Goal: Task Accomplishment & Management: Manage account settings

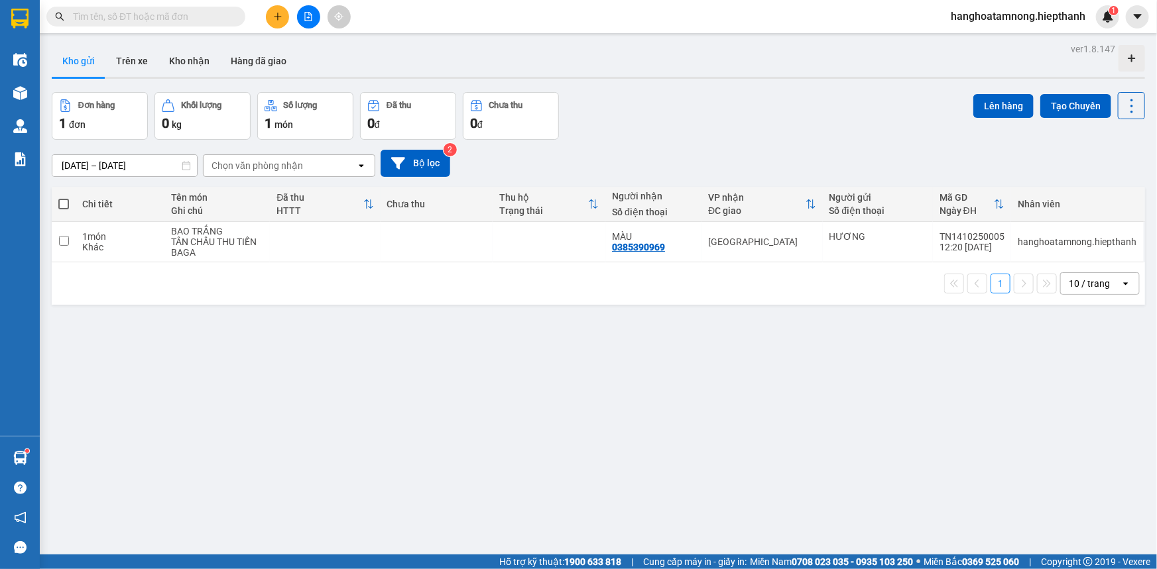
click at [170, 18] on input "text" at bounding box center [151, 16] width 156 height 15
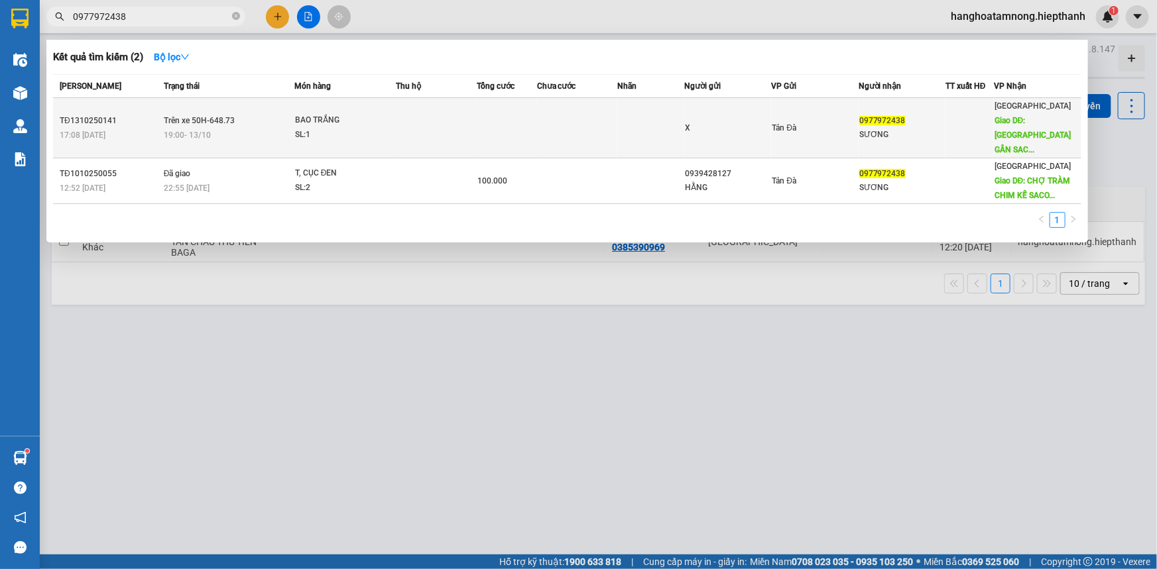
type input "0977972438"
click at [445, 111] on td at bounding box center [436, 128] width 80 height 60
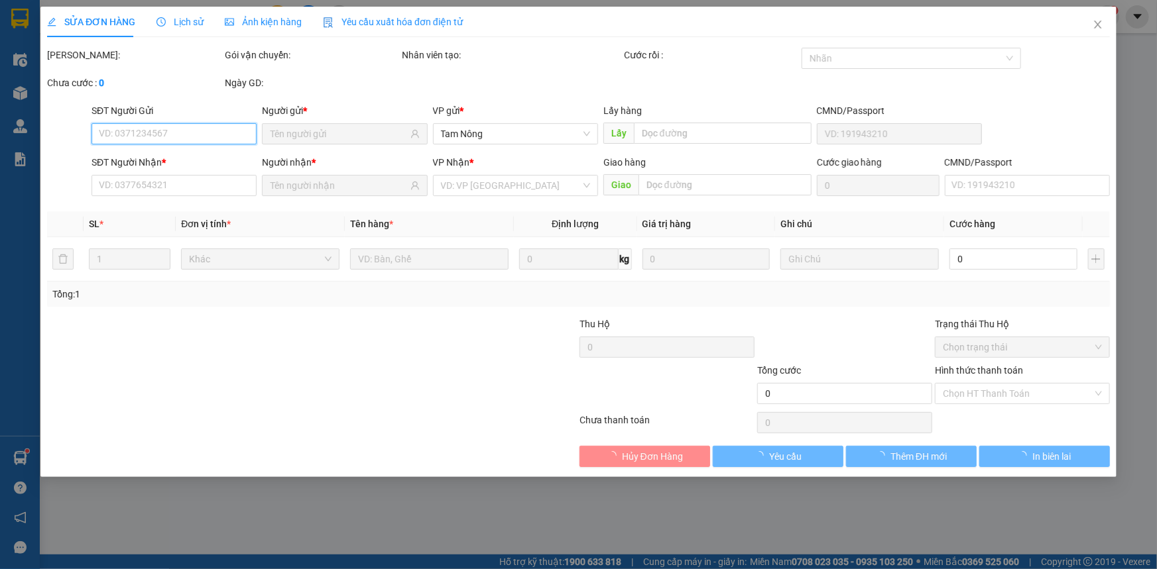
type input "X"
type input "0977972438"
type input "SƯƠNG"
type input "CHỢ TRÀM CHIM GẦN [GEOGRAPHIC_DATA]"
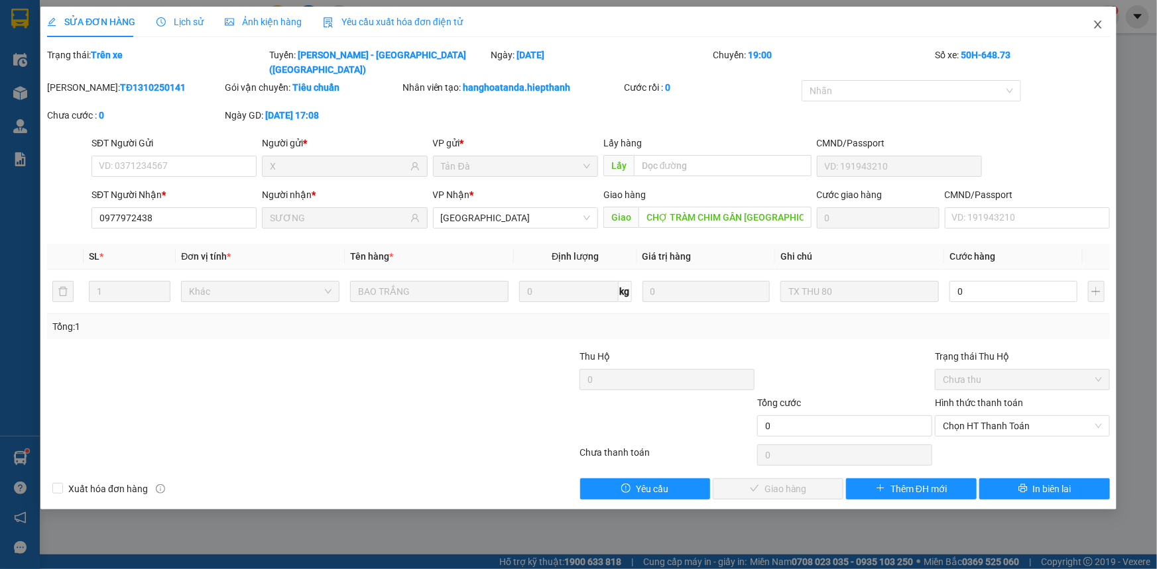
click at [1098, 25] on icon "close" at bounding box center [1097, 25] width 7 height 8
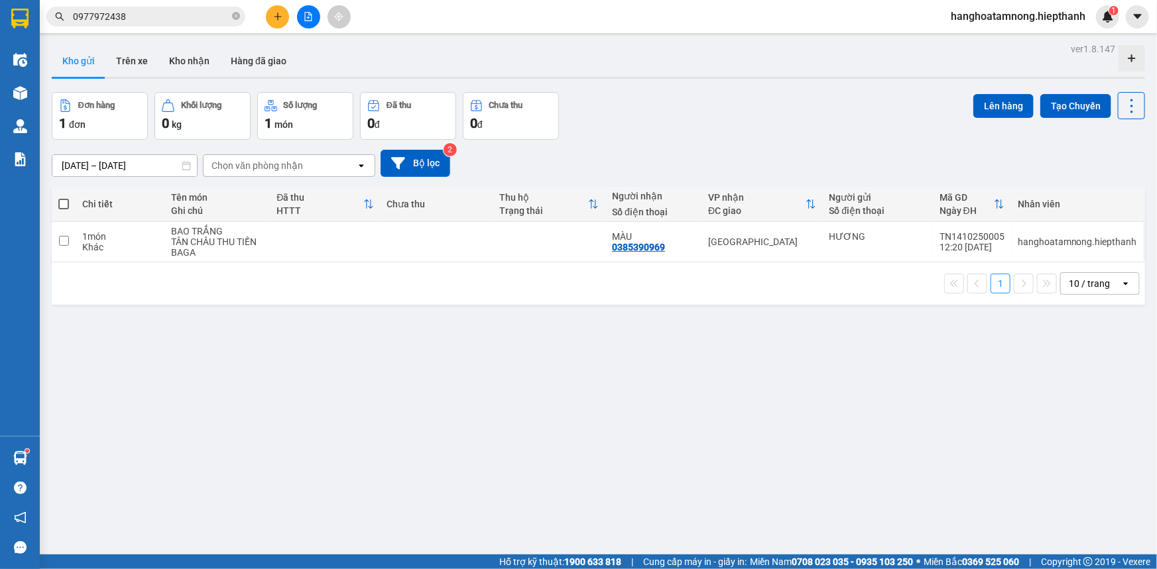
click at [312, 18] on icon "file-add" at bounding box center [308, 16] width 9 height 9
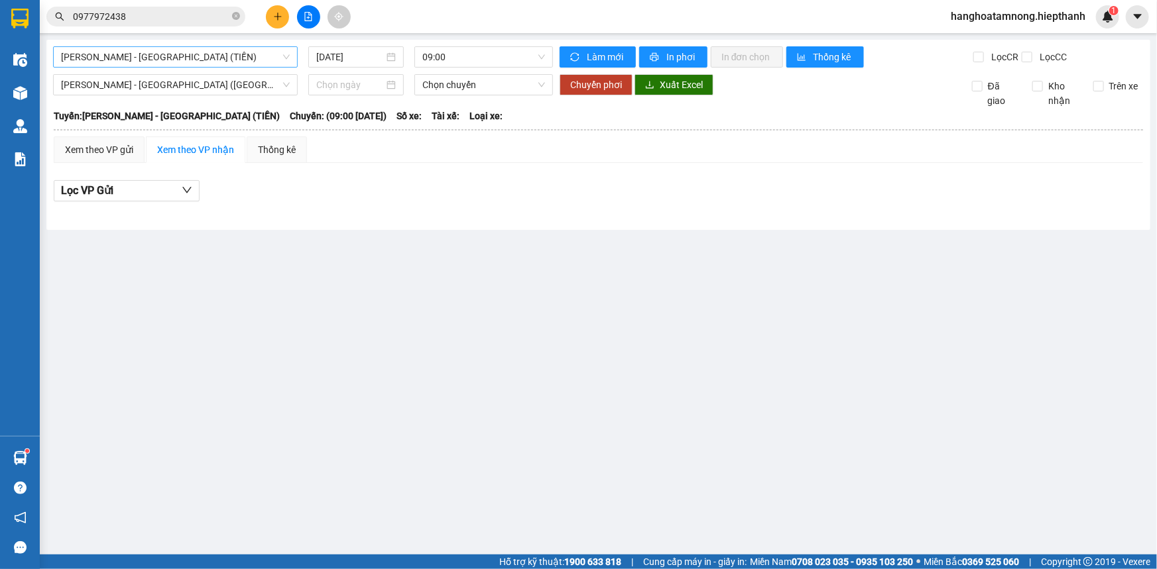
click at [232, 60] on span "[PERSON_NAME] - [GEOGRAPHIC_DATA] (TIỀN)" at bounding box center [175, 57] width 229 height 20
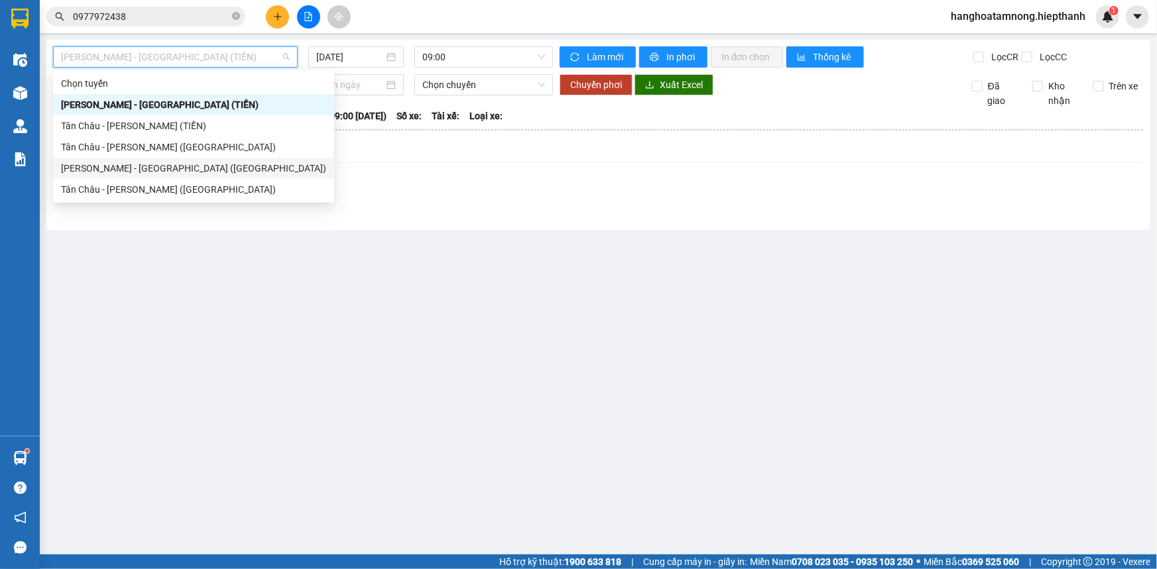
click at [200, 165] on div "[PERSON_NAME] - [GEOGRAPHIC_DATA] ([GEOGRAPHIC_DATA])" at bounding box center [193, 168] width 265 height 15
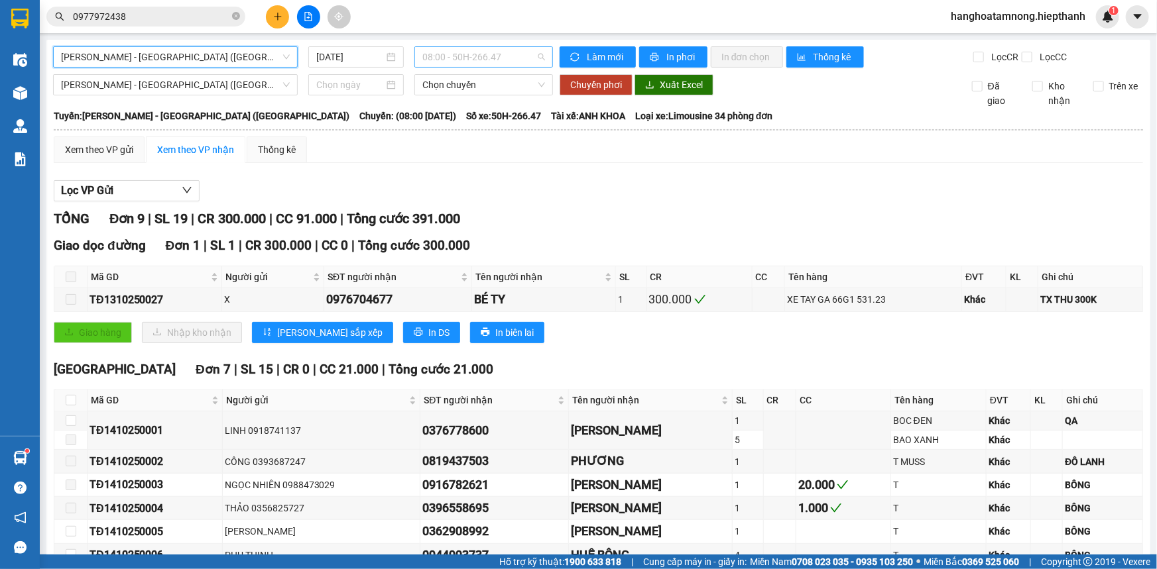
click at [466, 56] on span "08:00 - 50H-266.47" at bounding box center [483, 57] width 123 height 20
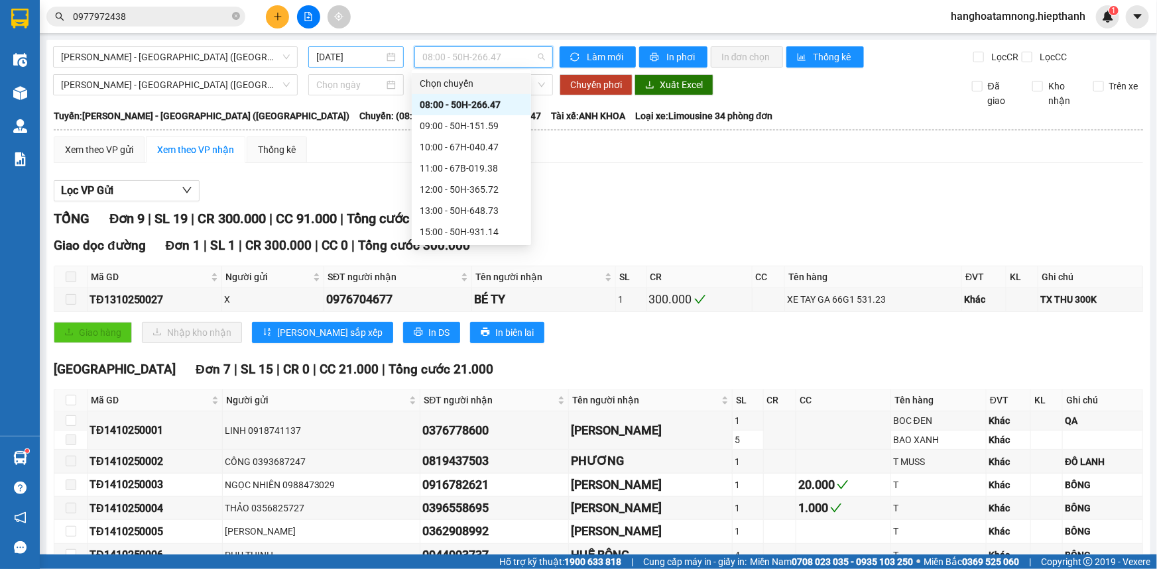
click at [370, 64] on input "[DATE]" at bounding box center [350, 57] width 68 height 15
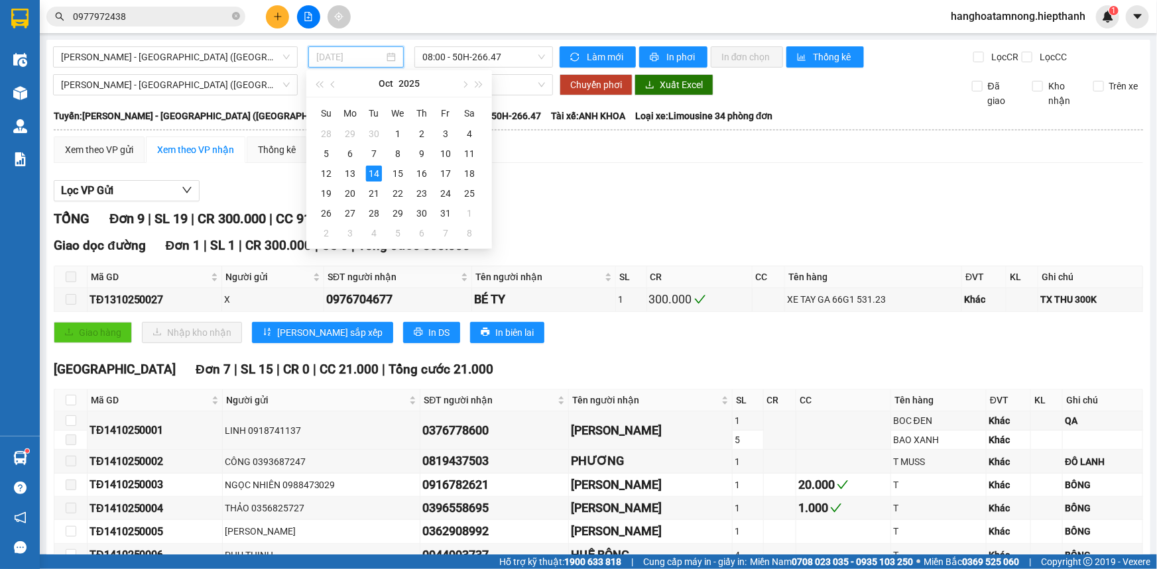
type input "[DATE]"
click at [455, 58] on span "08:00 - 50H-266.47" at bounding box center [483, 57] width 123 height 20
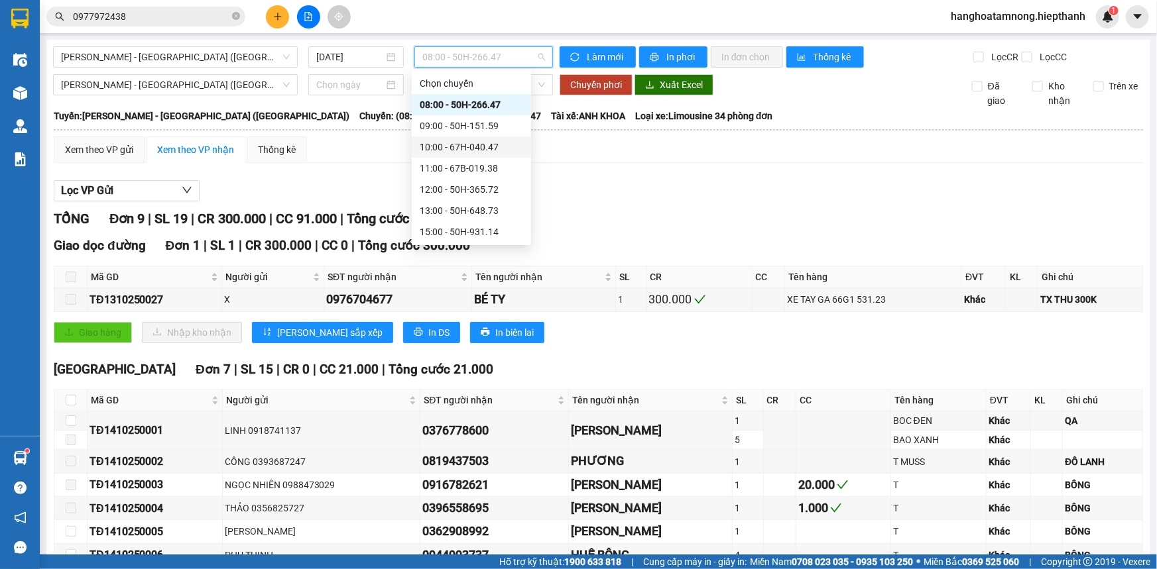
click at [457, 148] on div "10:00 - 67H-040.47" at bounding box center [471, 147] width 103 height 15
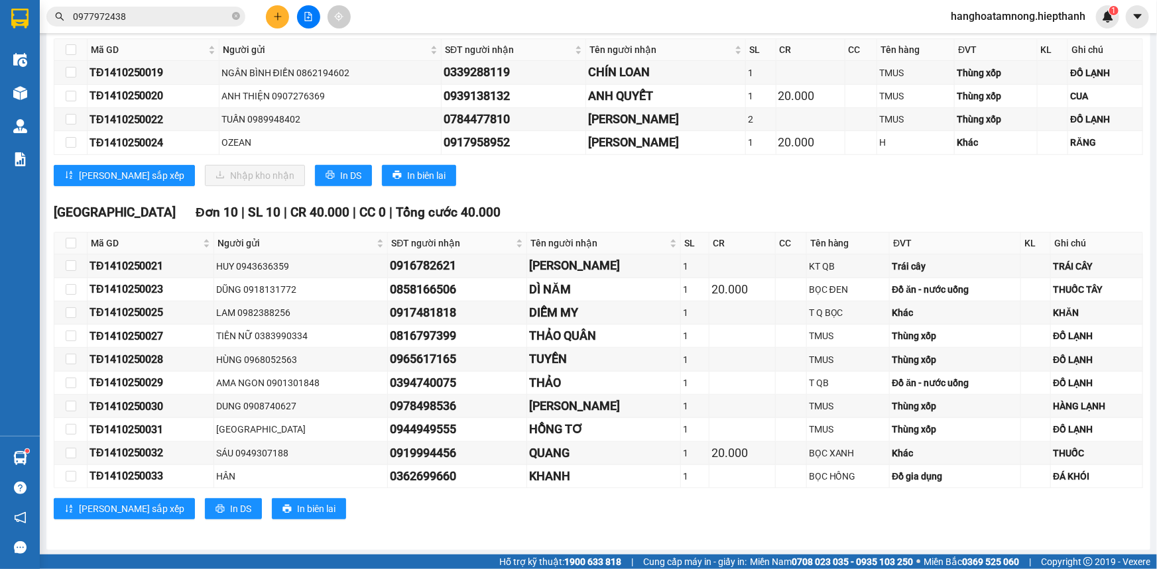
scroll to position [170, 0]
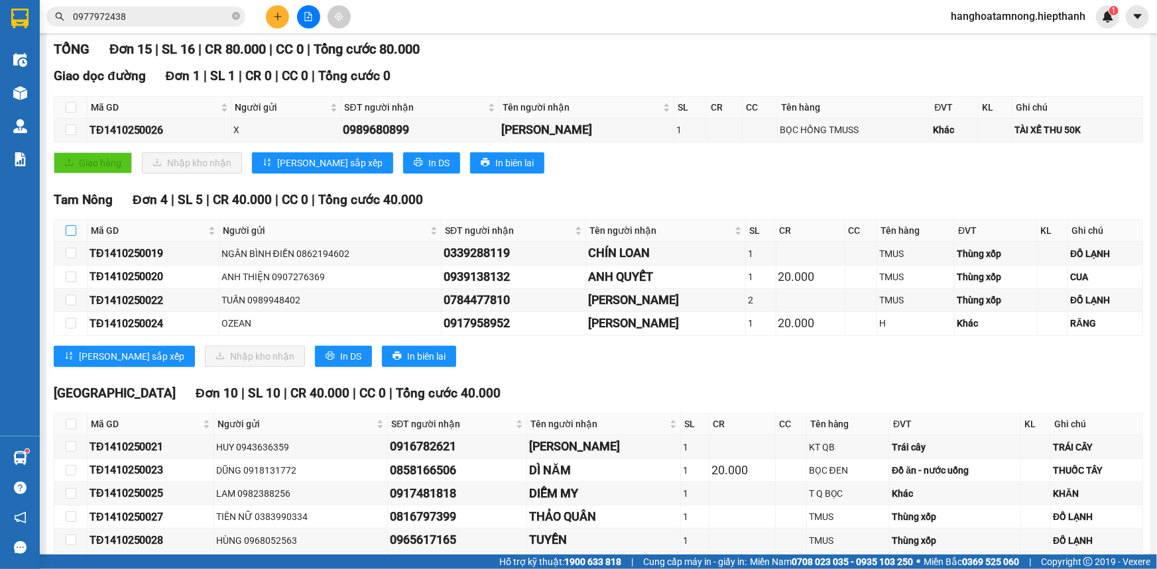
click at [72, 233] on input "checkbox" at bounding box center [71, 230] width 11 height 11
checkbox input "true"
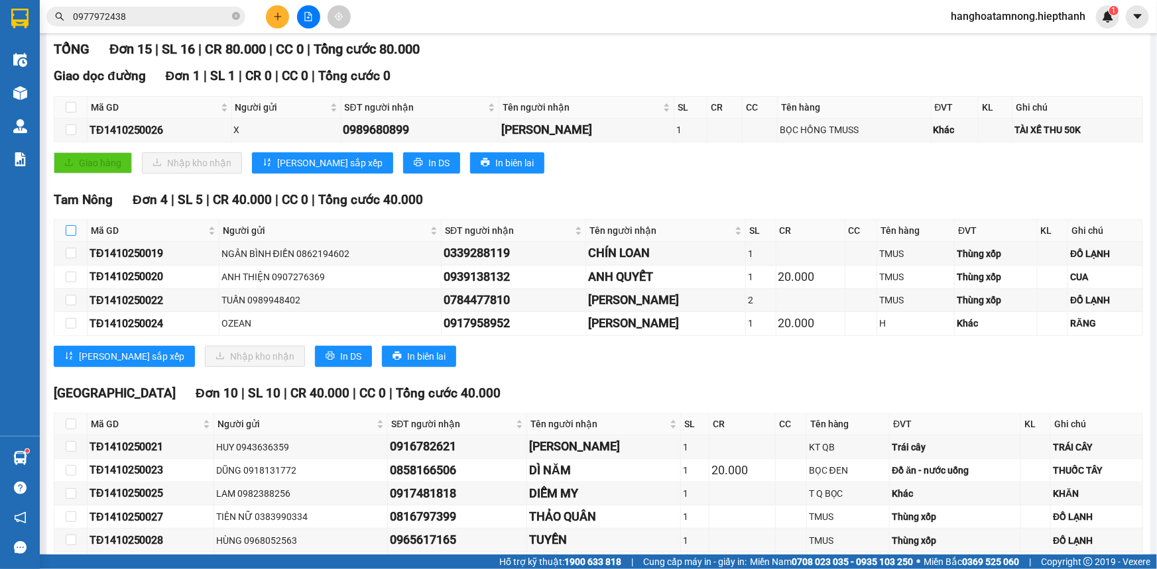
checkbox input "true"
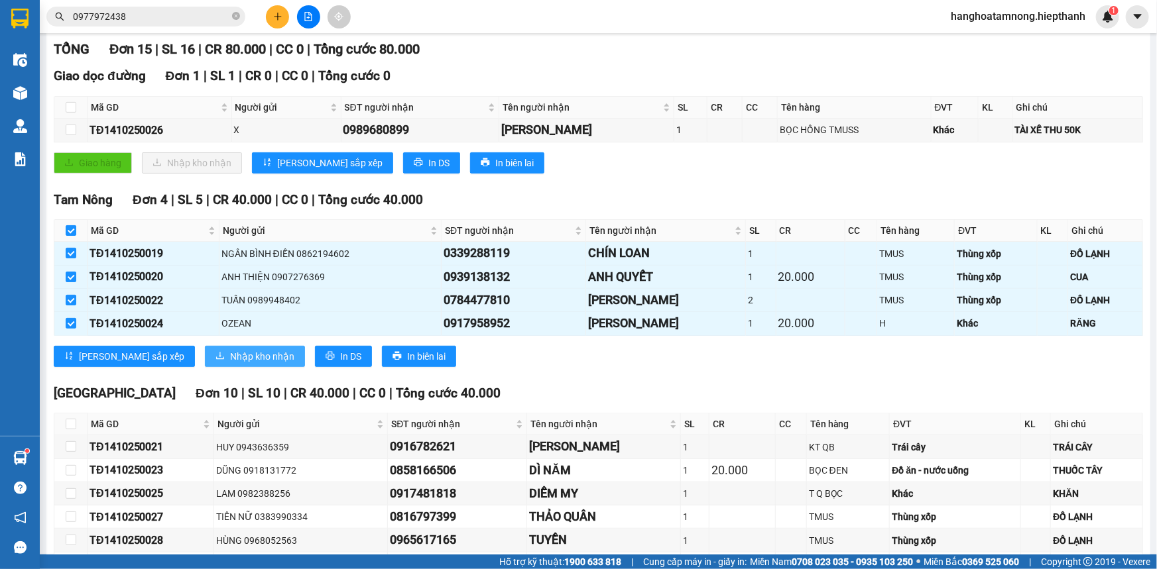
click at [230, 359] on span "Nhập kho nhận" at bounding box center [262, 356] width 64 height 15
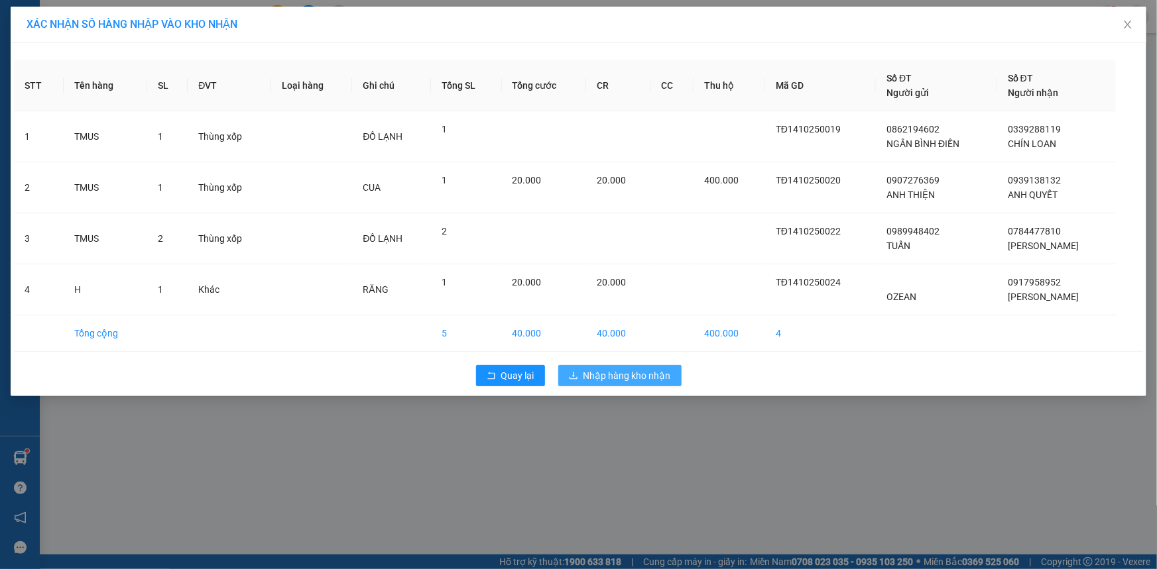
click at [618, 370] on span "Nhập hàng kho nhận" at bounding box center [626, 376] width 87 height 15
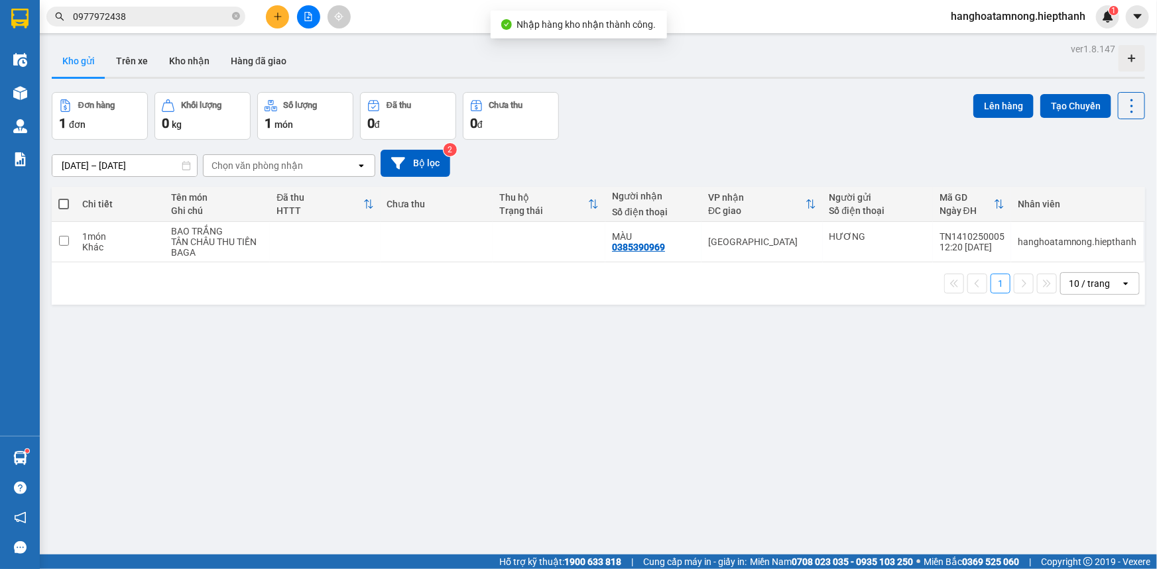
click at [58, 200] on span at bounding box center [63, 204] width 11 height 11
click at [64, 198] on input "checkbox" at bounding box center [64, 198] width 0 height 0
checkbox input "true"
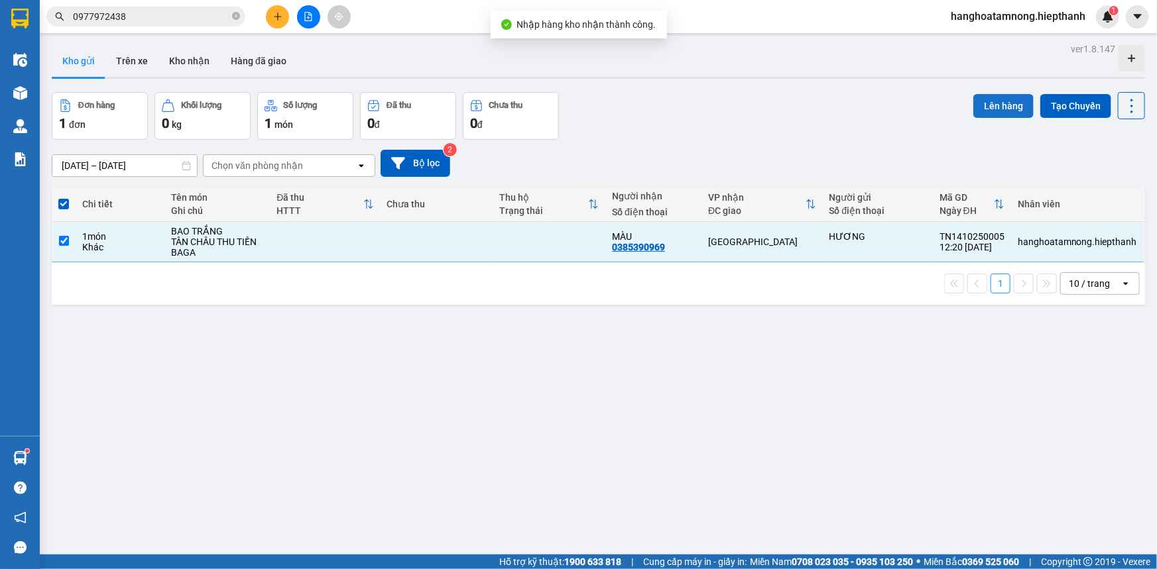
click at [1003, 97] on button "Lên hàng" at bounding box center [1003, 106] width 60 height 24
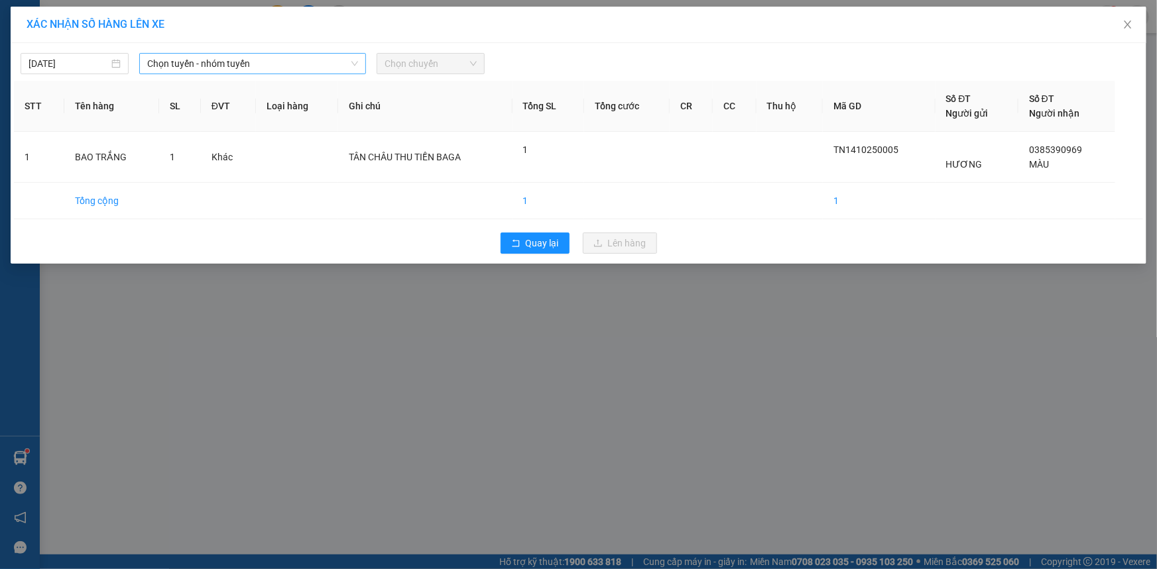
click at [183, 60] on span "Chọn tuyến - nhóm tuyến" at bounding box center [252, 64] width 211 height 20
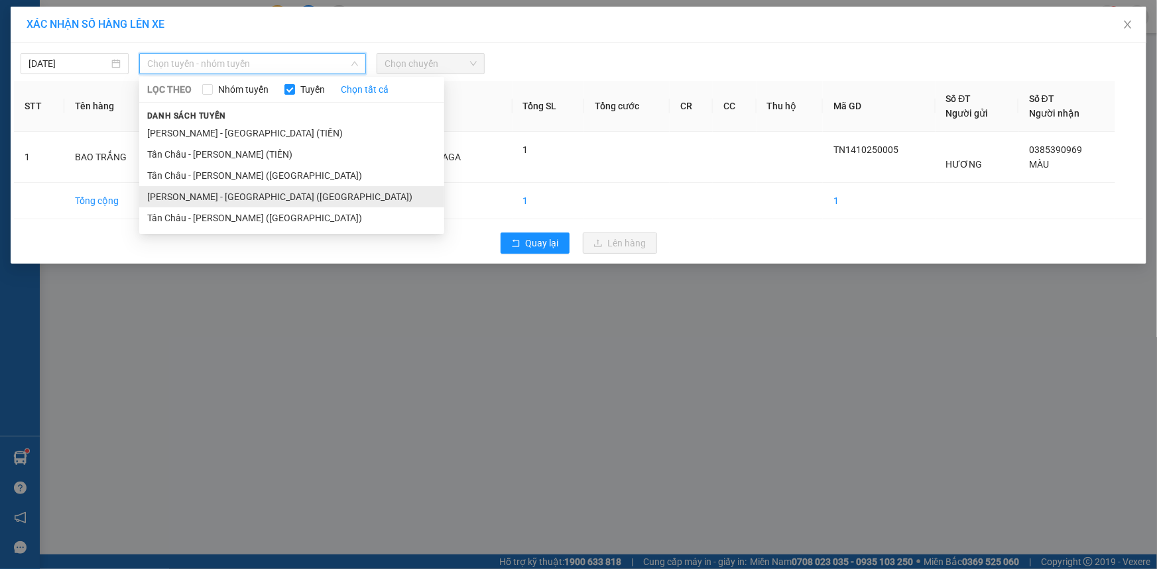
click at [202, 202] on li "[PERSON_NAME] - [GEOGRAPHIC_DATA] ([GEOGRAPHIC_DATA])" at bounding box center [291, 196] width 305 height 21
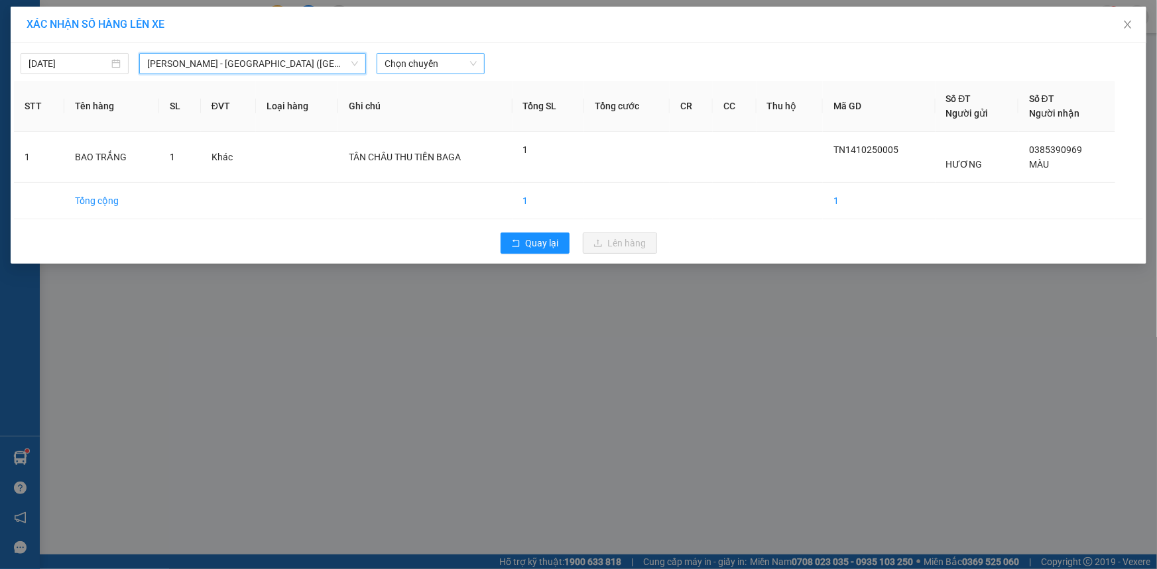
click at [422, 66] on span "Chọn chuyến" at bounding box center [430, 64] width 92 height 20
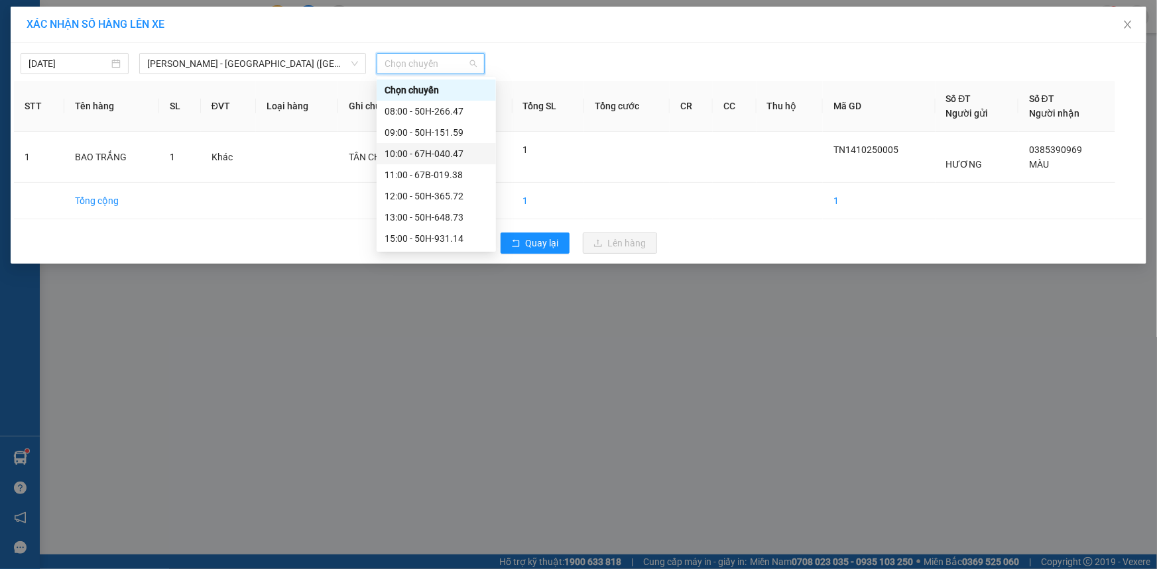
click at [426, 150] on div "10:00 - 67H-040.47" at bounding box center [435, 153] width 103 height 15
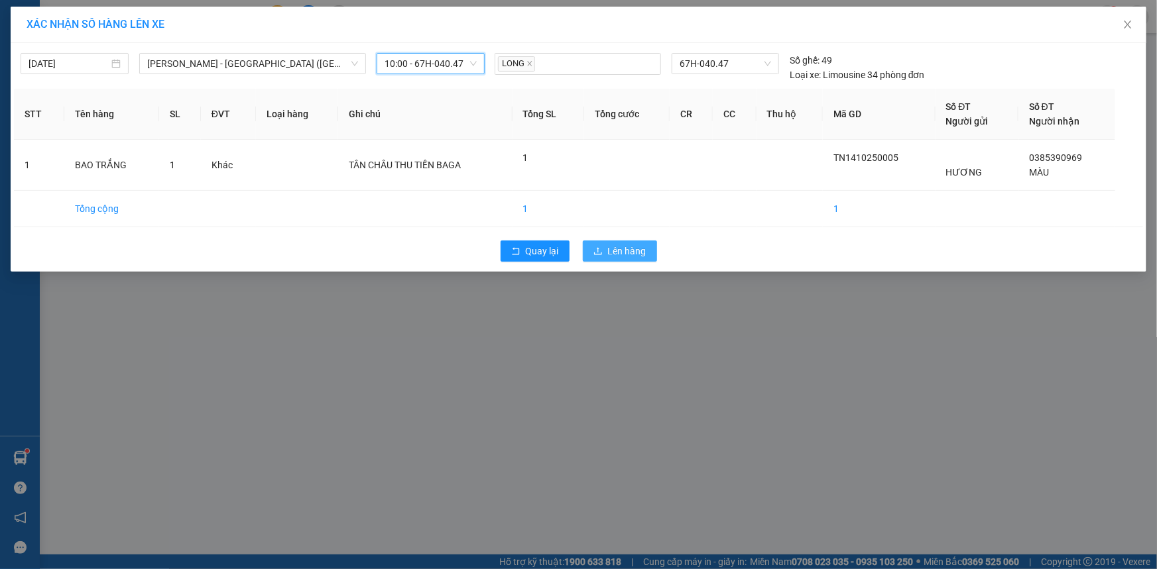
click at [602, 245] on button "Lên hàng" at bounding box center [620, 251] width 74 height 21
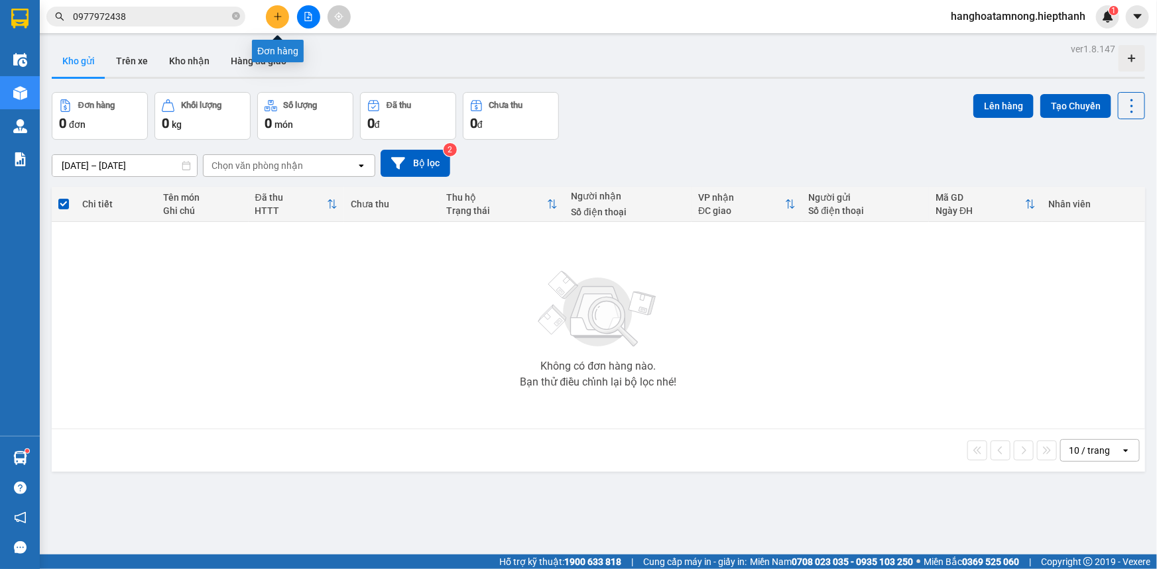
click at [274, 23] on button at bounding box center [277, 16] width 23 height 23
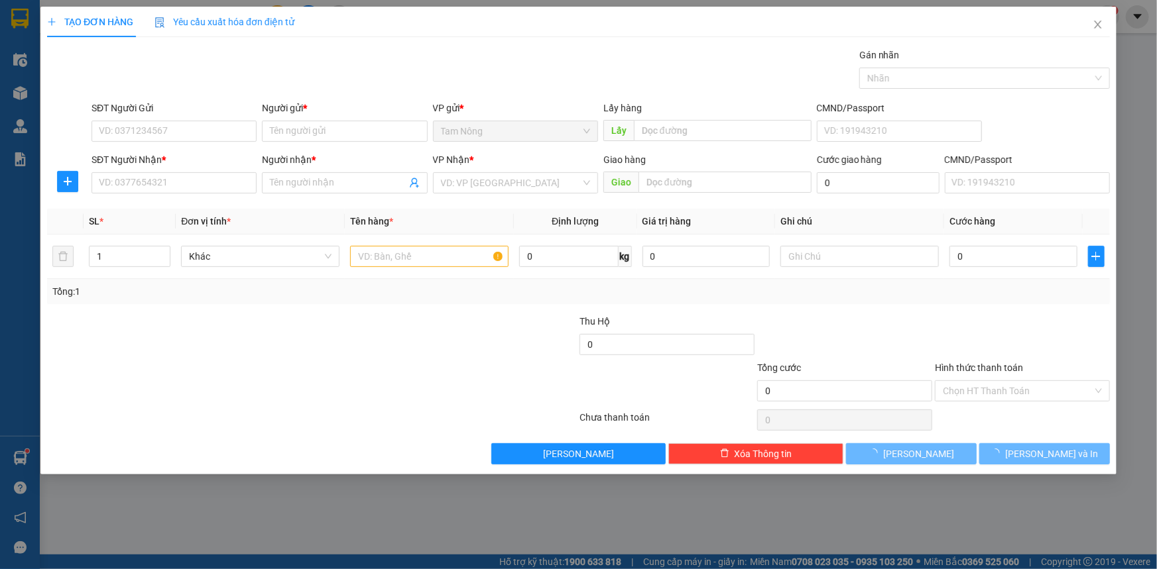
click at [274, 23] on span "Yêu cầu xuất hóa đơn điện tử" at bounding box center [224, 22] width 140 height 11
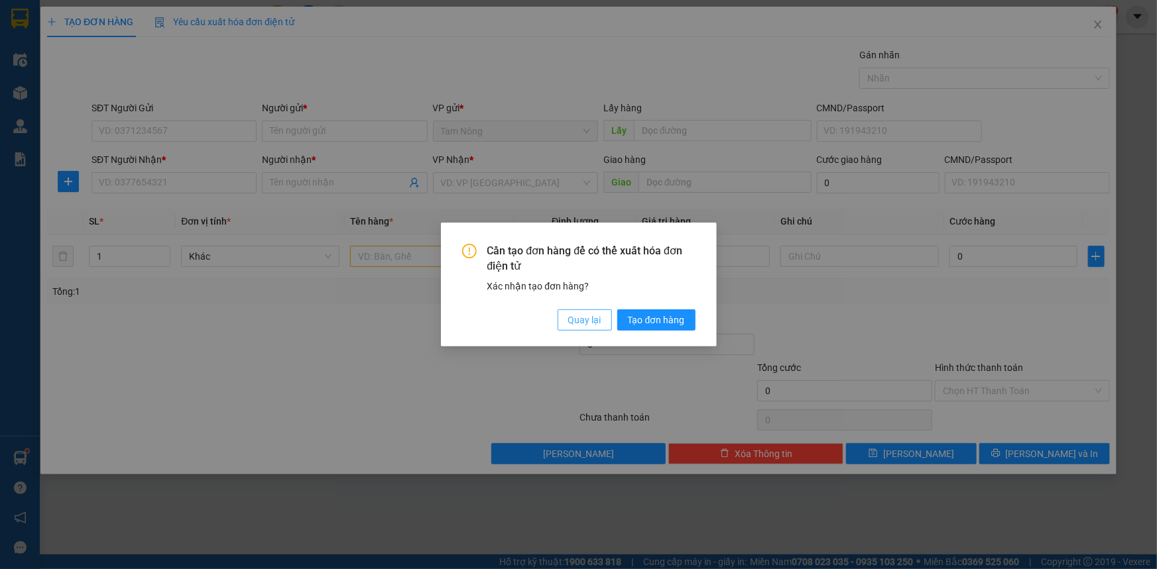
click at [576, 320] on span "Quay lại" at bounding box center [584, 320] width 33 height 15
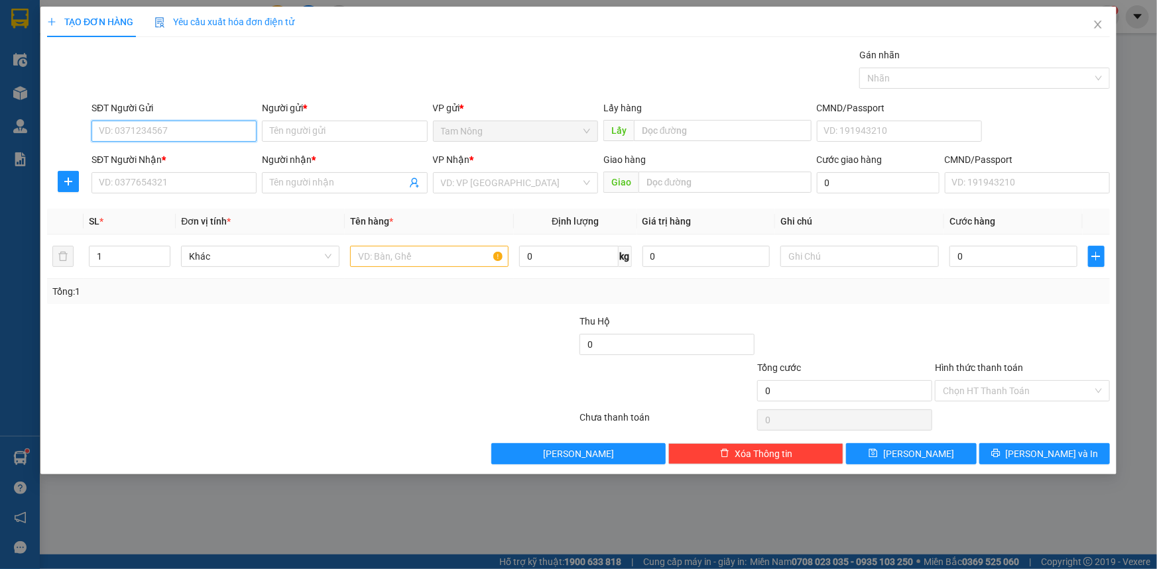
click at [221, 135] on input "SĐT Người Gửi" at bounding box center [173, 131] width 165 height 21
type input "0"
click at [186, 158] on div "0911885113 - ANH LONG" at bounding box center [173, 157] width 149 height 15
type input "0911885113"
type input "ANH LONG"
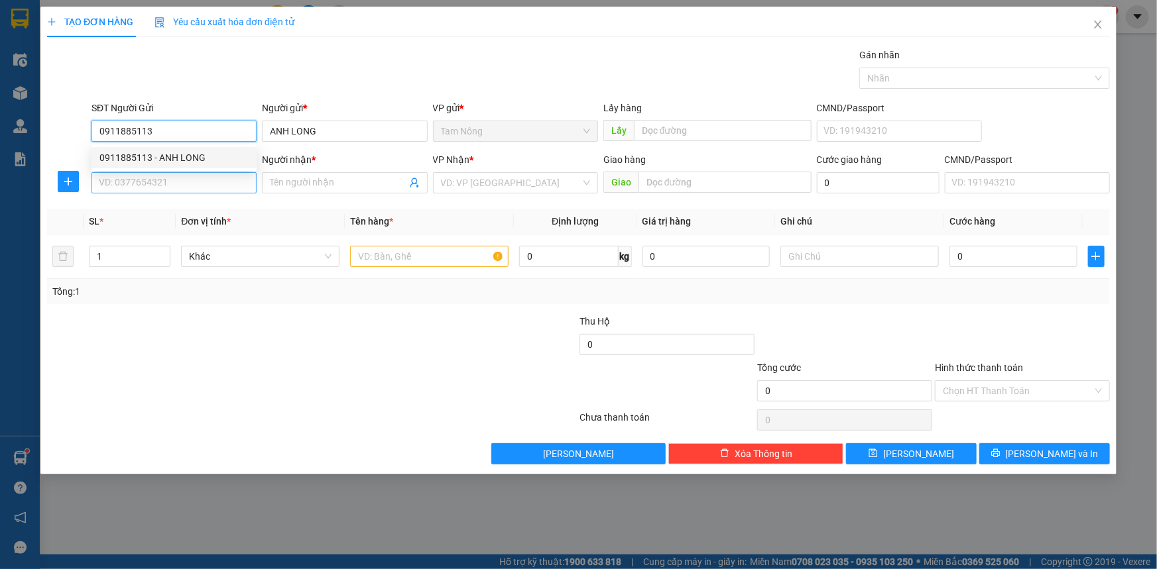
type input "0911885113"
click at [180, 184] on input "SĐT Người Nhận *" at bounding box center [173, 182] width 165 height 21
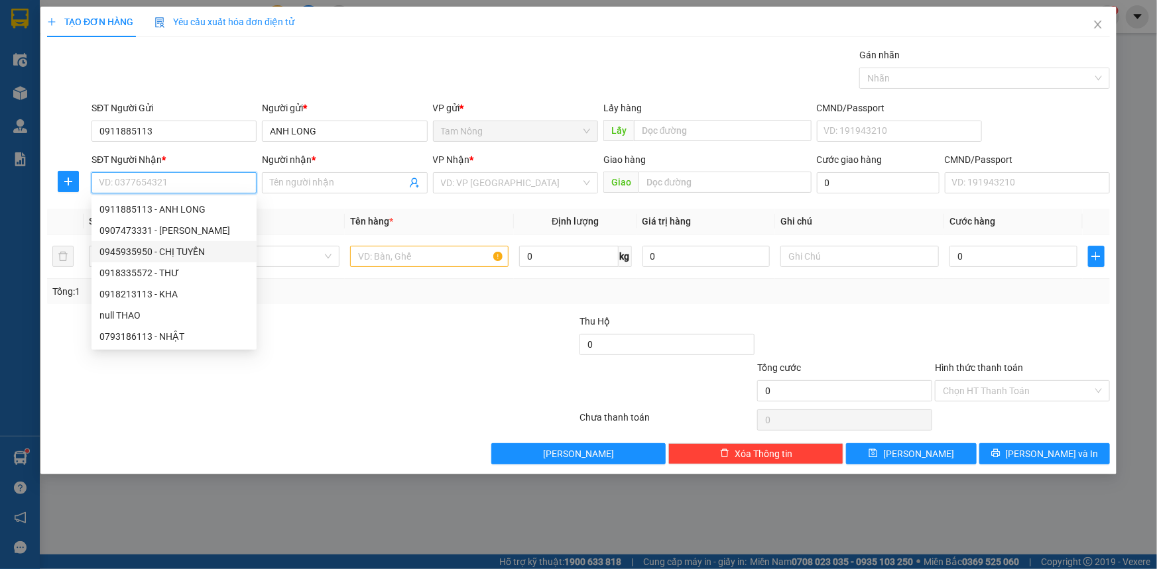
click at [172, 247] on div "0945935950 - CHỊ TUYỀN" at bounding box center [173, 252] width 149 height 15
type input "0945935950"
type input "CHỊ TUYỀN"
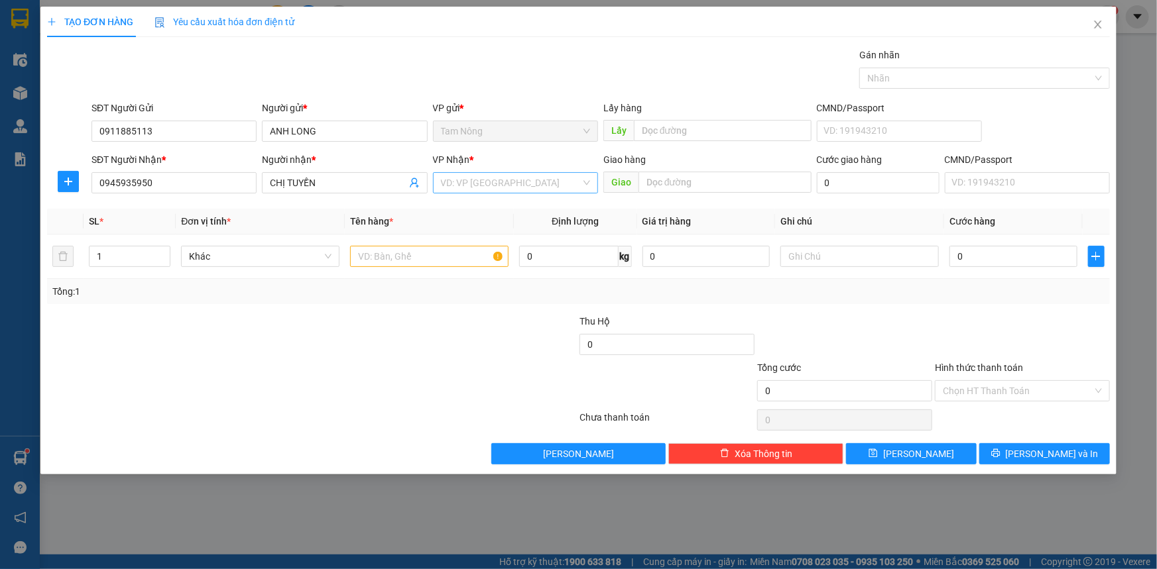
click at [497, 188] on input "search" at bounding box center [511, 183] width 140 height 20
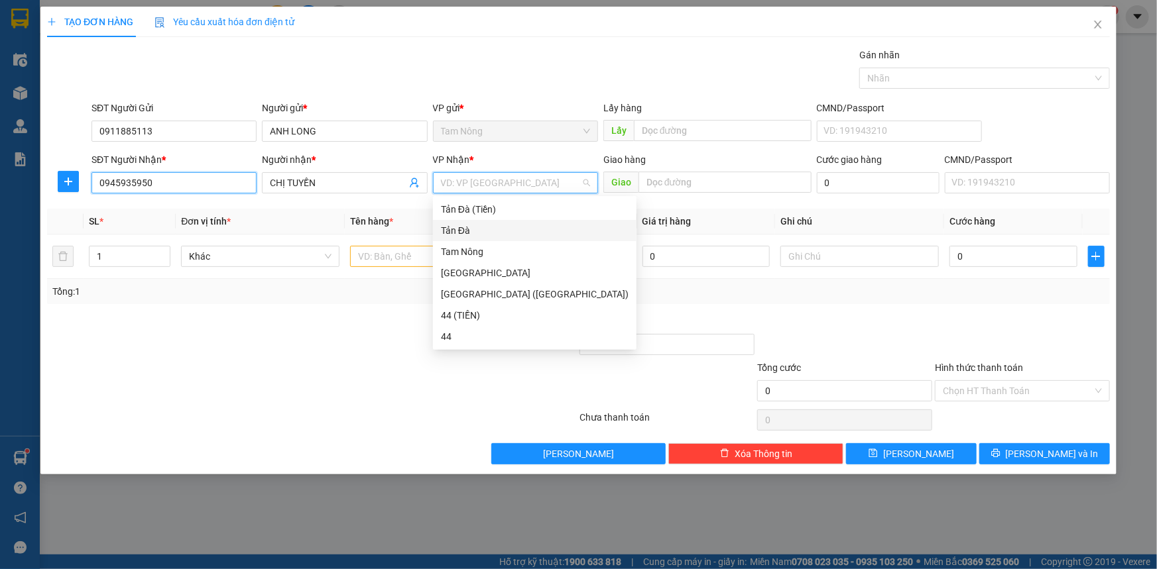
click at [239, 173] on input "0945935950" at bounding box center [173, 182] width 165 height 21
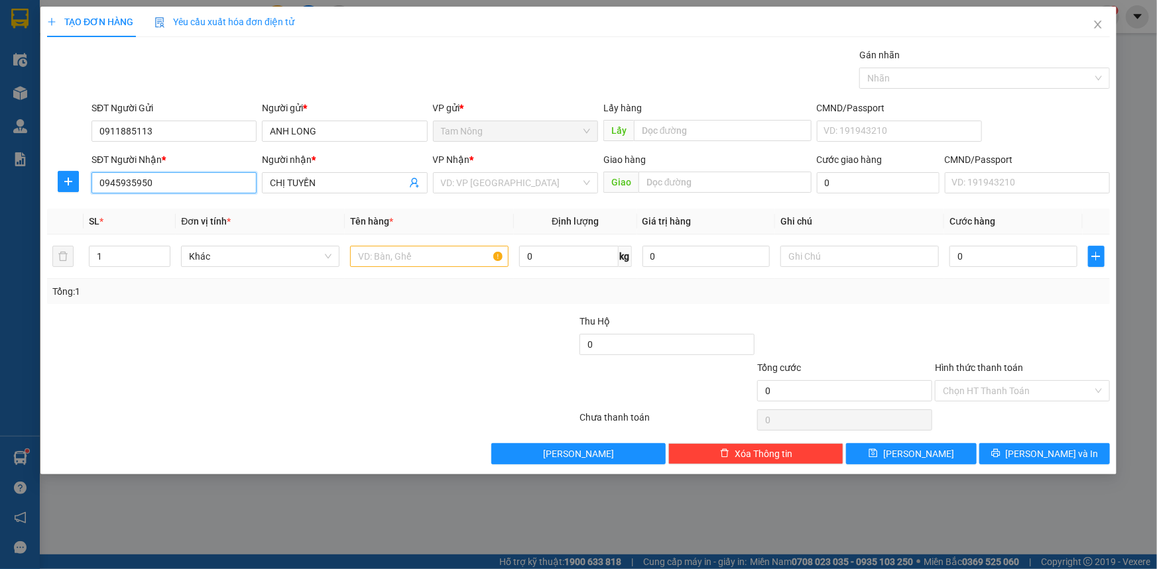
click at [238, 174] on input "0945935950" at bounding box center [173, 182] width 165 height 21
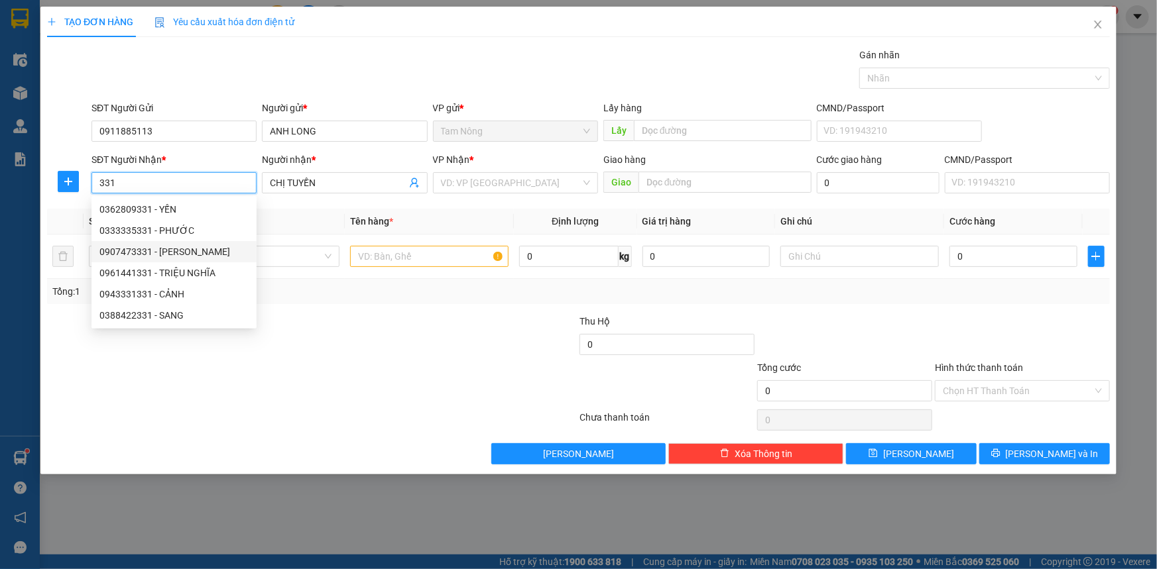
drag, startPoint x: 209, startPoint y: 212, endPoint x: 211, endPoint y: 251, distance: 38.5
click at [211, 251] on div "0362809331 - YẾN 0333335331 - PHƯỚC 0907473331 - HÙNG 0961441331 - TRIỆU NGHĨA …" at bounding box center [173, 262] width 165 height 127
click at [211, 251] on div "0907473331 - [PERSON_NAME]" at bounding box center [173, 252] width 149 height 15
type input "0907473331"
type input "HÙNG"
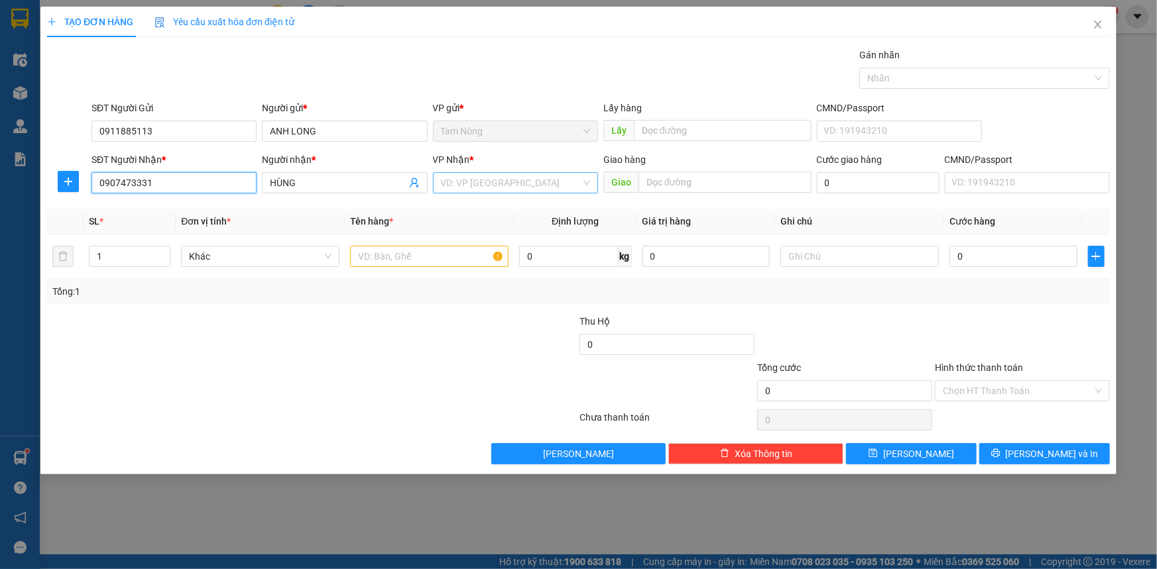
type input "0907473331"
click at [491, 188] on input "search" at bounding box center [511, 183] width 140 height 20
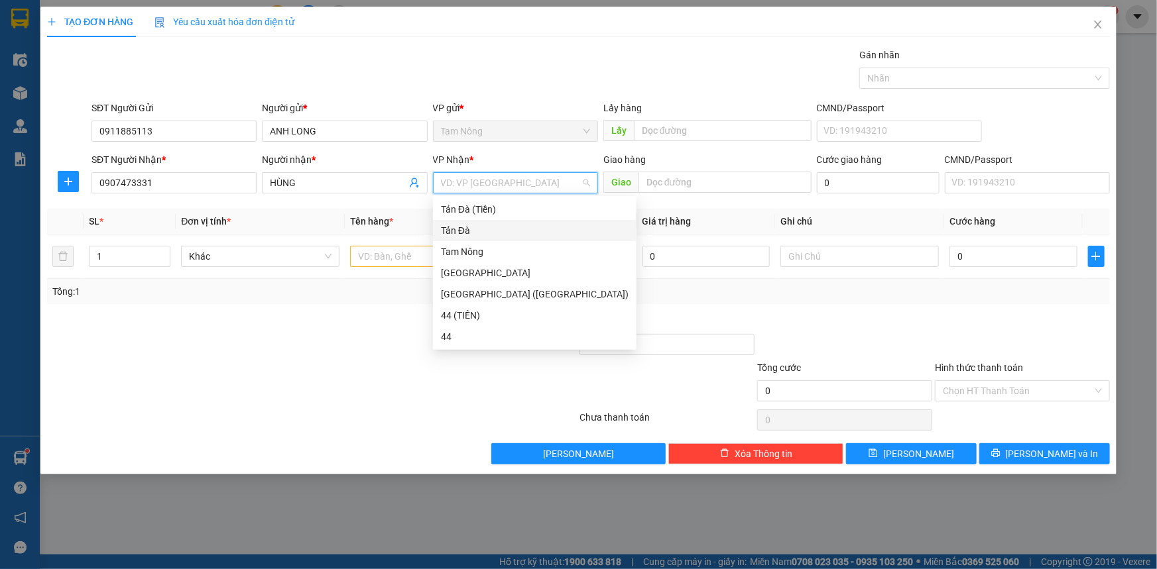
click at [471, 227] on div "Tản Đà" at bounding box center [535, 230] width 188 height 15
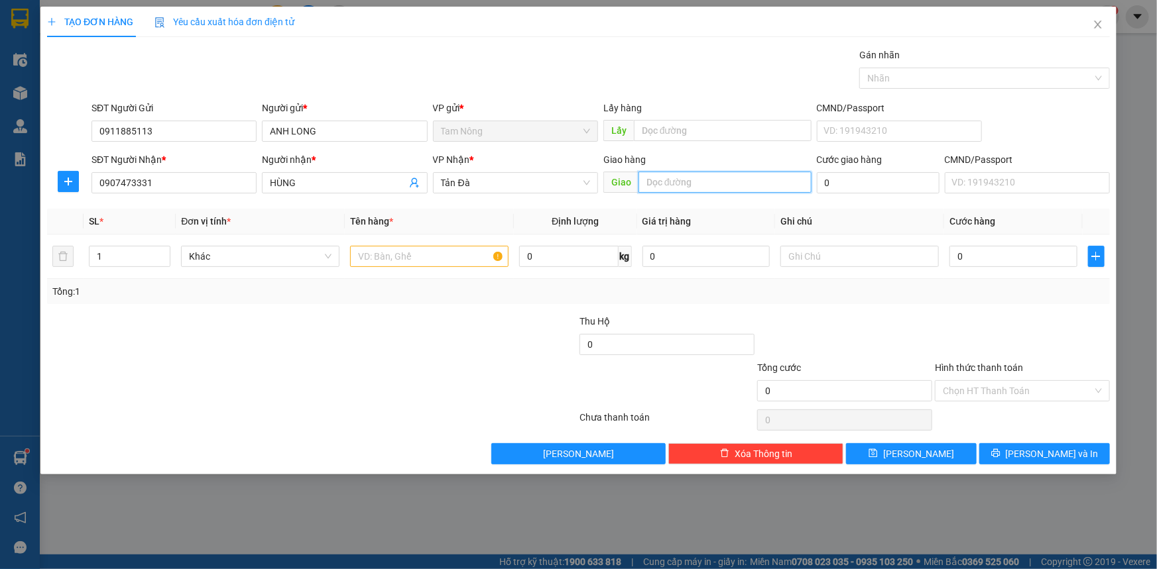
click at [660, 176] on input "text" at bounding box center [724, 182] width 173 height 21
type input "THU PHÍ TÂN AN"
click at [423, 253] on input "text" at bounding box center [429, 256] width 158 height 21
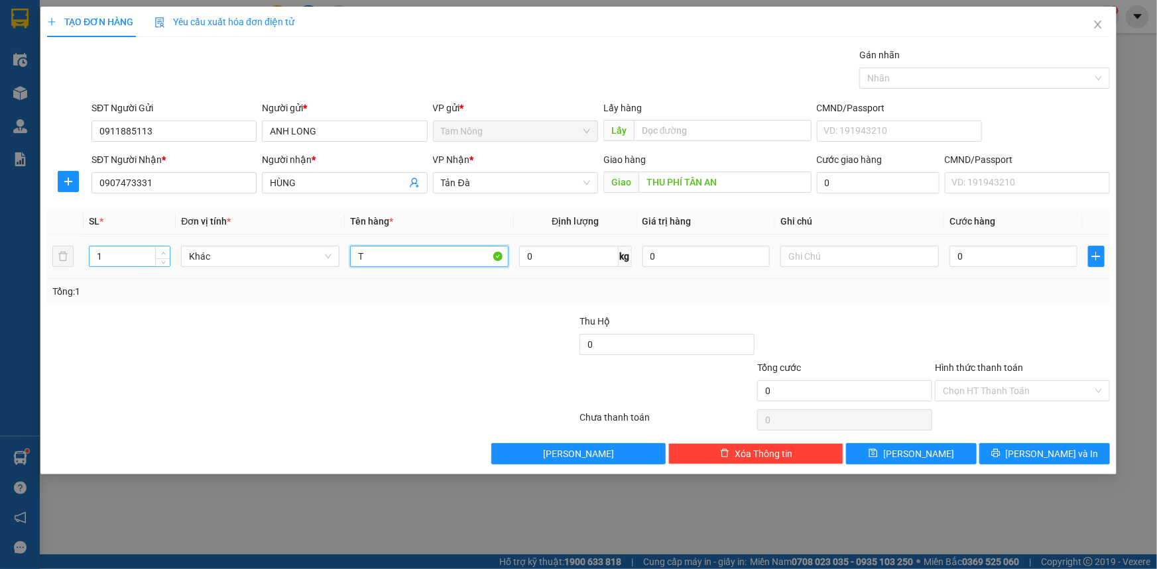
type input "T"
type input "2"
click at [164, 247] on span "Increase Value" at bounding box center [162, 253] width 15 height 12
click at [797, 254] on input "text" at bounding box center [859, 256] width 158 height 21
type input "NẤM"
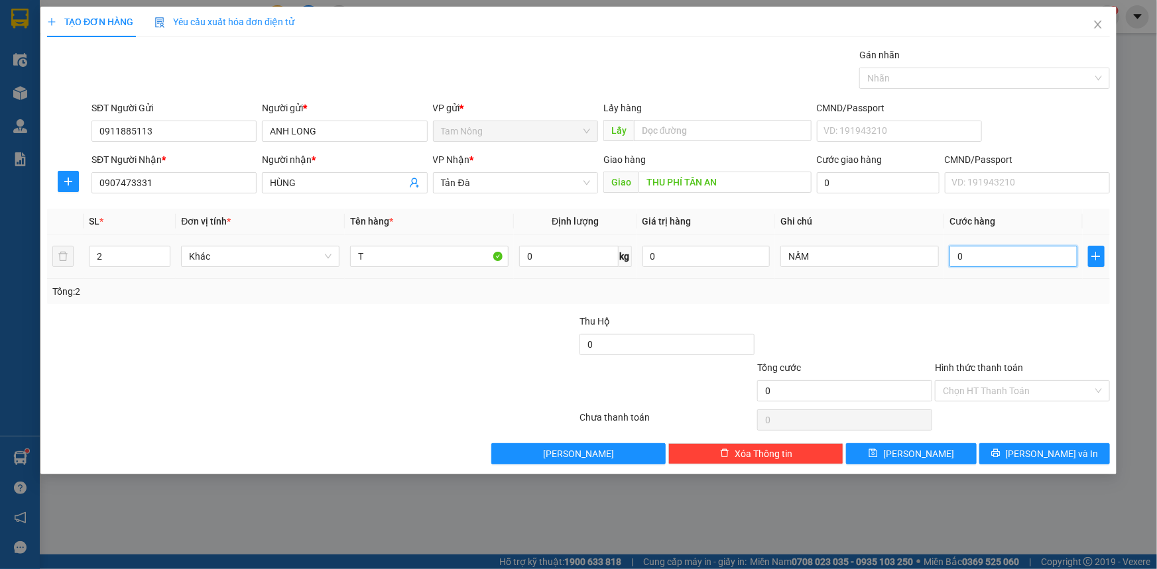
click at [1039, 262] on input "0" at bounding box center [1013, 256] width 128 height 21
type input "5"
type input "50"
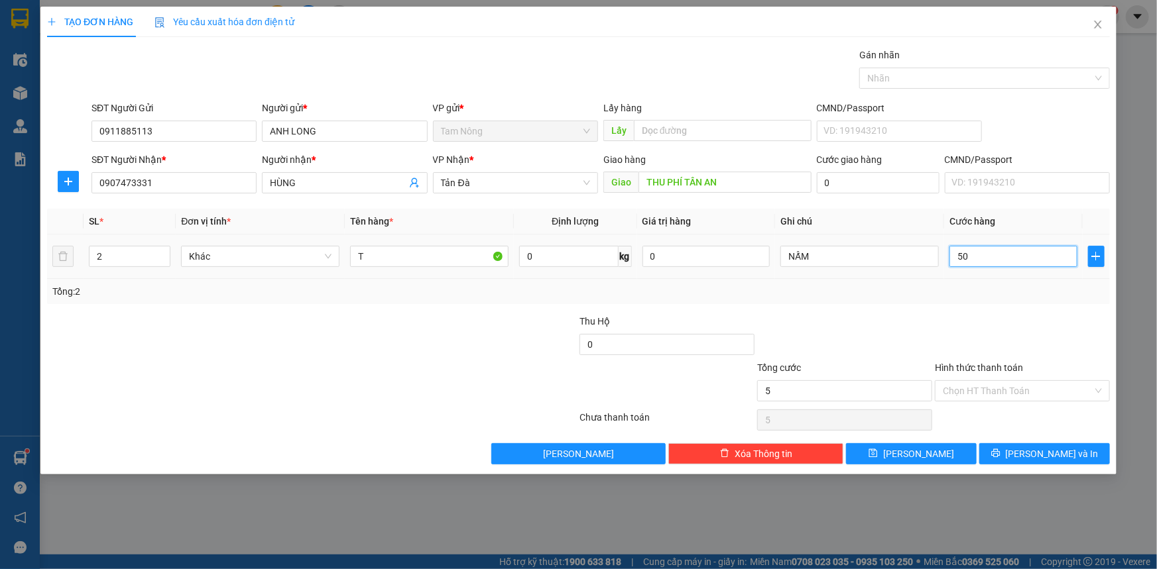
type input "50"
type input "50.000"
click at [1029, 321] on div at bounding box center [1022, 337] width 178 height 46
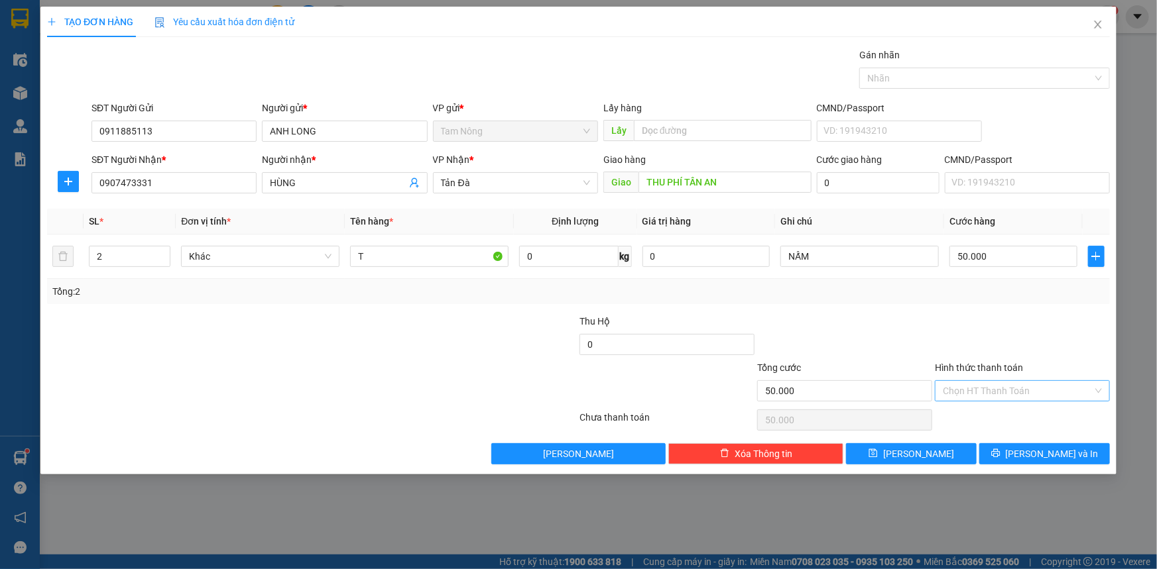
click at [1010, 388] on input "Hình thức thanh toán" at bounding box center [1018, 391] width 150 height 20
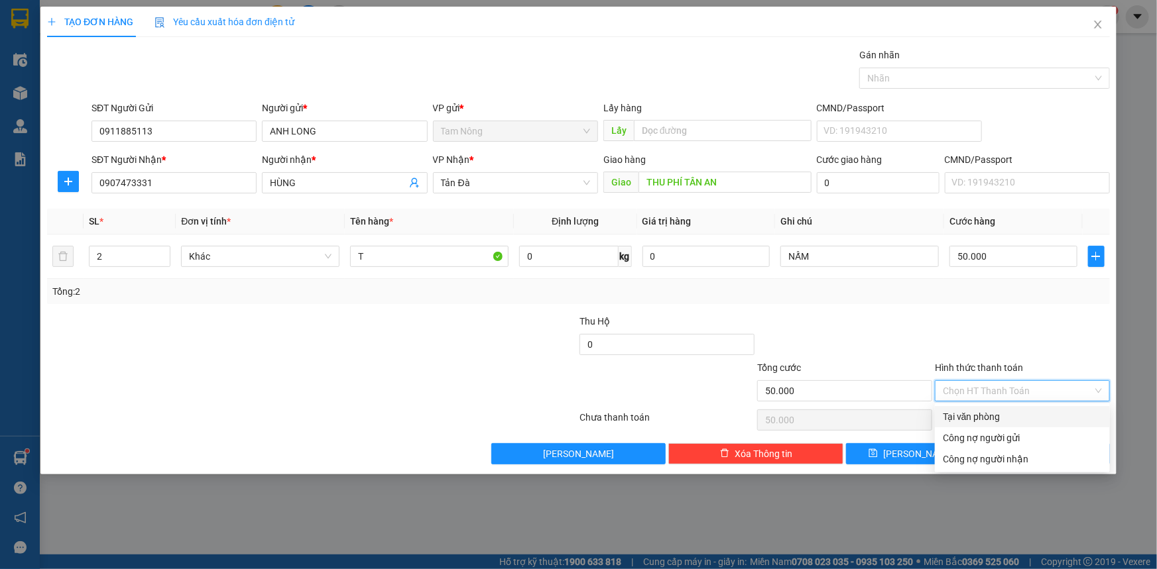
click at [1001, 414] on div "Tại văn phòng" at bounding box center [1022, 417] width 159 height 15
type input "0"
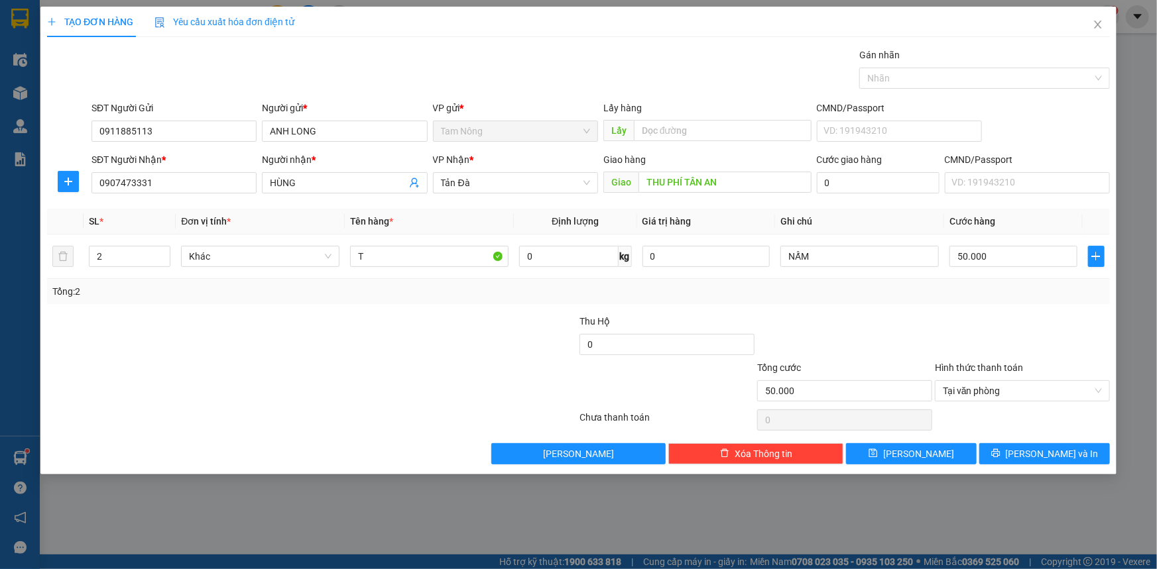
click at [992, 335] on div at bounding box center [1022, 337] width 178 height 46
click at [945, 453] on button "[PERSON_NAME]" at bounding box center [911, 453] width 131 height 21
type input "1"
type input "0"
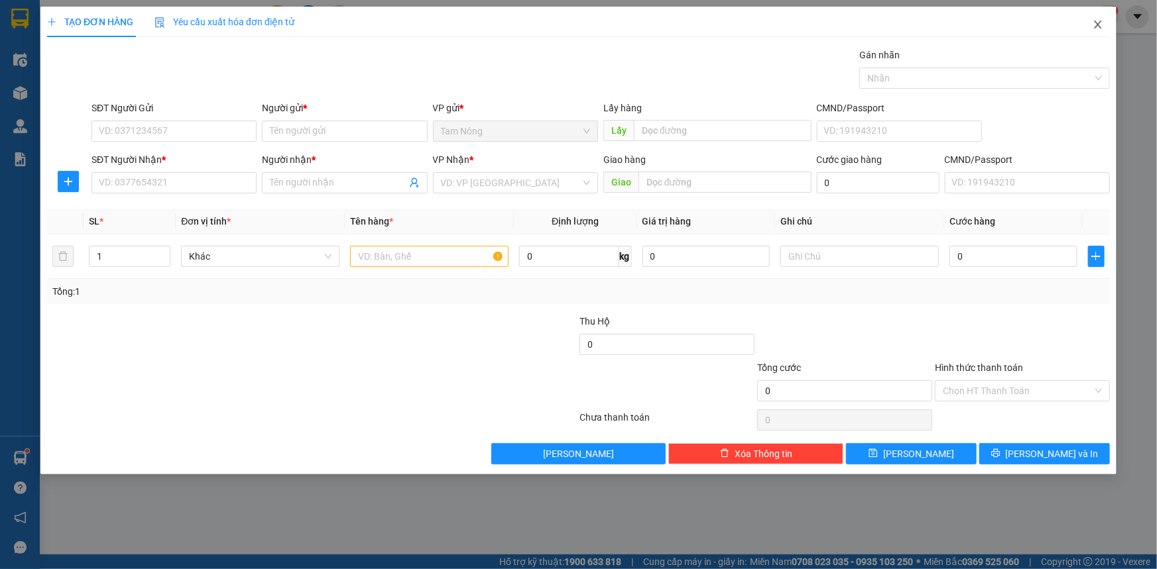
click at [1088, 27] on span "Close" at bounding box center [1097, 25] width 37 height 37
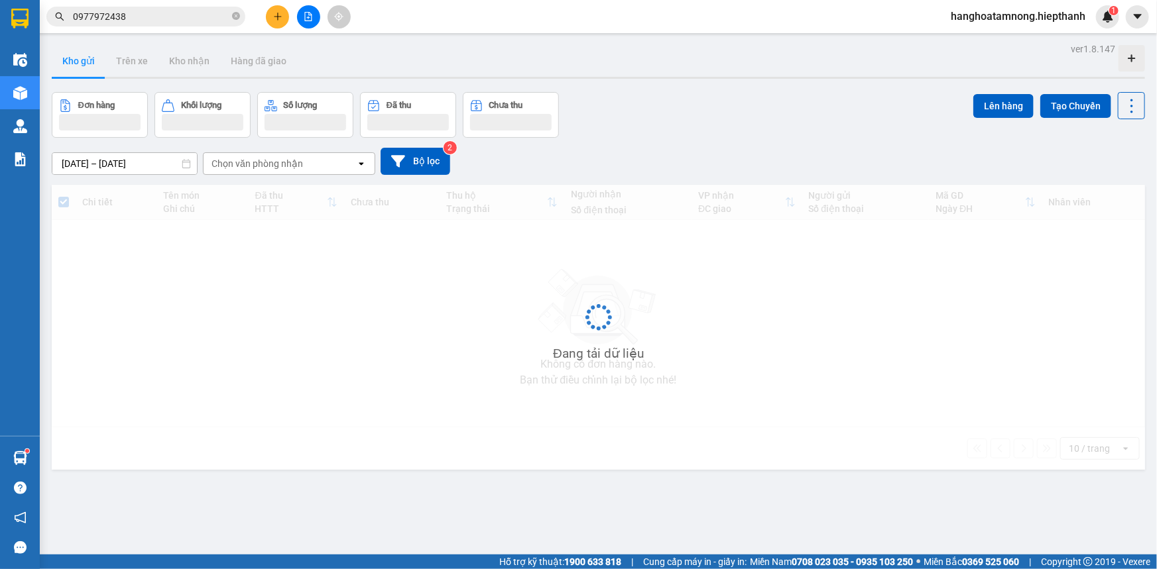
click at [156, 26] on span "0977972438" at bounding box center [145, 17] width 199 height 20
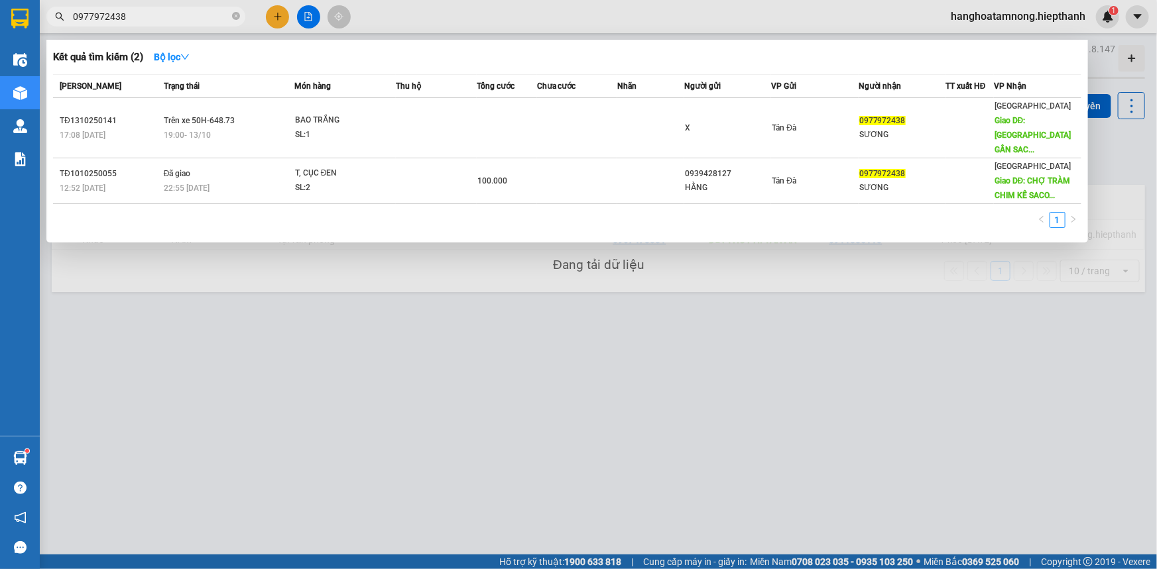
click at [158, 19] on input "0977972438" at bounding box center [151, 16] width 156 height 15
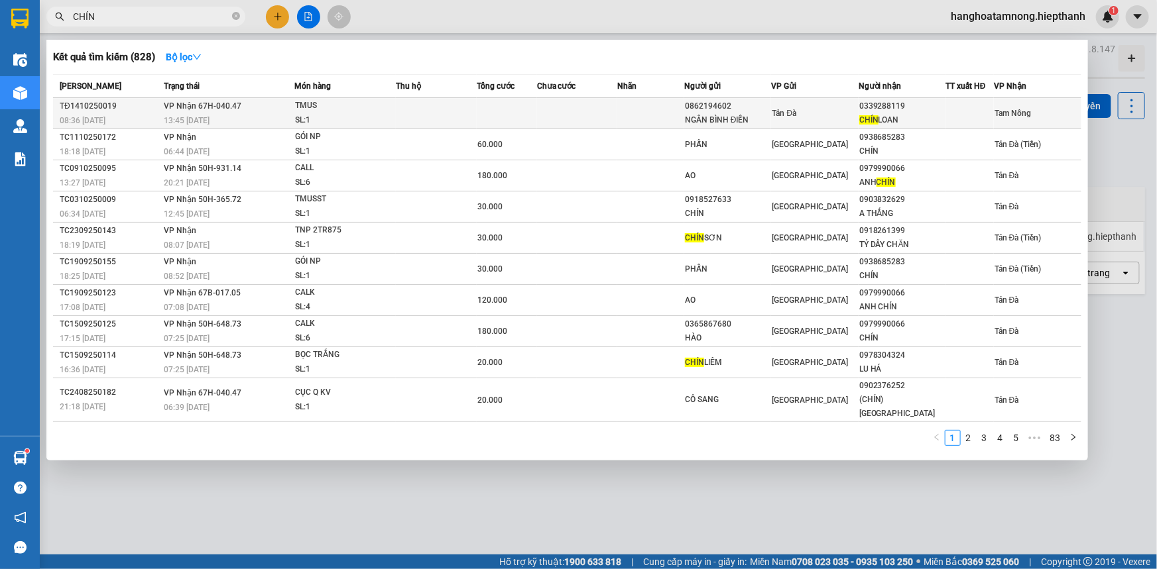
type input "CHÍN"
click at [824, 112] on div "Tản Đà" at bounding box center [815, 113] width 86 height 15
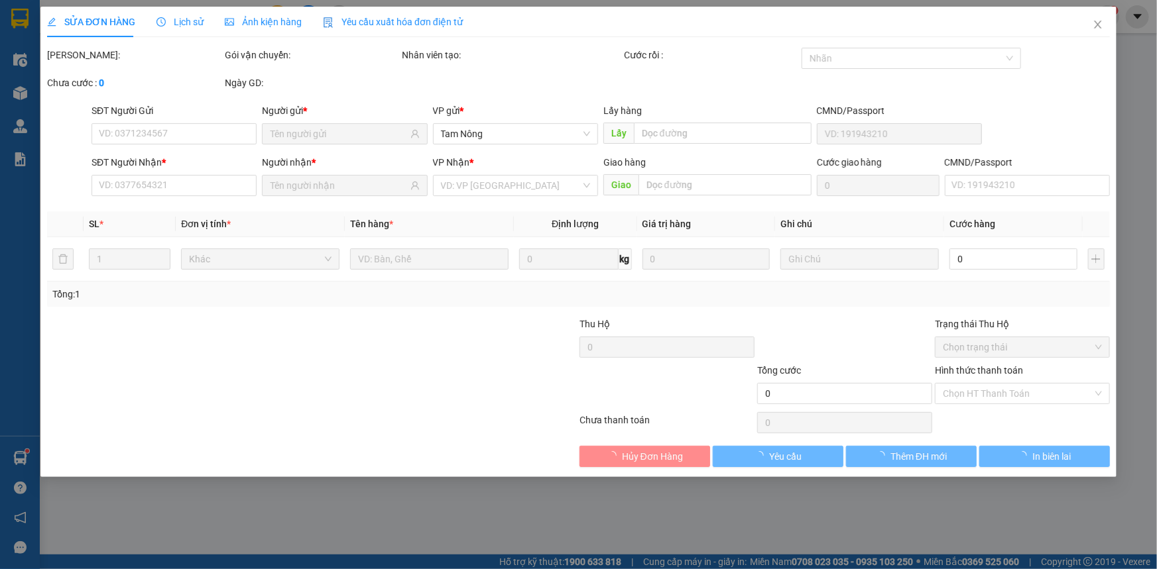
type input "0862194602"
type input "NGÂN BÌNH ĐIỀN"
type input "0339288119"
type input "CHÍN LOAN"
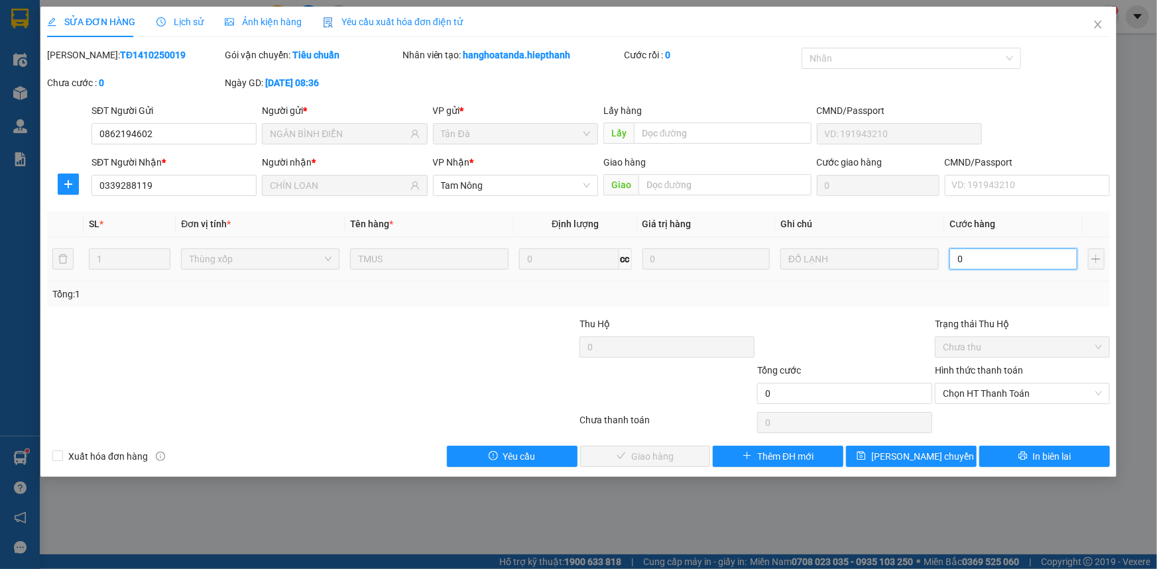
click at [1022, 257] on input "0" at bounding box center [1013, 259] width 128 height 21
type input "3"
type input "30"
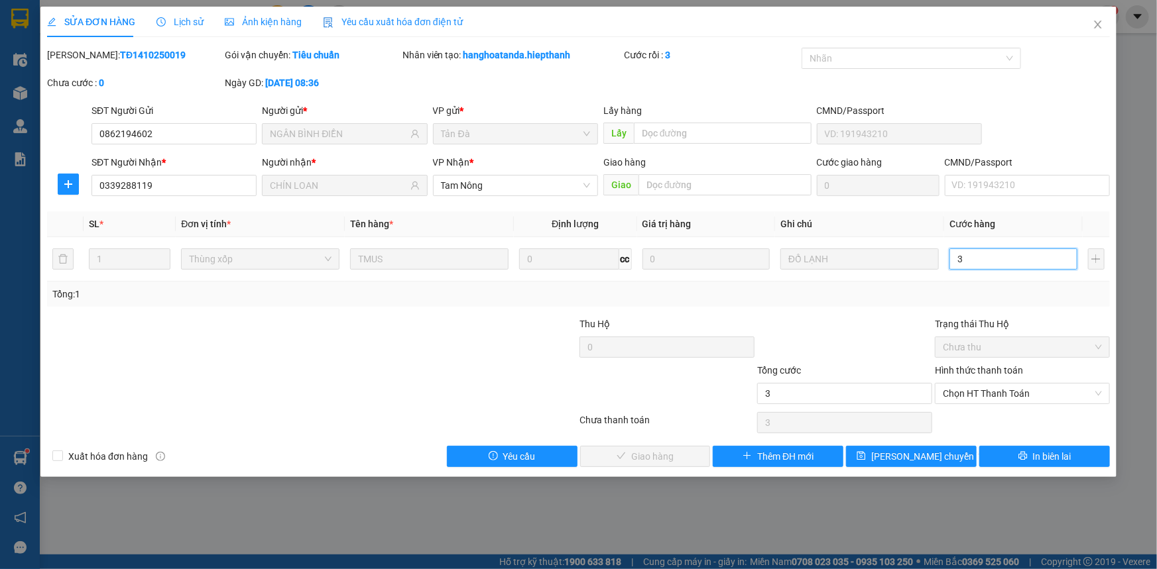
type input "30"
click at [972, 393] on span "Chọn HT Thanh Toán" at bounding box center [1022, 394] width 159 height 20
type input "30"
type input "30.000"
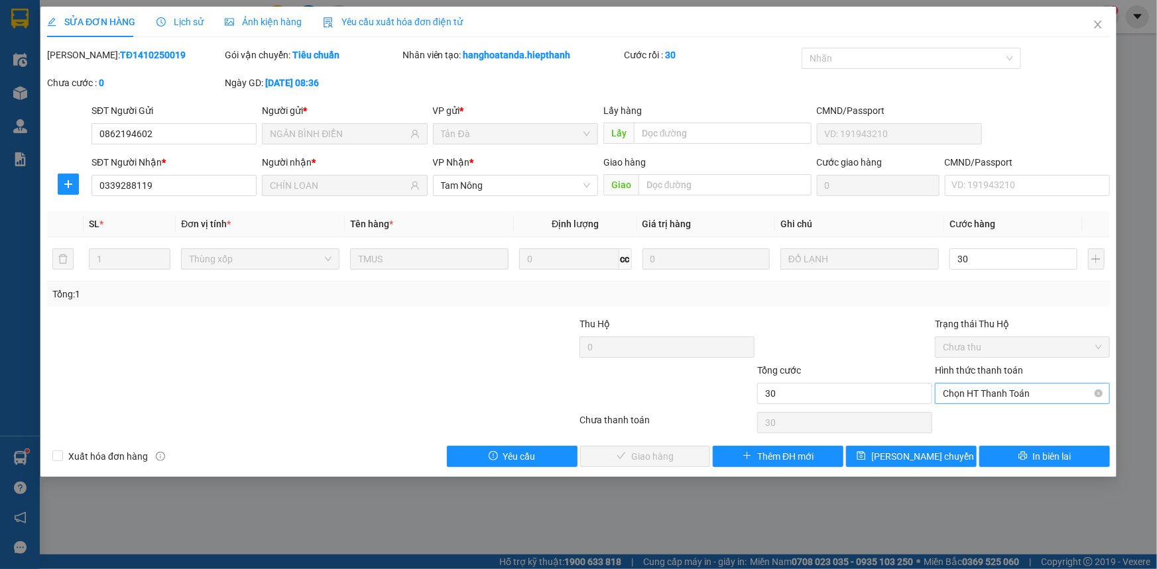
type input "30.000"
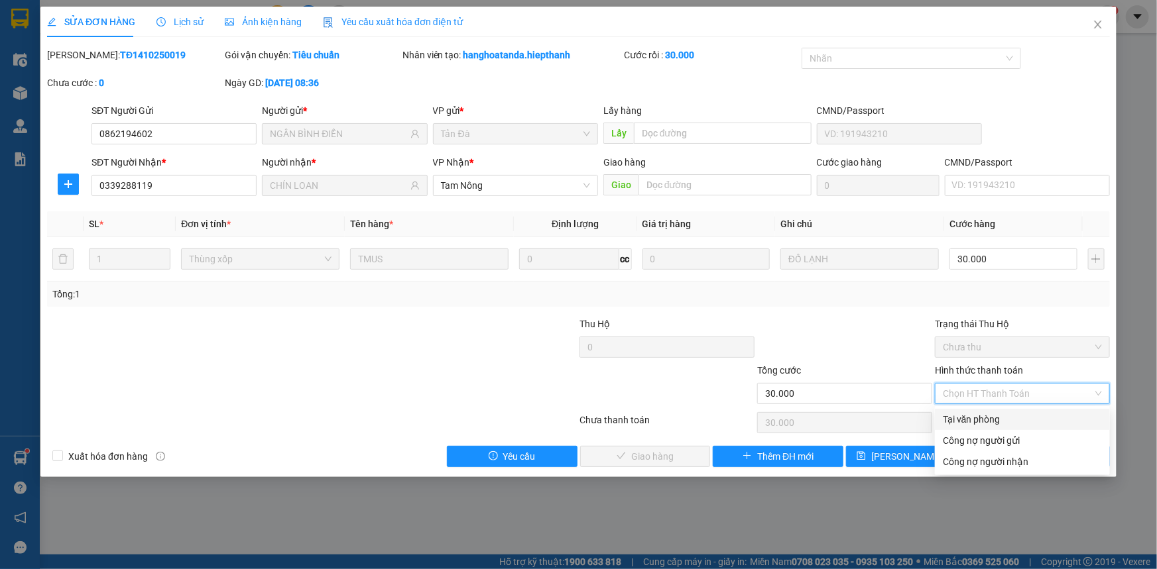
click at [968, 412] on div "Tại văn phòng" at bounding box center [1022, 419] width 159 height 15
type input "0"
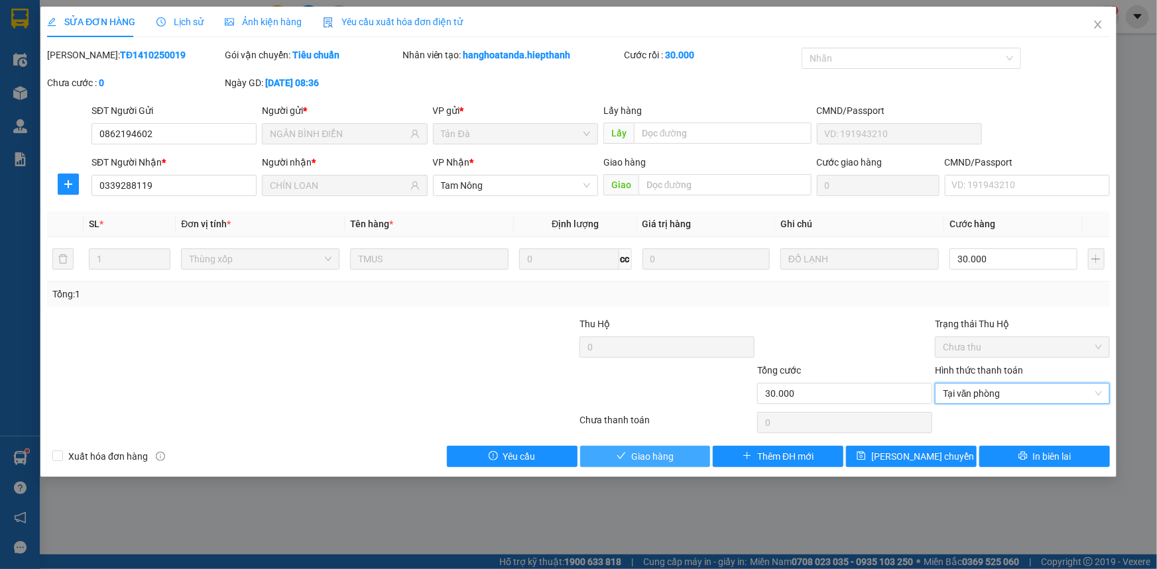
click at [650, 447] on button "Giao hàng" at bounding box center [645, 456] width 131 height 21
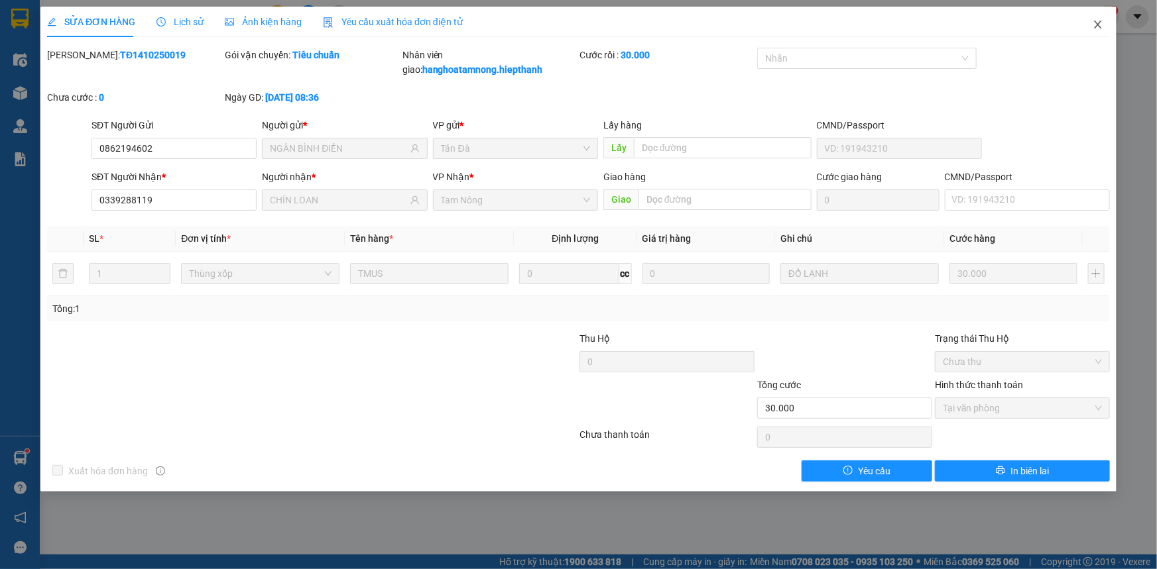
click at [1100, 25] on icon "close" at bounding box center [1097, 24] width 11 height 11
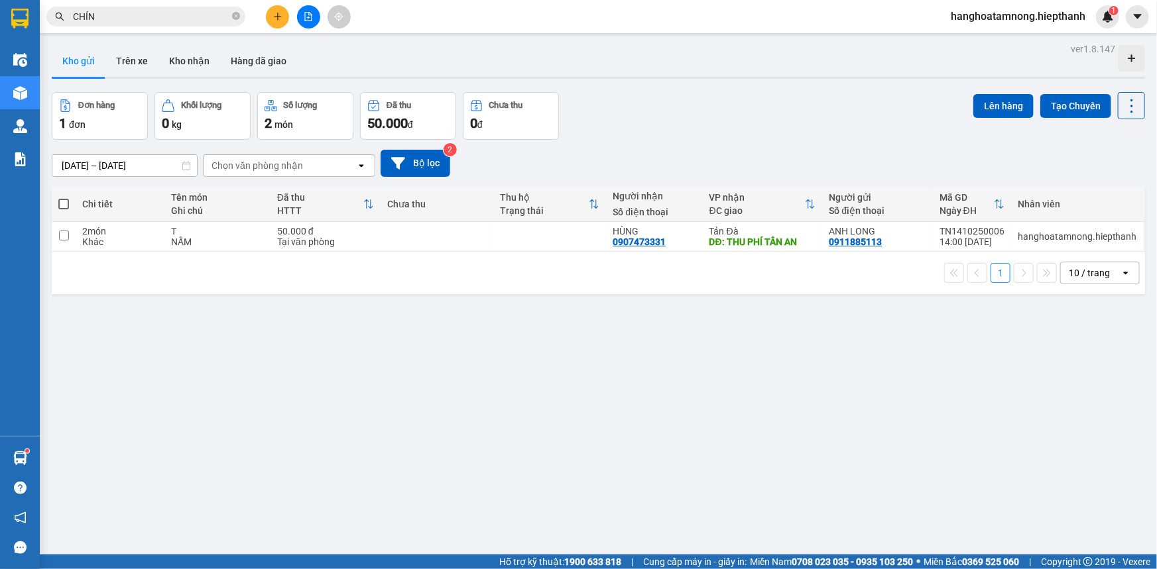
click at [282, 19] on icon "plus" at bounding box center [277, 16] width 9 height 9
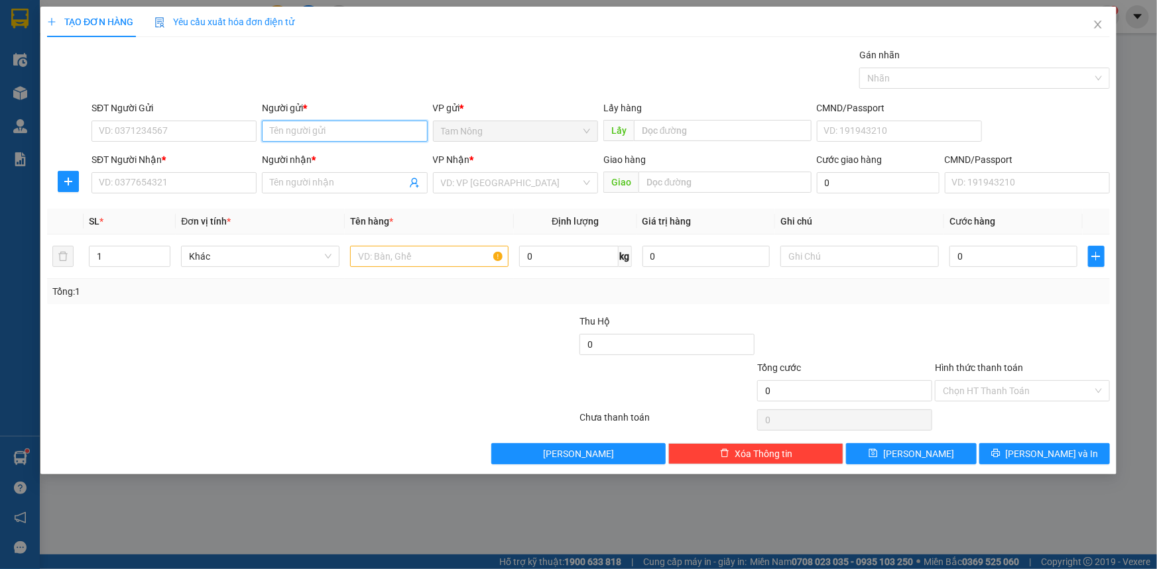
click at [306, 131] on input "Người gửi *" at bounding box center [344, 131] width 165 height 21
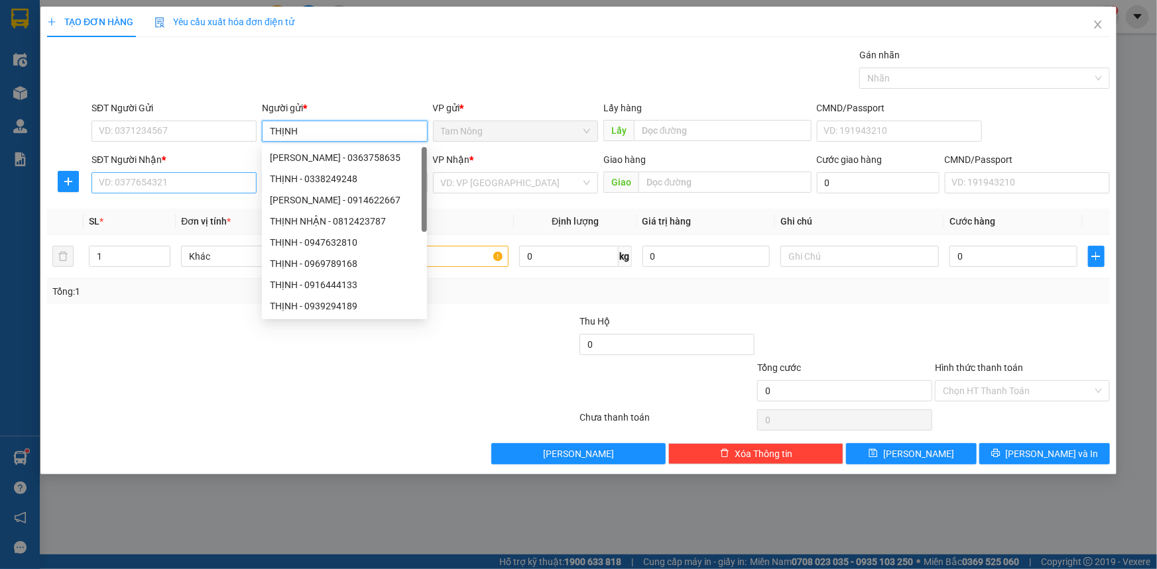
type input "THỊNH"
click at [179, 184] on input "SĐT Người Nhận *" at bounding box center [173, 182] width 165 height 21
drag, startPoint x: 179, startPoint y: 184, endPoint x: 191, endPoint y: 184, distance: 11.9
click at [191, 184] on input "SĐT Người Nhận *" at bounding box center [173, 182] width 165 height 21
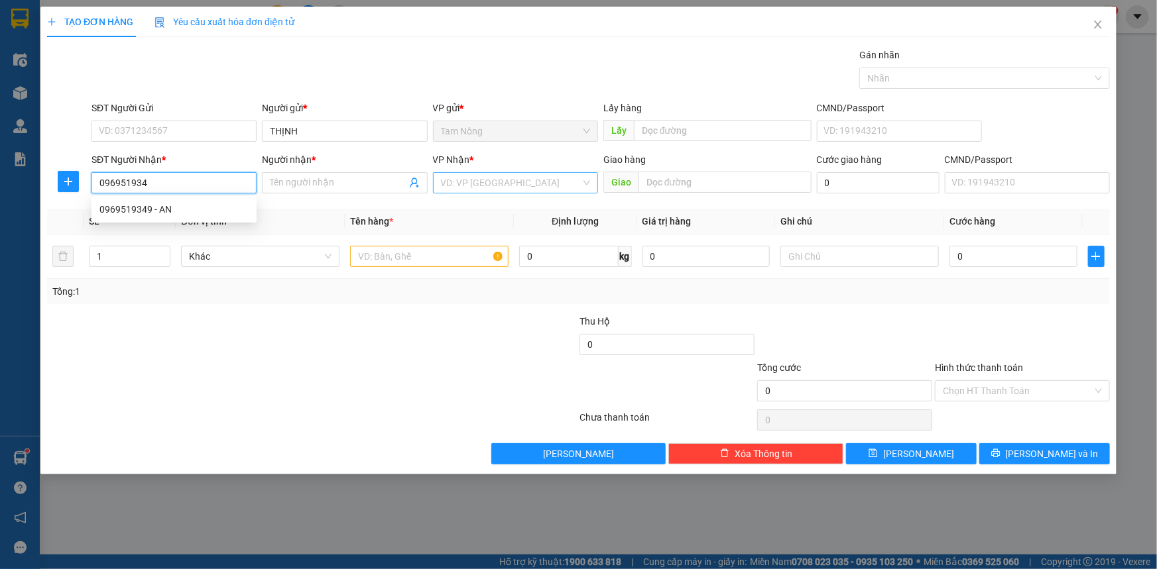
type input "0969519349"
drag, startPoint x: 179, startPoint y: 210, endPoint x: 203, endPoint y: 205, distance: 24.3
click at [180, 210] on div "0969519349 - AN" at bounding box center [173, 209] width 149 height 15
type input "AN"
type input "0969519349"
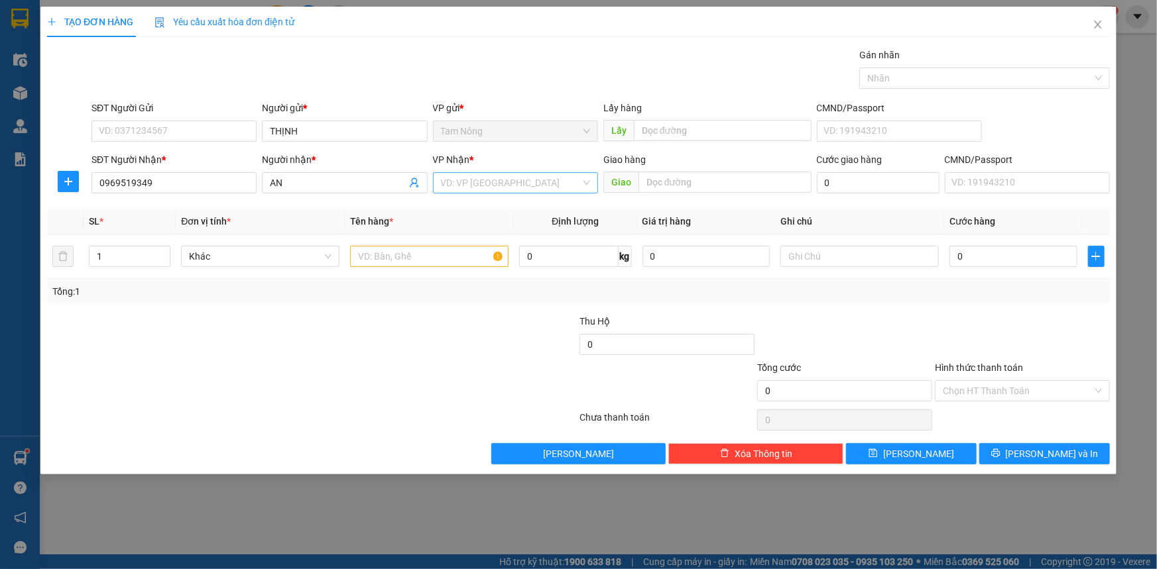
click at [500, 184] on input "search" at bounding box center [511, 183] width 140 height 20
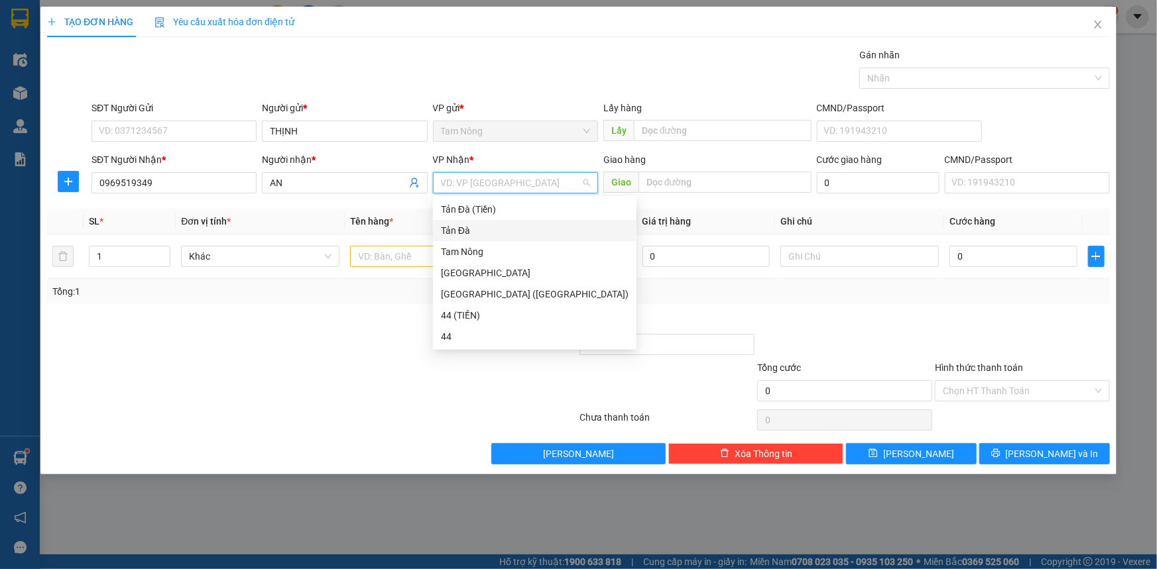
click at [465, 232] on div "Tản Đà" at bounding box center [535, 230] width 188 height 15
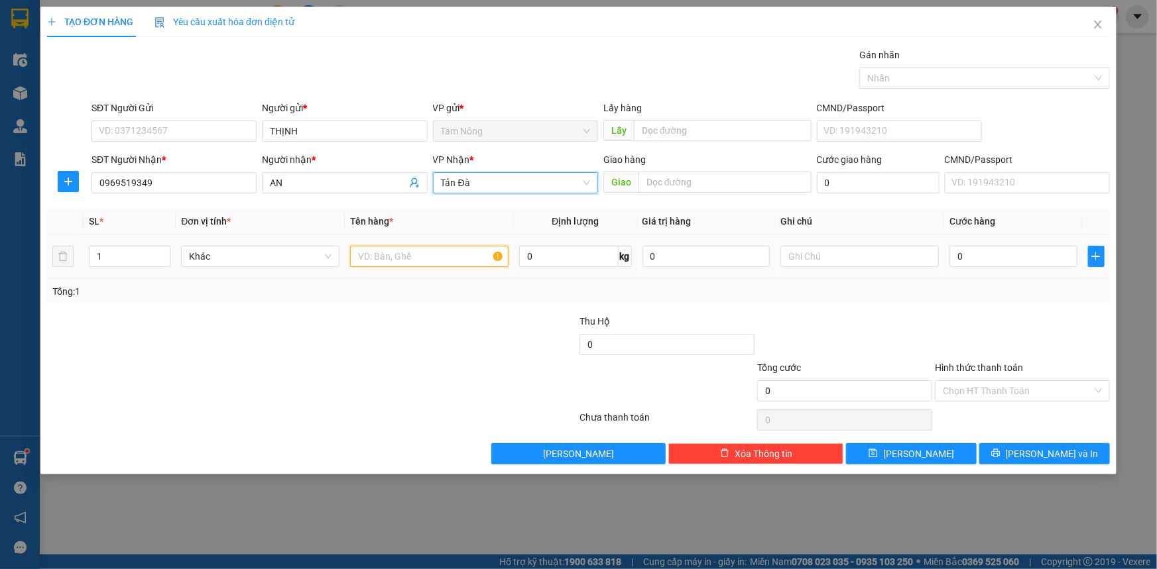
click at [388, 261] on input "text" at bounding box center [429, 256] width 158 height 21
type input "T"
click at [806, 259] on input "text" at bounding box center [859, 256] width 158 height 21
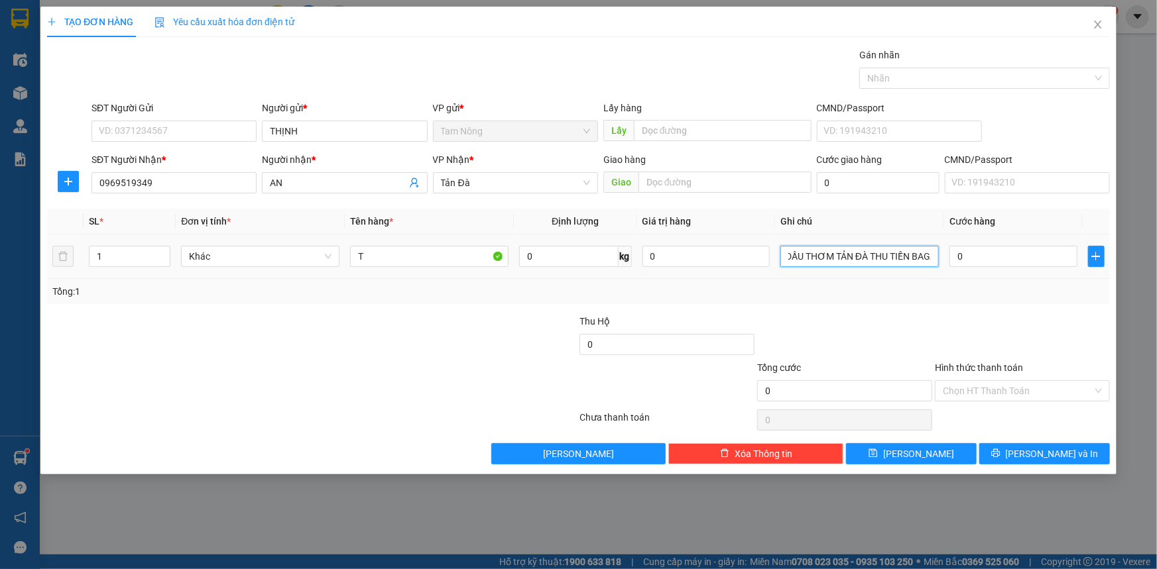
scroll to position [0, 8]
type input "DẦU THƠM TẢN ĐÀ THU TIỀN BAGA"
click at [701, 251] on input "0" at bounding box center [706, 256] width 128 height 21
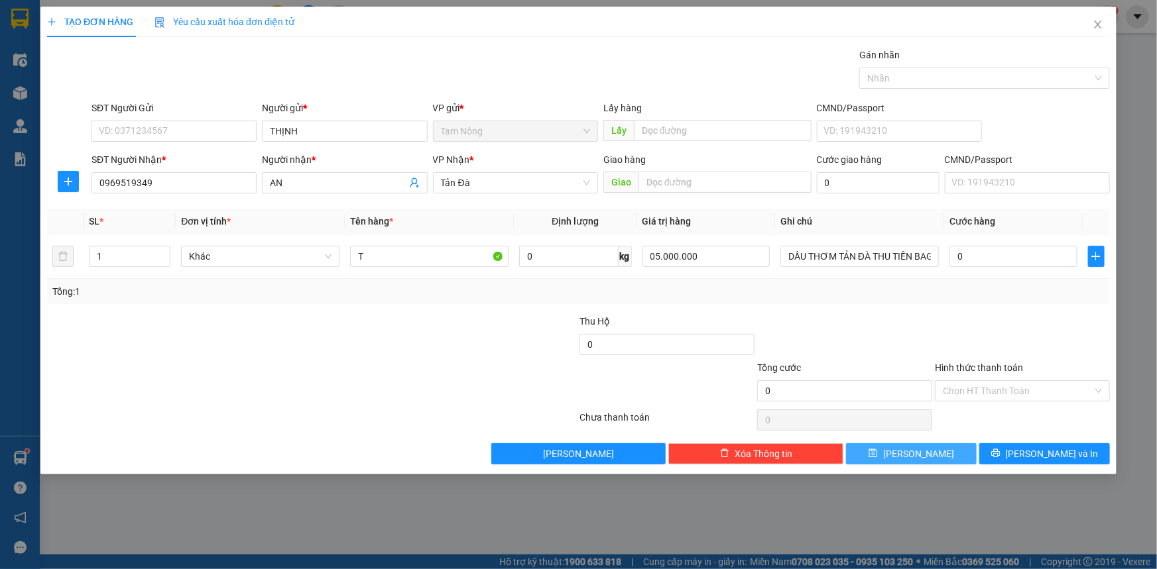
type input "5.000.000"
click at [953, 452] on button "[PERSON_NAME]" at bounding box center [911, 453] width 131 height 21
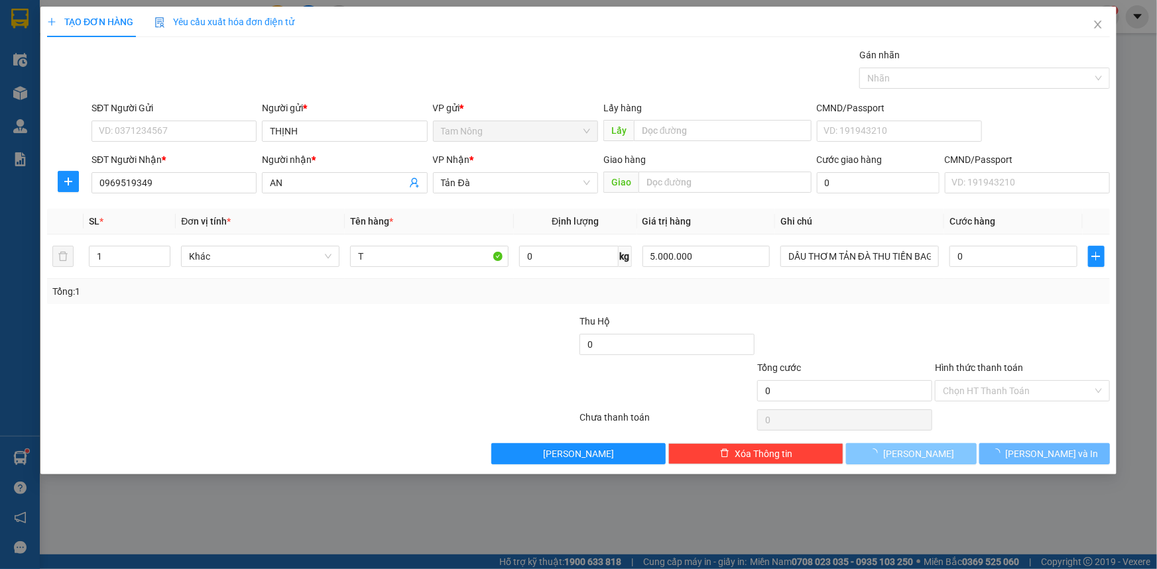
type input "0"
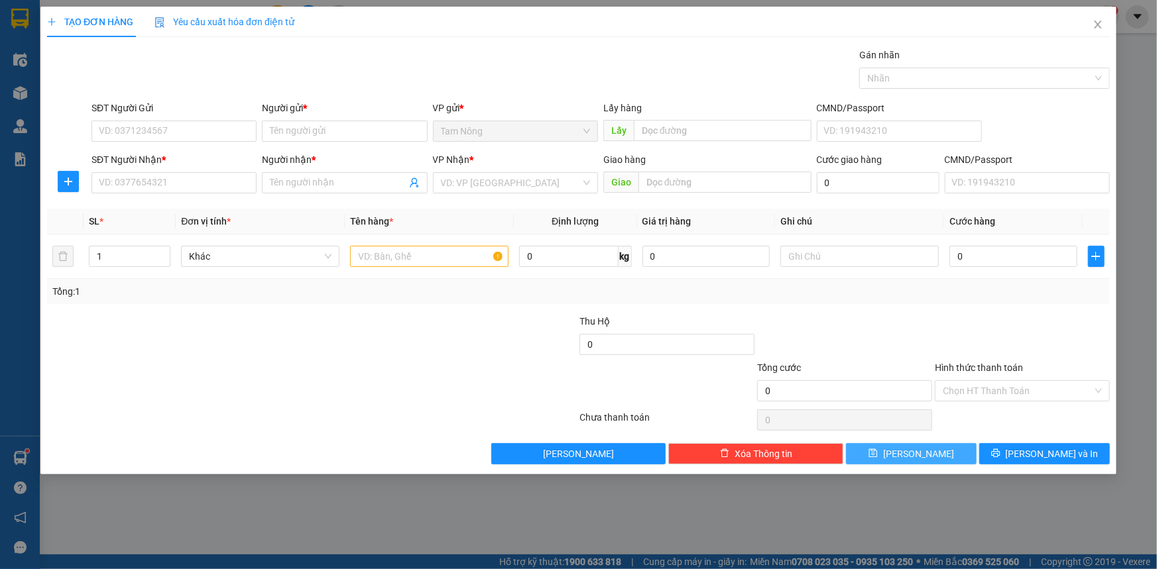
click at [846, 443] on button "[PERSON_NAME]" at bounding box center [911, 453] width 131 height 21
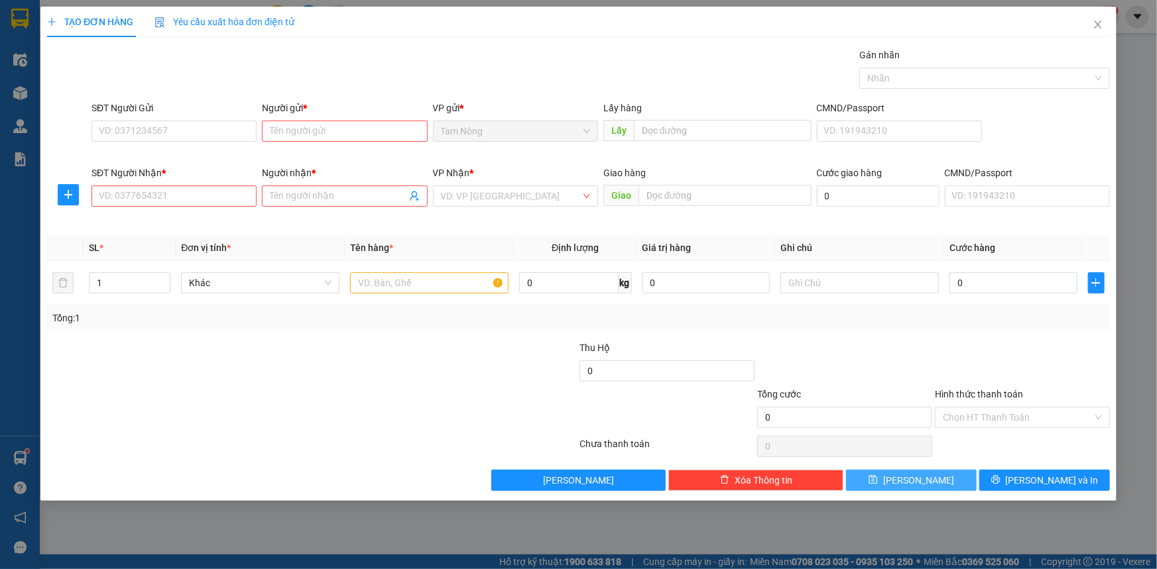
click at [846, 470] on button "[PERSON_NAME]" at bounding box center [911, 480] width 131 height 21
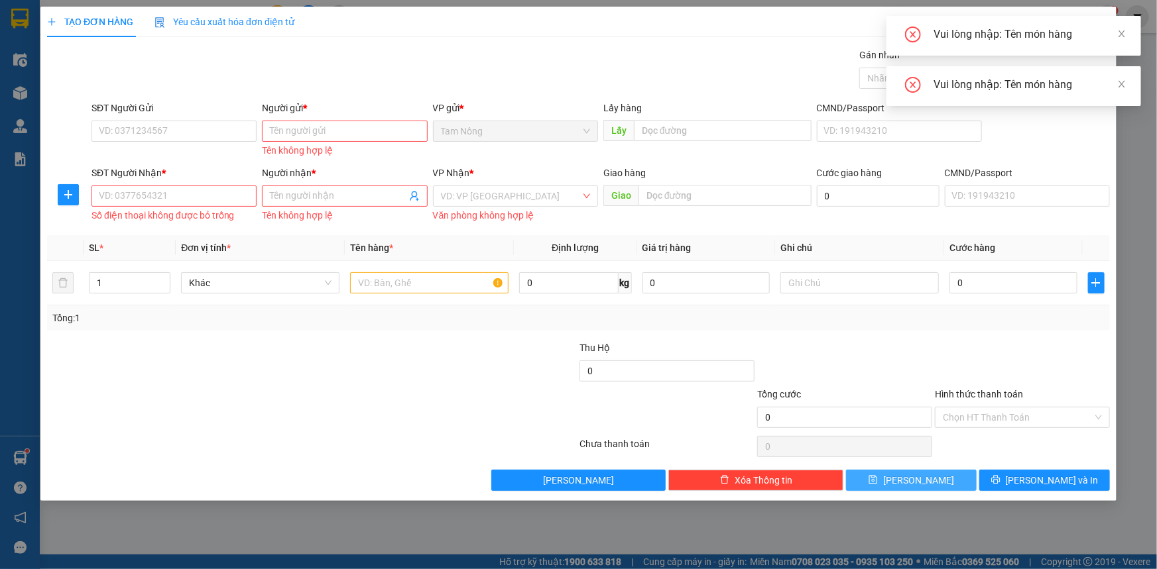
click at [846, 470] on button "[PERSON_NAME]" at bounding box center [911, 480] width 131 height 21
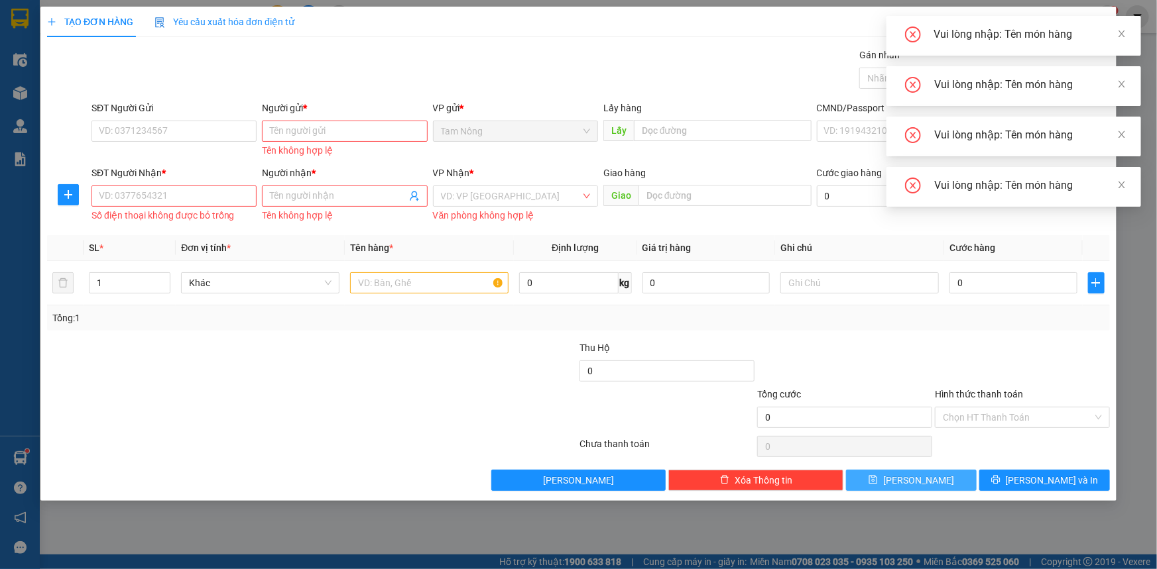
click at [846, 470] on button "[PERSON_NAME]" at bounding box center [911, 480] width 131 height 21
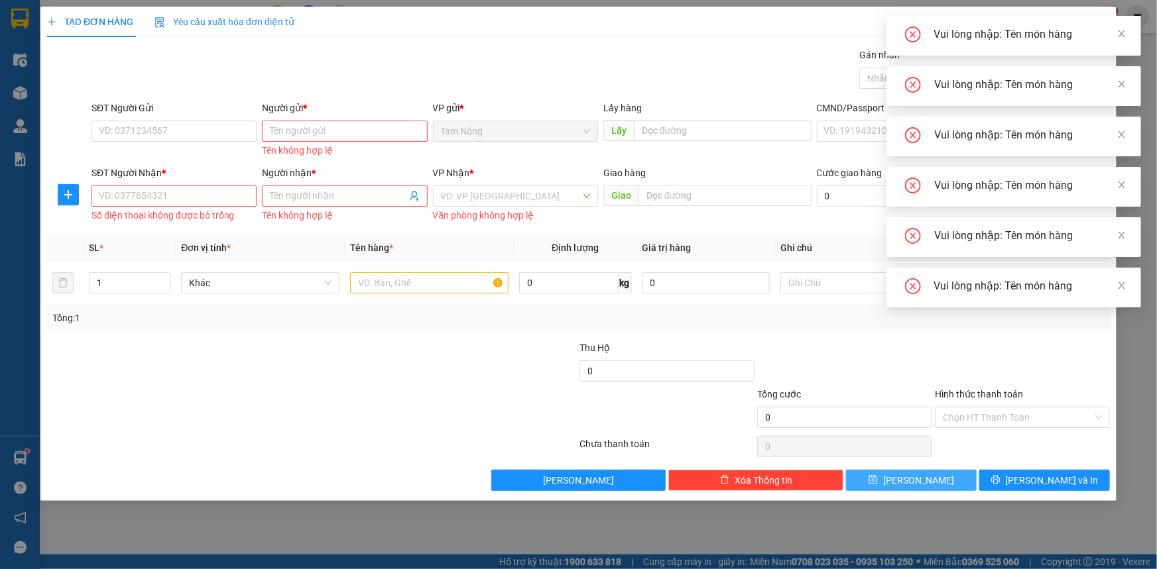
click at [846, 470] on button "[PERSON_NAME]" at bounding box center [911, 480] width 131 height 21
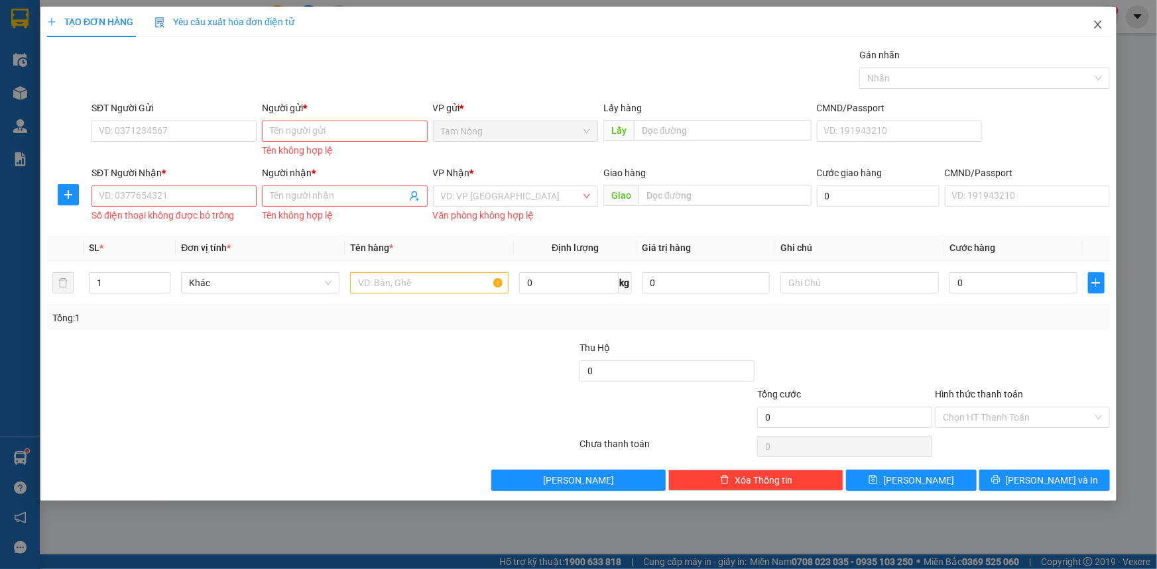
click at [1102, 30] on icon "close" at bounding box center [1097, 24] width 11 height 11
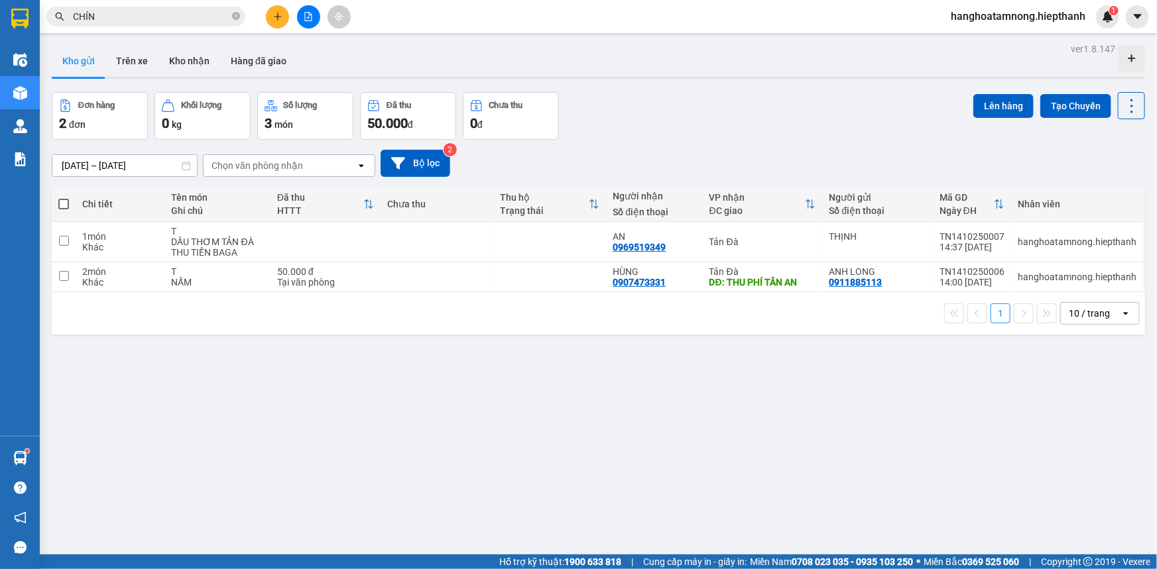
click at [680, 145] on div "[DATE] – [DATE] Press the down arrow key to interact with the calendar and sele…" at bounding box center [598, 163] width 1093 height 47
click at [199, 59] on button "Kho nhận" at bounding box center [189, 61] width 62 height 32
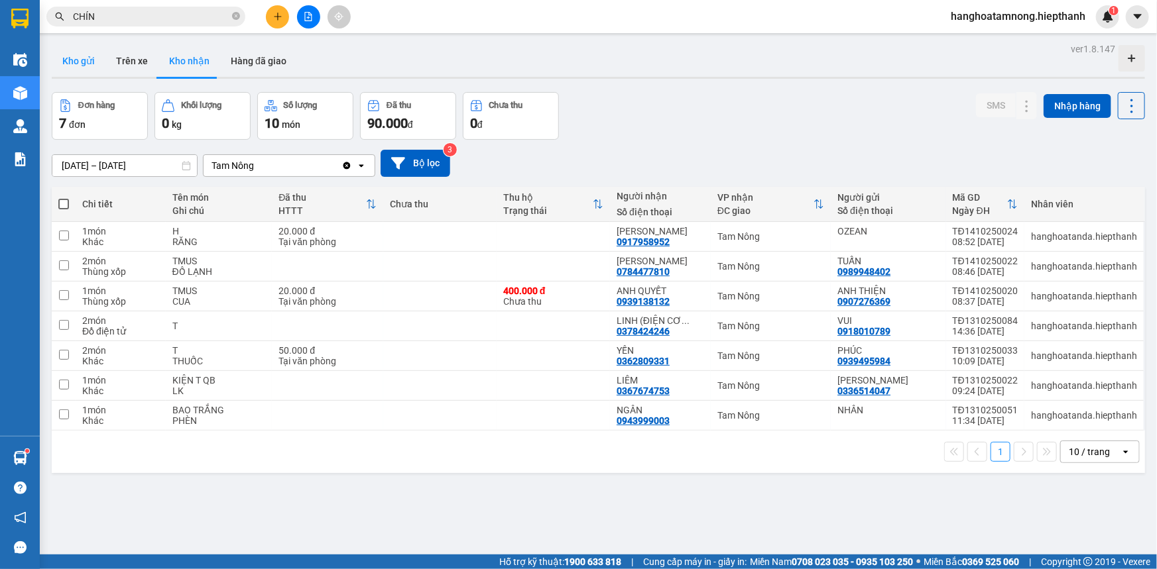
click at [76, 66] on button "Kho gửi" at bounding box center [79, 61] width 54 height 32
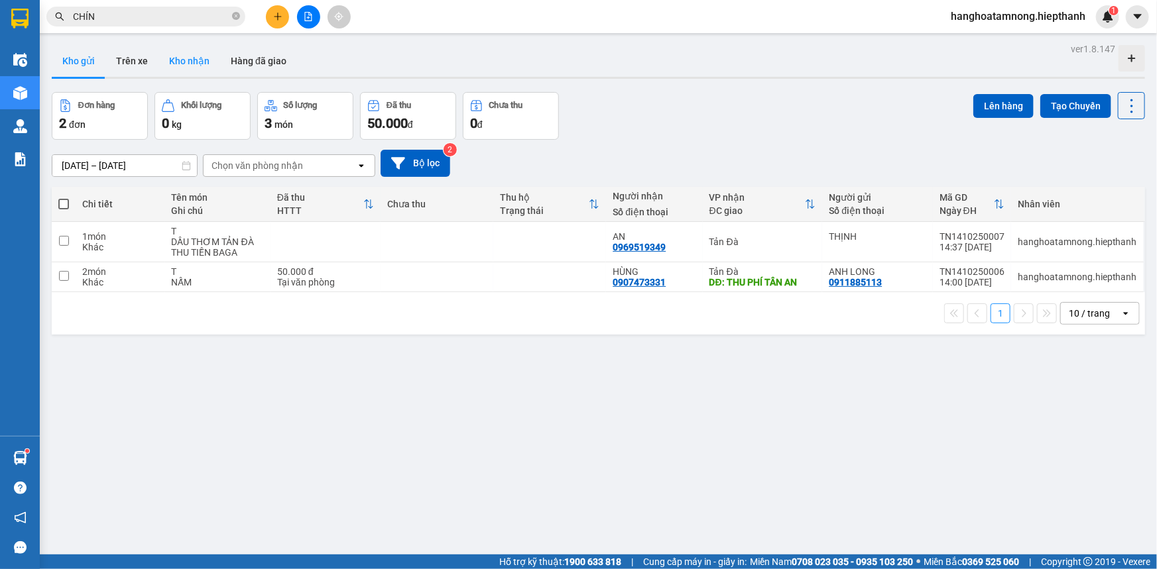
click at [182, 52] on button "Kho nhận" at bounding box center [189, 61] width 62 height 32
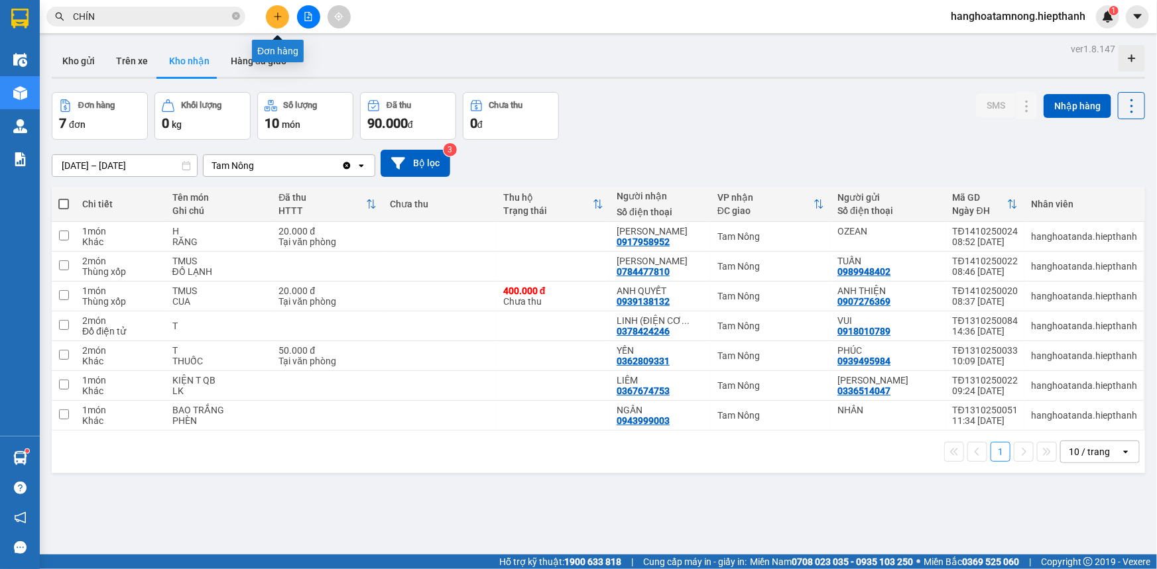
click at [280, 19] on icon "plus" at bounding box center [277, 16] width 9 height 9
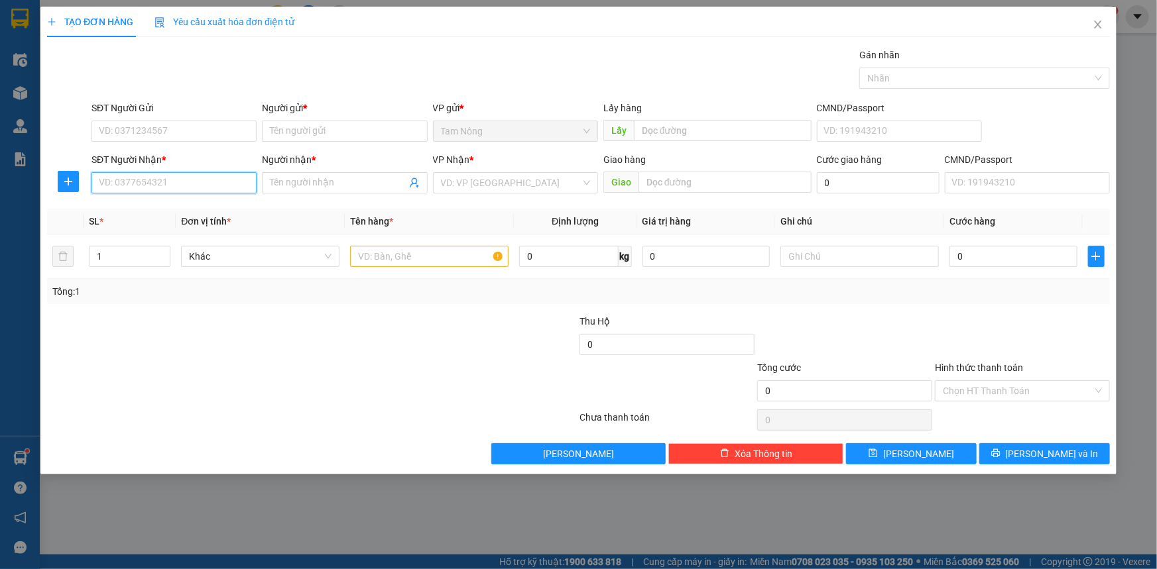
click at [200, 179] on input "SĐT Người Nhận *" at bounding box center [173, 182] width 165 height 21
type input "0976297179"
click at [232, 211] on div "0976297179 - [PERSON_NAME]" at bounding box center [173, 209] width 149 height 15
type input "TUẤN ANH"
type input "0976297179"
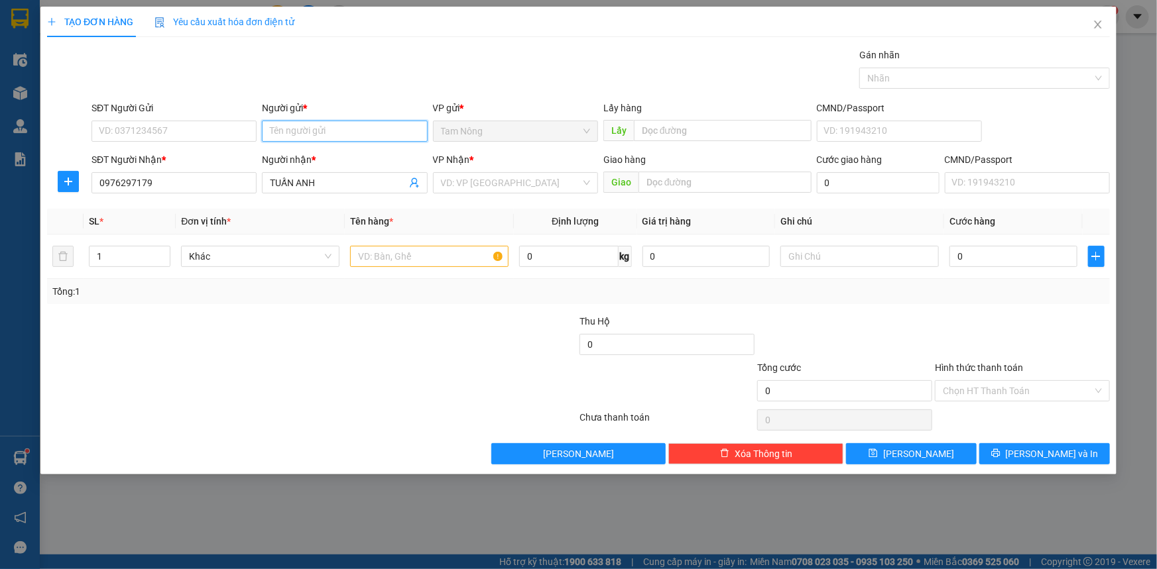
click at [335, 128] on input "Người gửi *" at bounding box center [344, 131] width 165 height 21
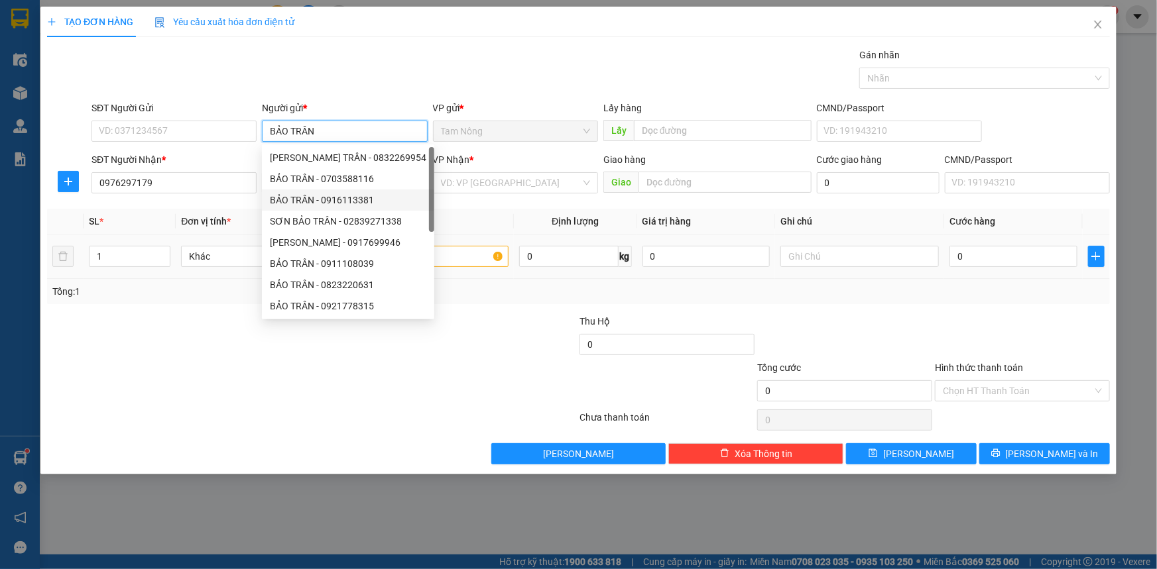
type input "BẢO TRÂN"
click at [459, 259] on input "text" at bounding box center [429, 256] width 158 height 21
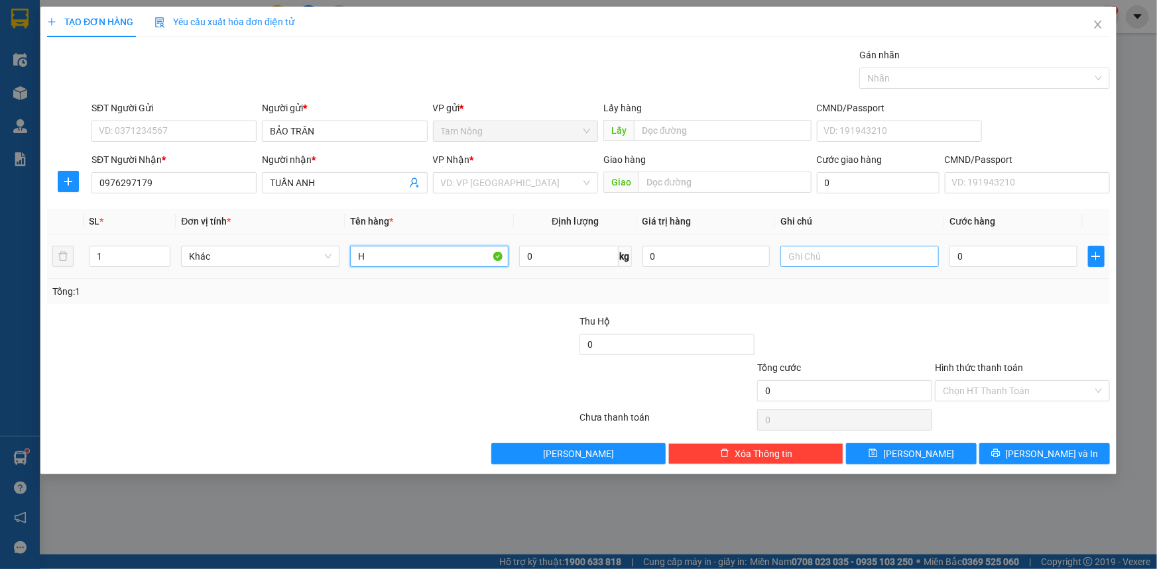
type input "H"
click at [862, 256] on input "text" at bounding box center [859, 256] width 158 height 21
type input "T"
type input "RĂNG"
click at [491, 185] on input "search" at bounding box center [511, 183] width 140 height 20
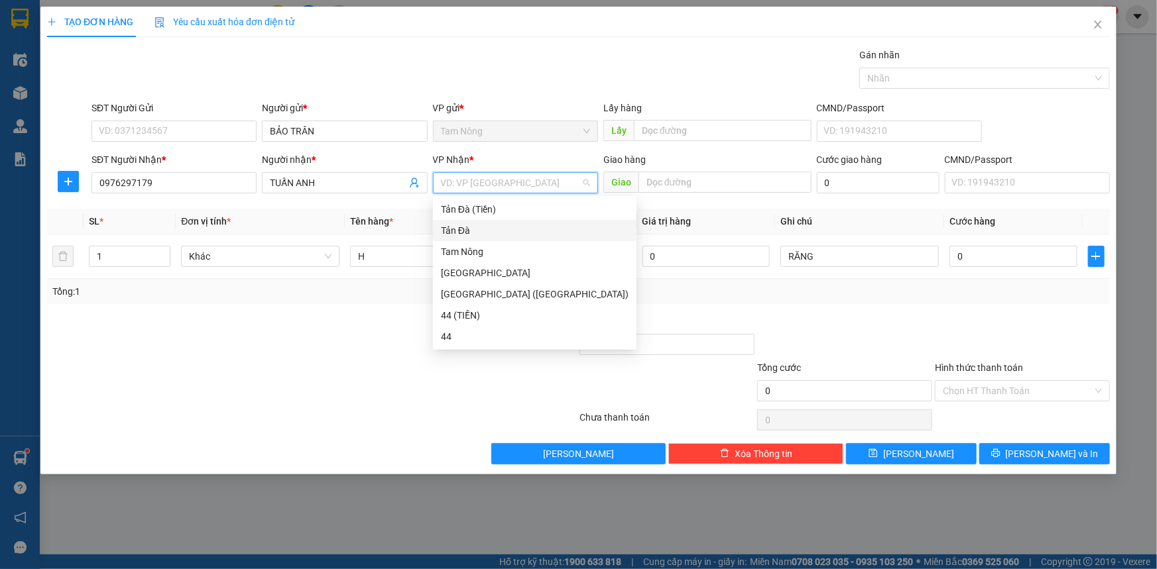
click at [461, 225] on div "Tản Đà" at bounding box center [535, 230] width 188 height 15
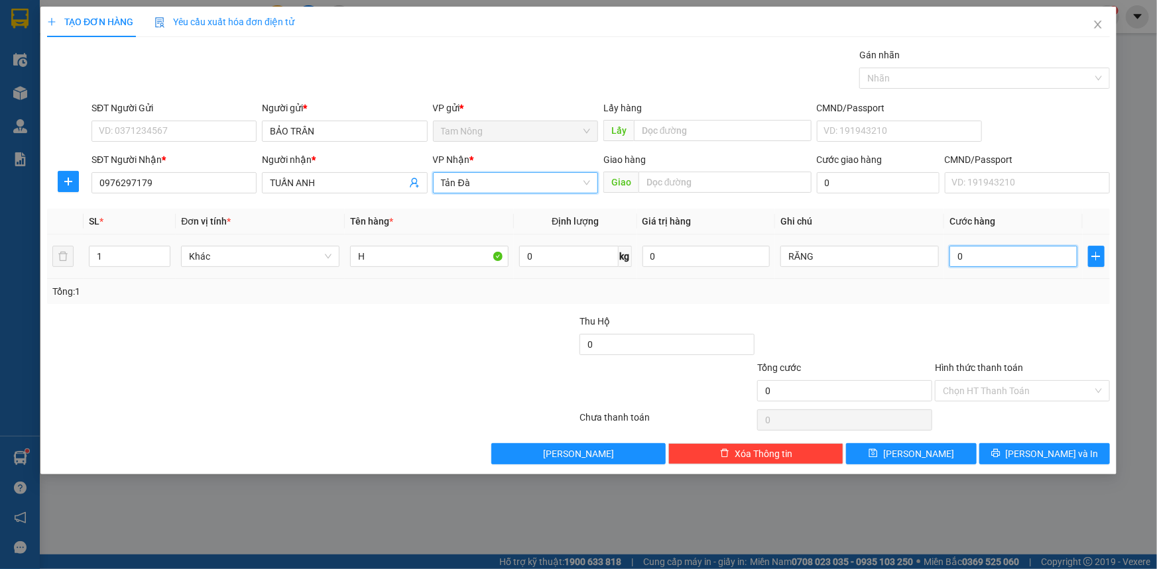
click at [978, 249] on input "0" at bounding box center [1013, 256] width 128 height 21
type input "2"
type input "20"
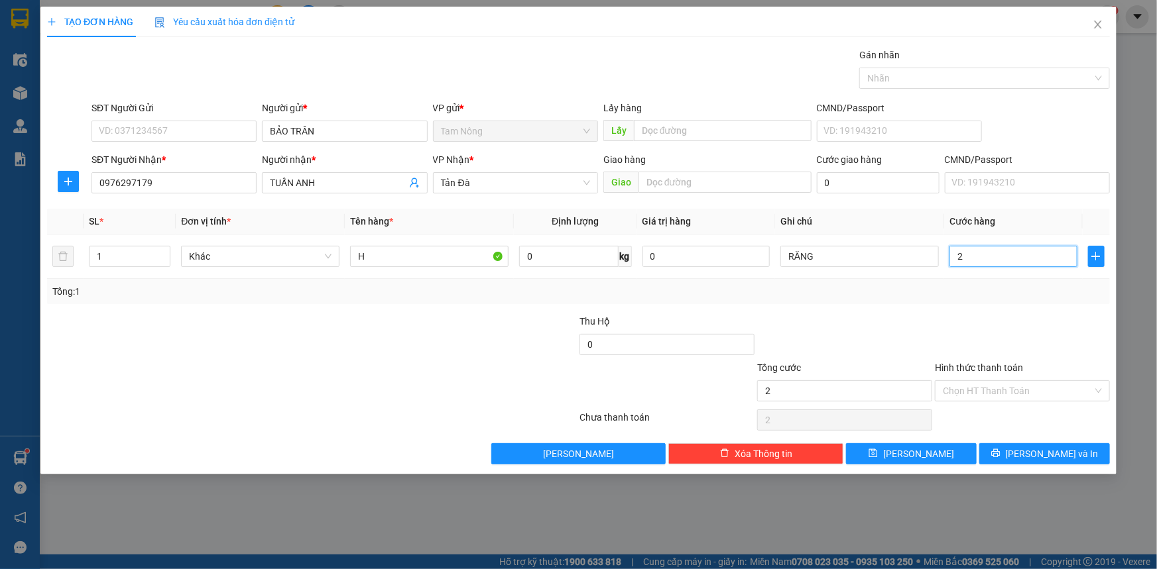
type input "20"
type input "20.000"
click at [966, 318] on div at bounding box center [1022, 337] width 178 height 46
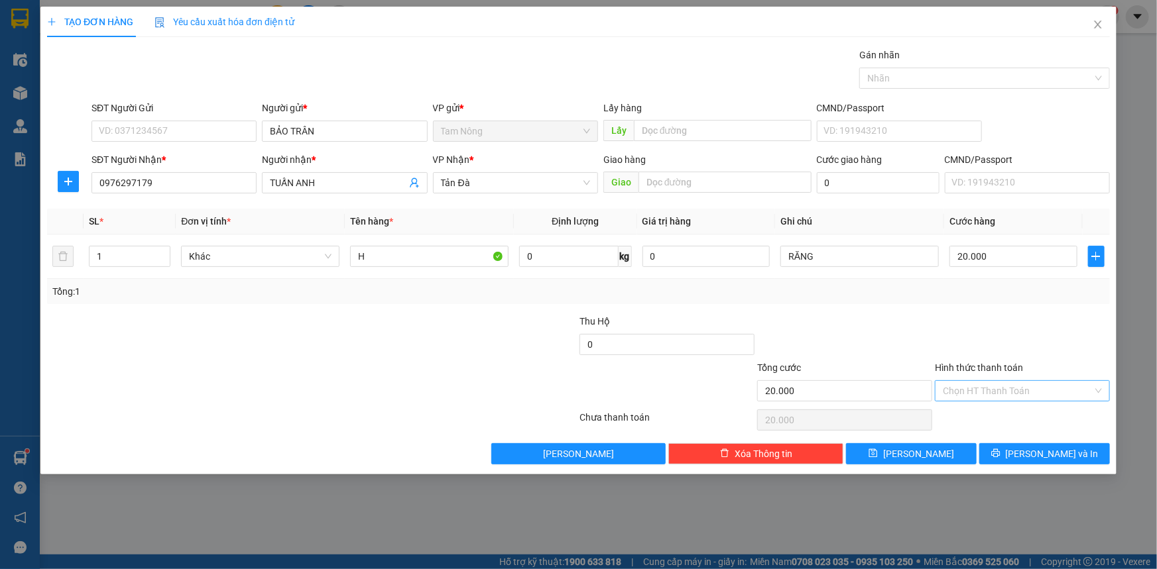
click at [1008, 388] on input "Hình thức thanh toán" at bounding box center [1018, 391] width 150 height 20
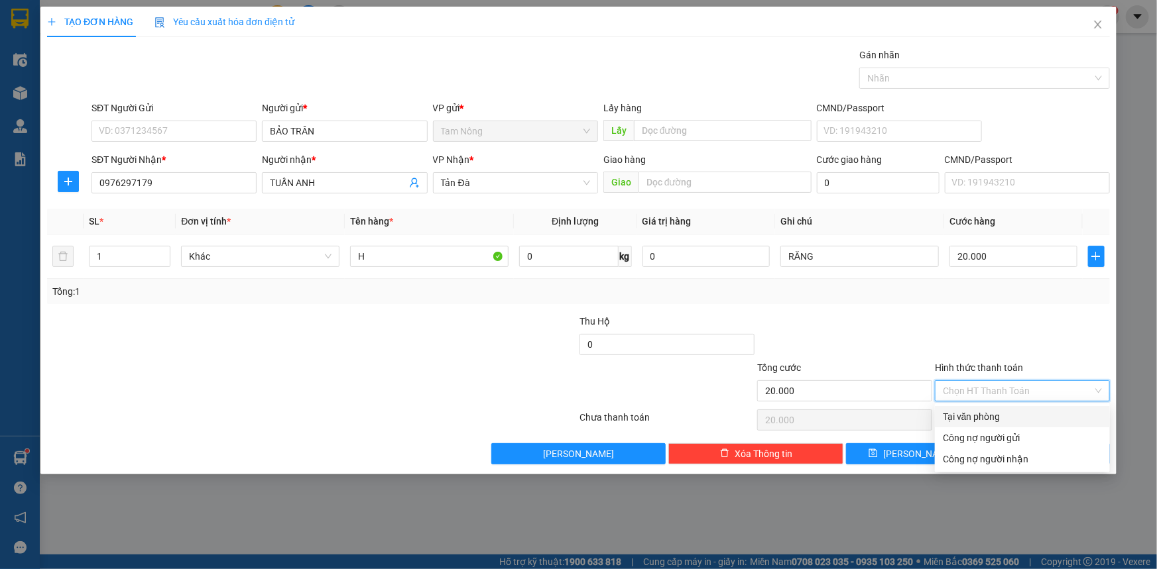
click at [986, 413] on div "Tại văn phòng" at bounding box center [1022, 417] width 159 height 15
type input "0"
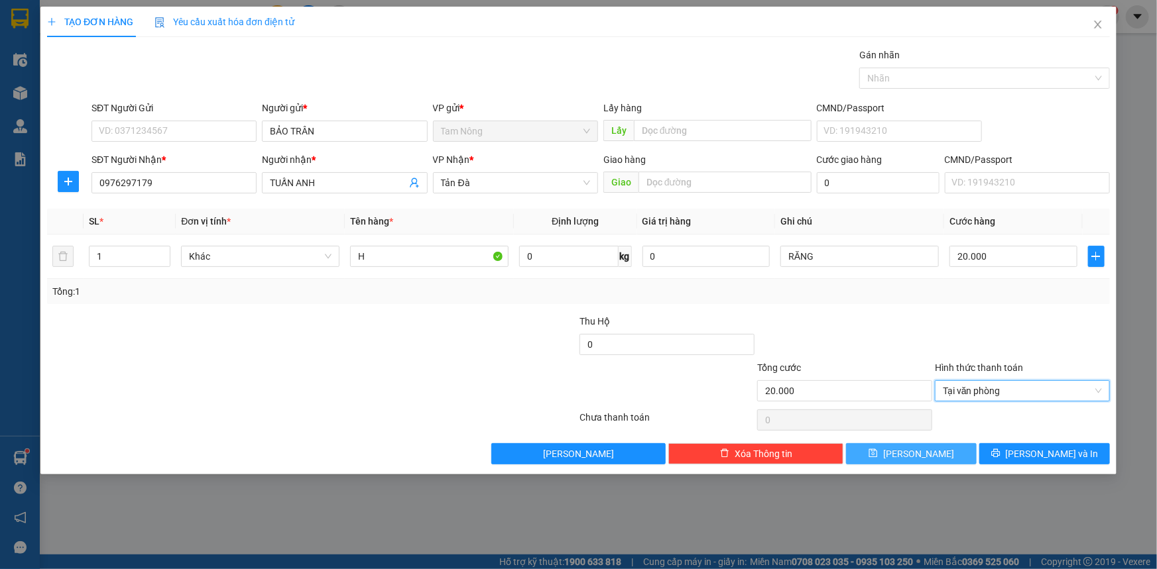
click at [881, 453] on button "[PERSON_NAME]" at bounding box center [911, 453] width 131 height 21
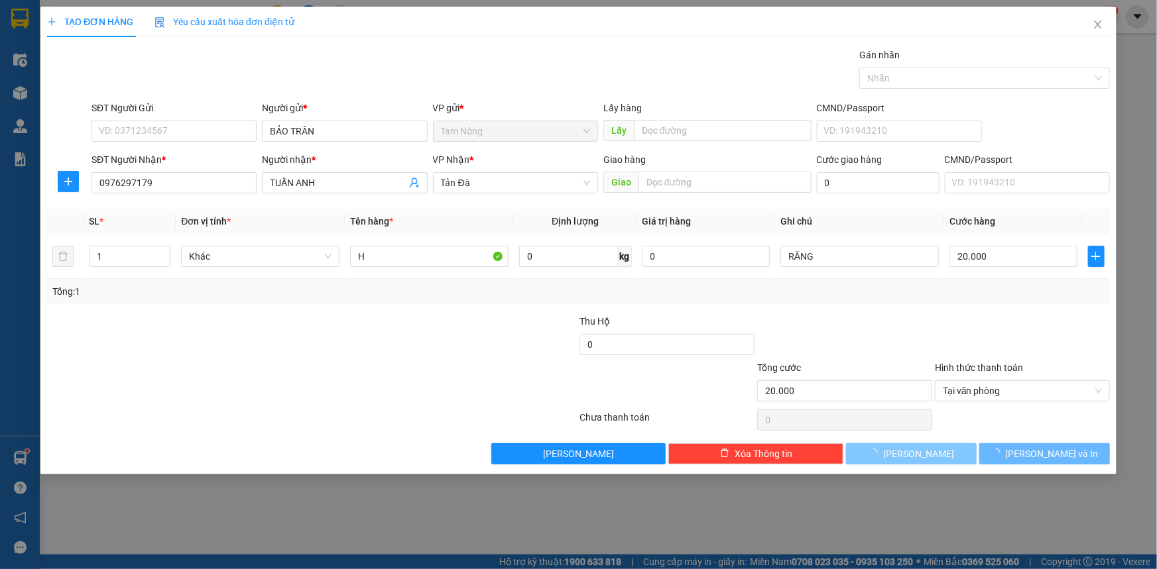
type input "0"
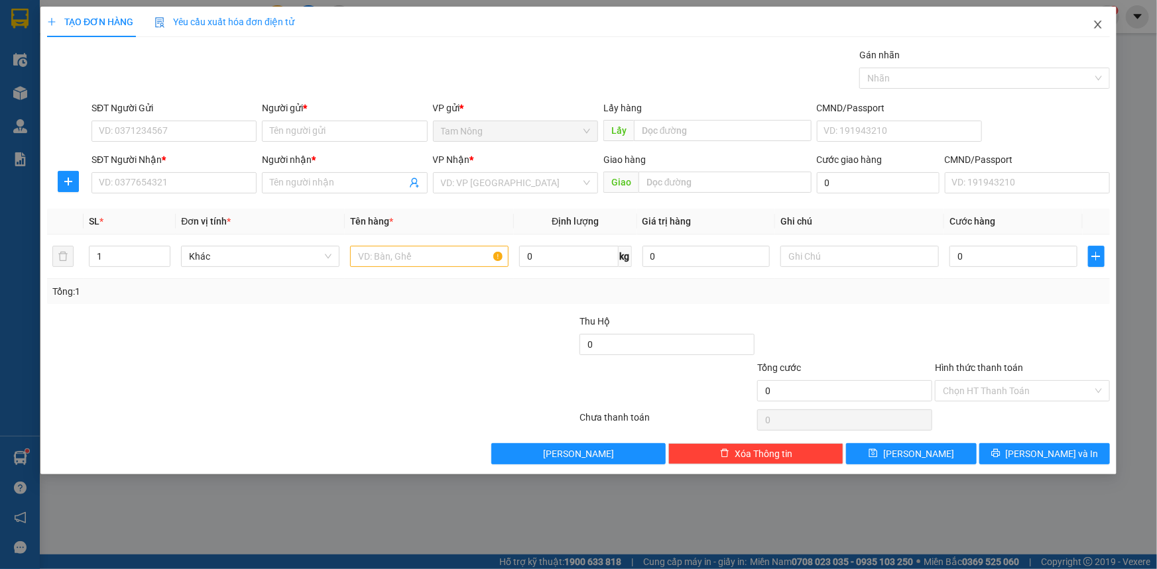
click at [1096, 22] on icon "close" at bounding box center [1097, 24] width 11 height 11
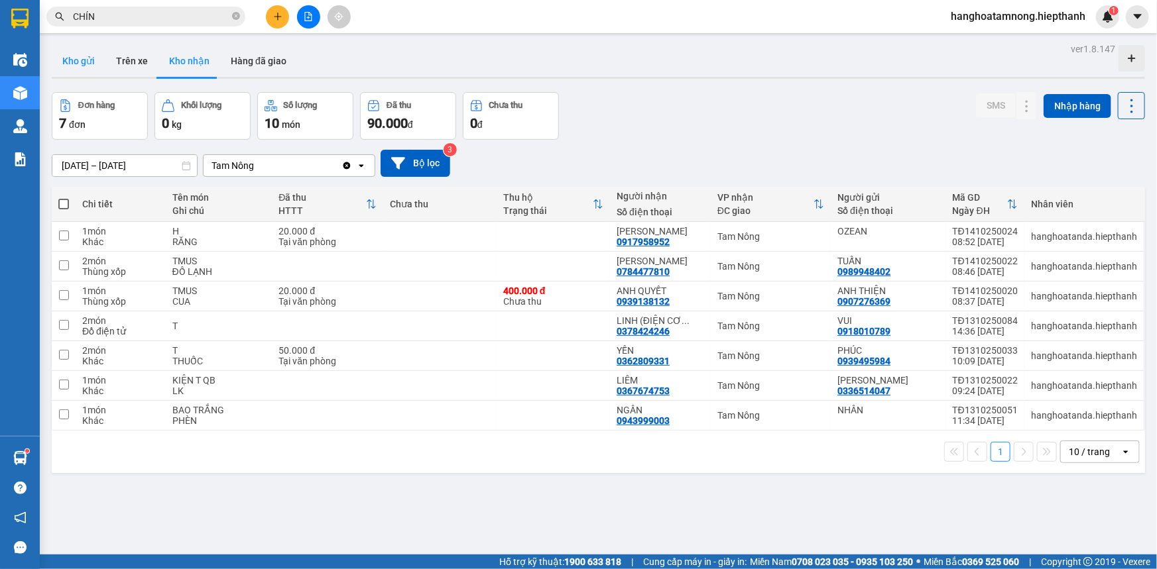
click at [61, 54] on button "Kho gửi" at bounding box center [79, 61] width 54 height 32
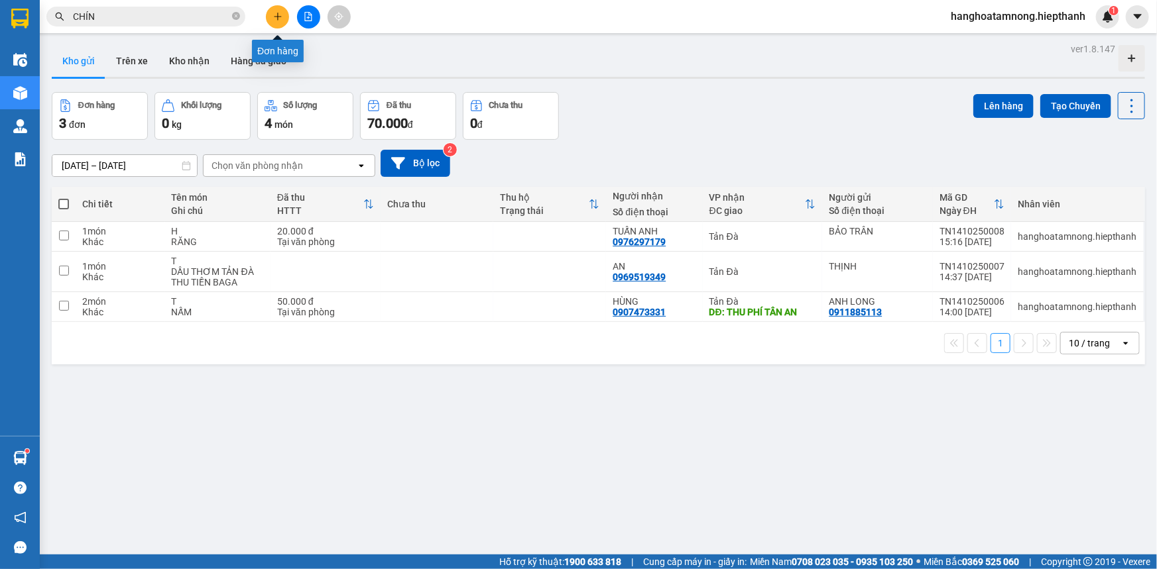
click at [280, 19] on icon "plus" at bounding box center [277, 16] width 9 height 9
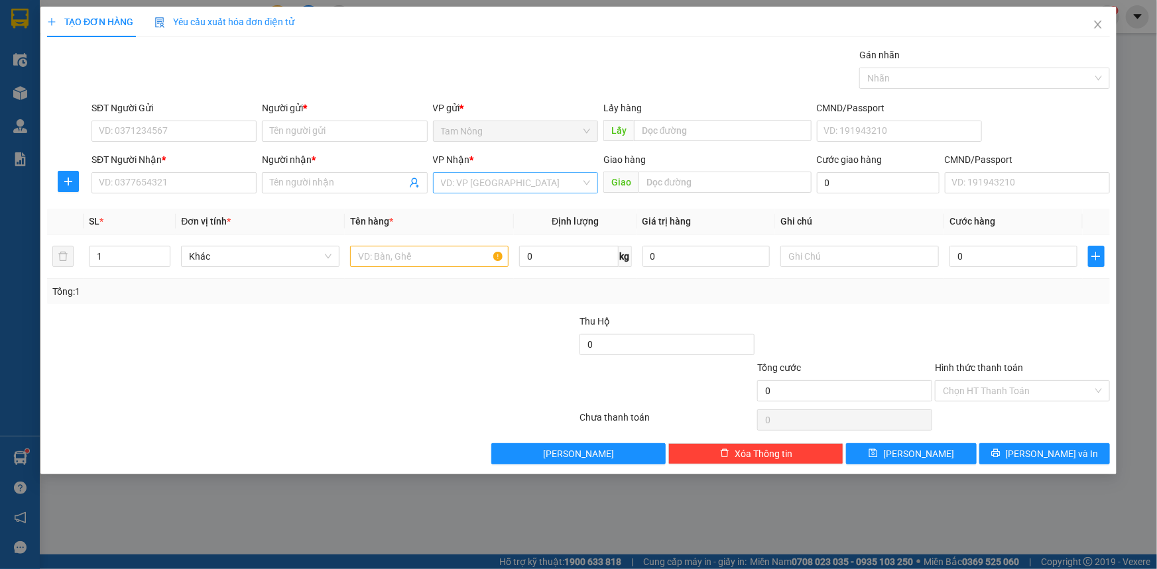
click at [472, 174] on input "search" at bounding box center [511, 183] width 140 height 20
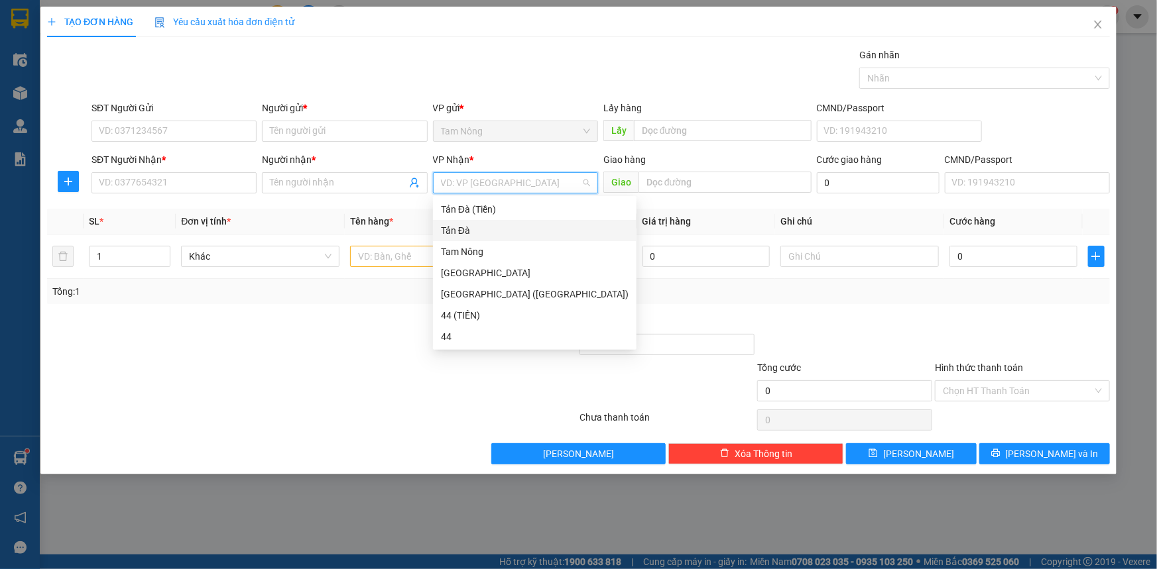
click at [486, 227] on div "Tản Đà" at bounding box center [535, 230] width 188 height 15
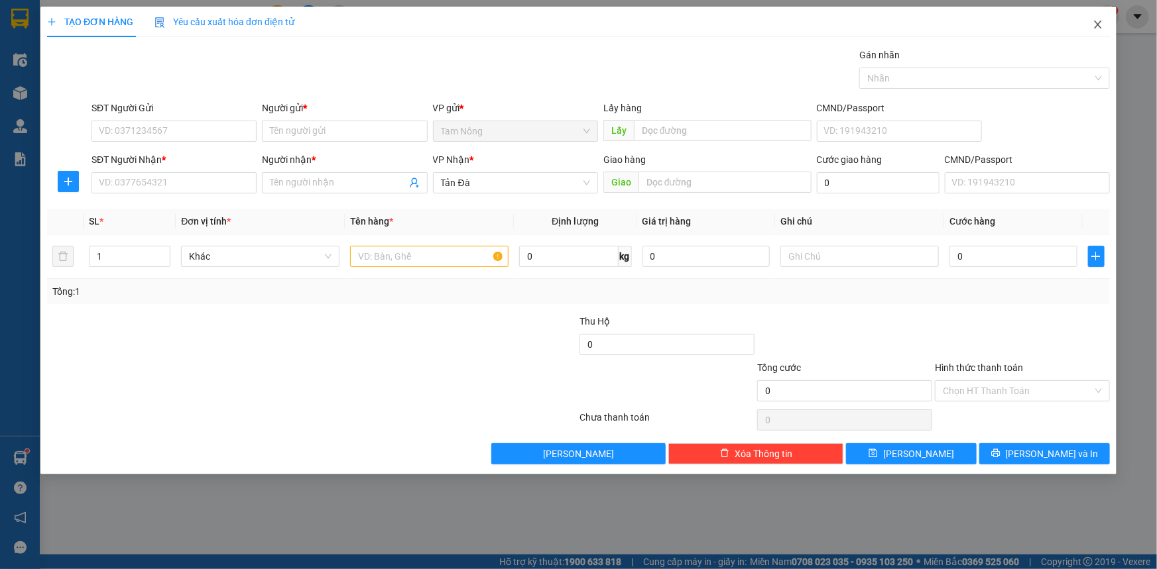
click at [1097, 25] on icon "close" at bounding box center [1097, 25] width 7 height 8
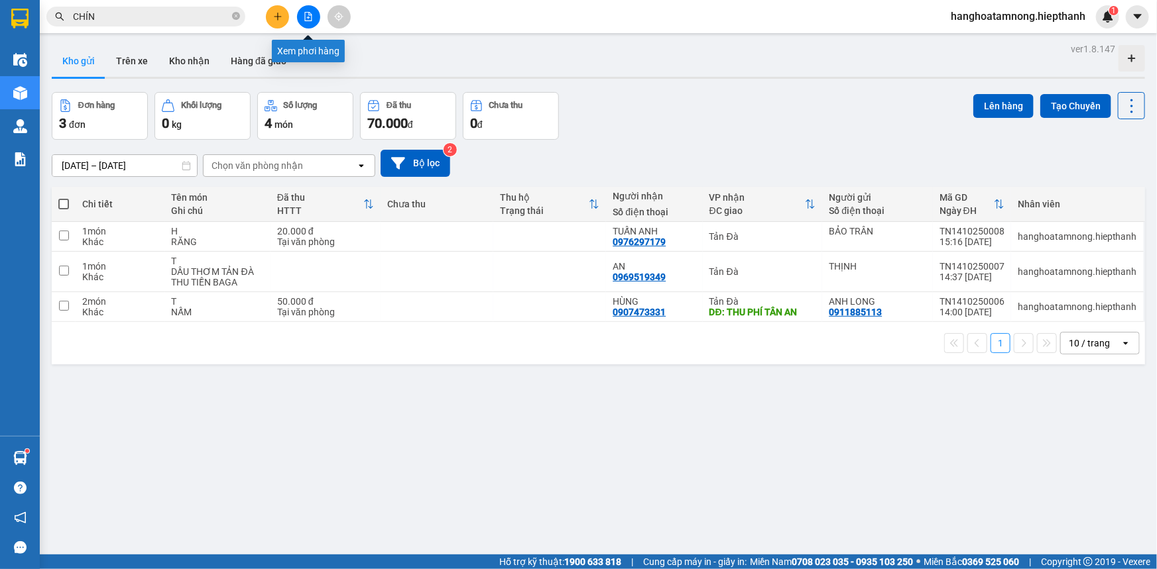
click at [312, 19] on icon "file-add" at bounding box center [308, 16] width 9 height 9
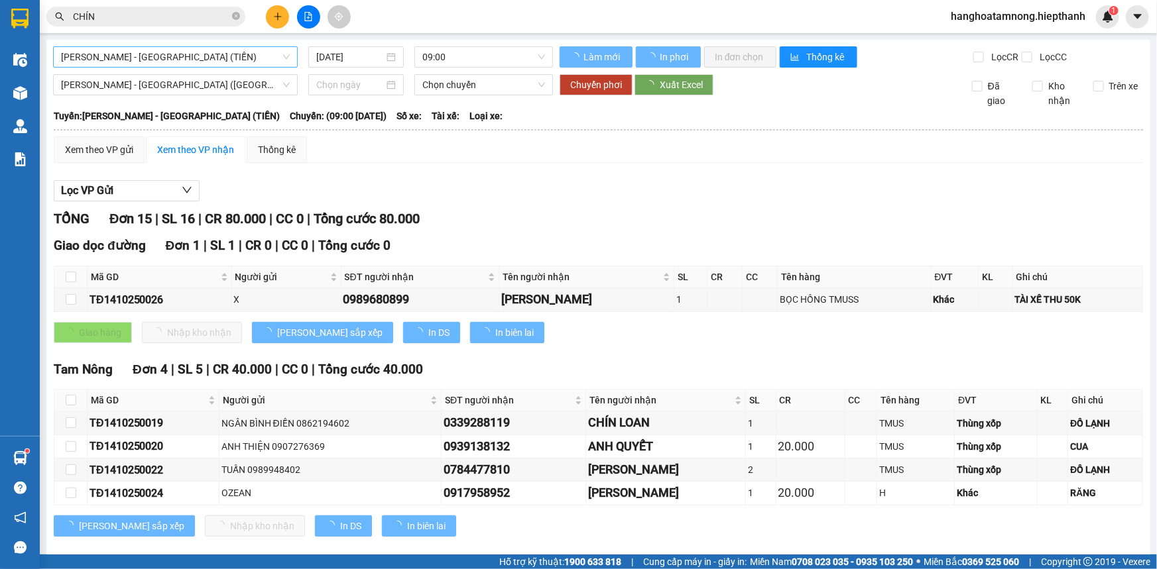
click at [170, 60] on span "[PERSON_NAME] - [GEOGRAPHIC_DATA] (TIỀN)" at bounding box center [175, 57] width 229 height 20
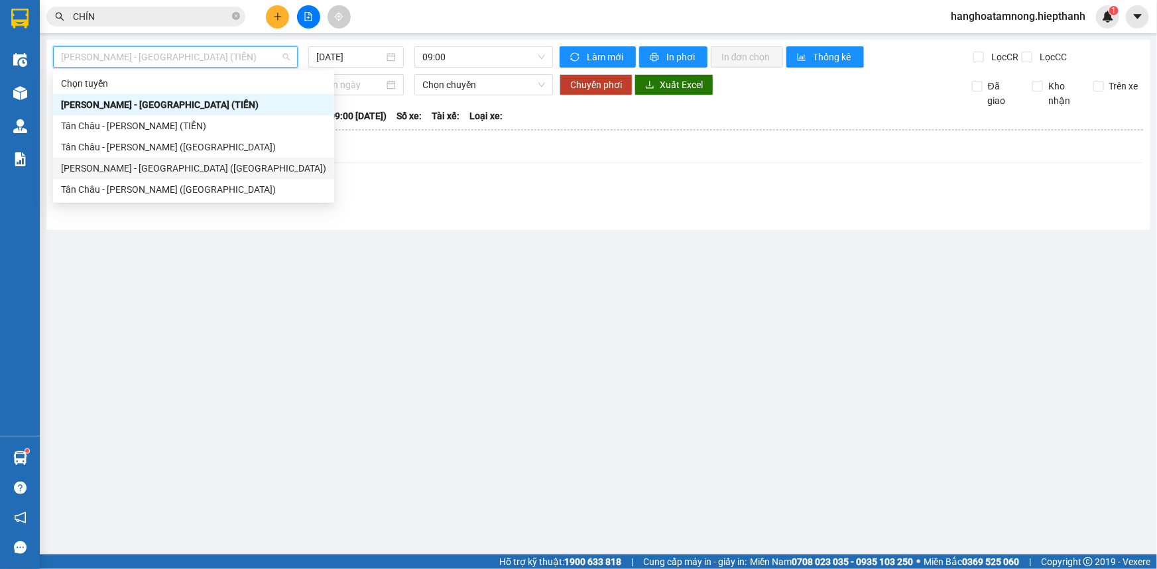
click at [122, 163] on div "[PERSON_NAME] - [GEOGRAPHIC_DATA] ([GEOGRAPHIC_DATA])" at bounding box center [193, 168] width 265 height 15
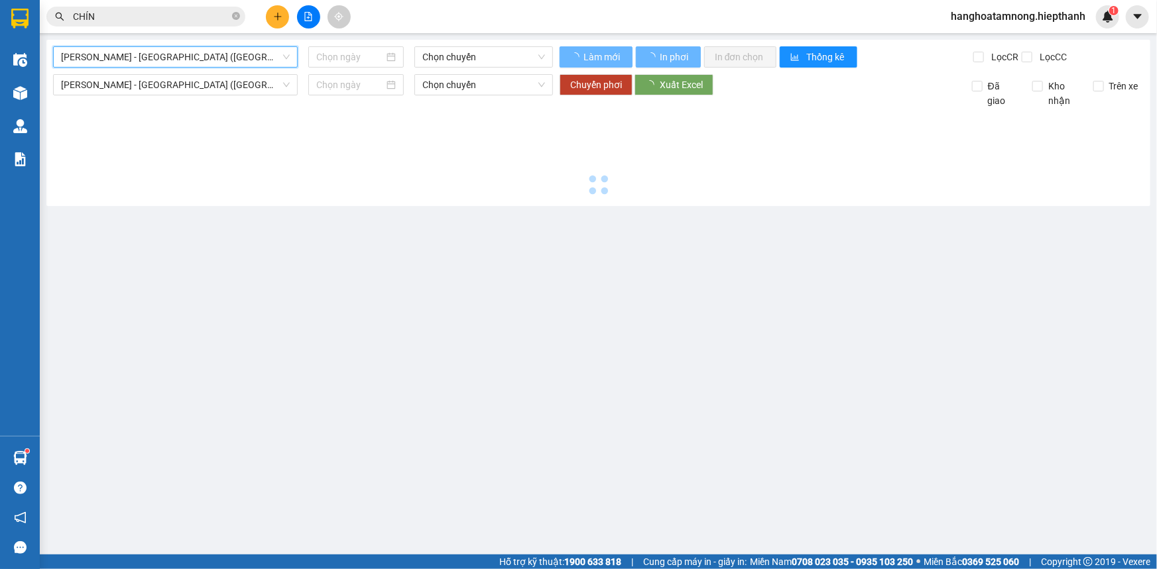
type input "[DATE]"
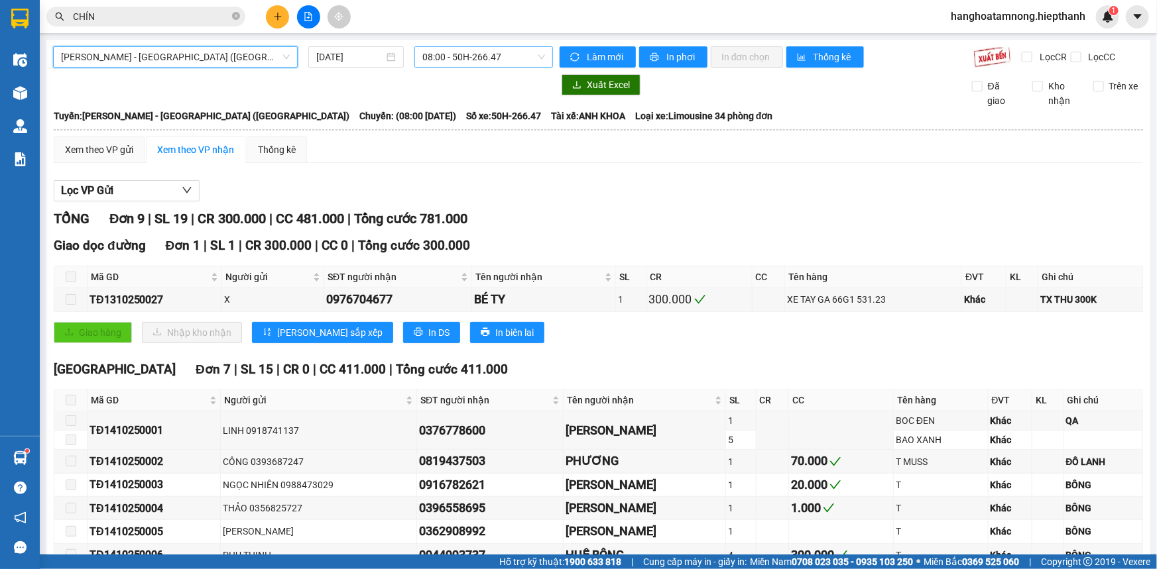
drag, startPoint x: 512, startPoint y: 54, endPoint x: 504, endPoint y: 56, distance: 8.2
click at [510, 54] on span "08:00 - 50H-266.47" at bounding box center [483, 57] width 123 height 20
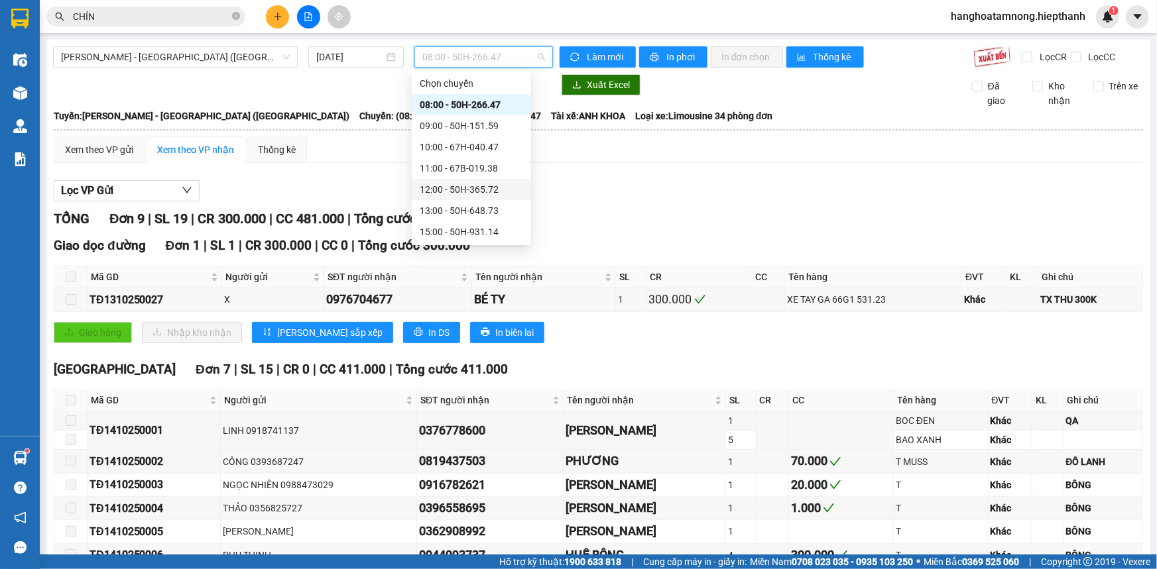
click at [437, 183] on div "12:00 - 50H-365.72" at bounding box center [471, 189] width 103 height 15
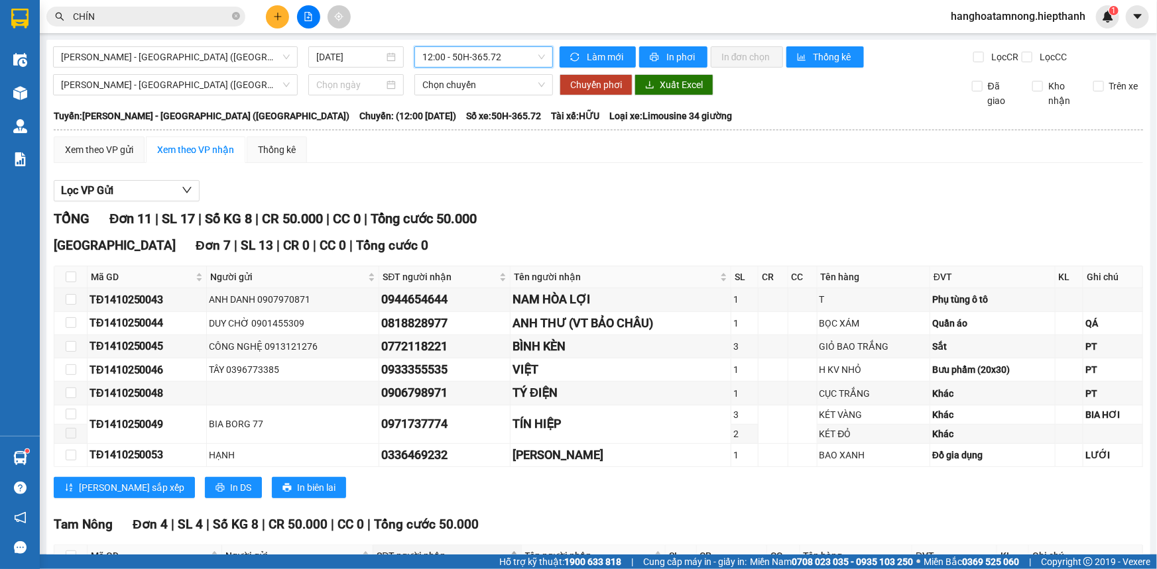
scroll to position [172, 0]
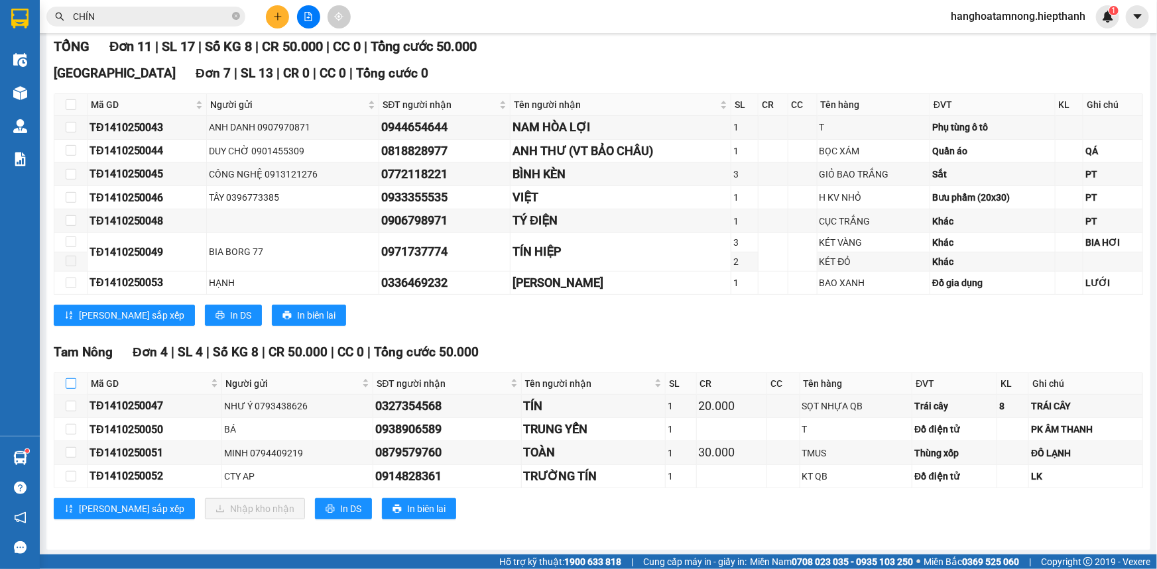
click at [69, 382] on input "checkbox" at bounding box center [71, 383] width 11 height 11
checkbox input "true"
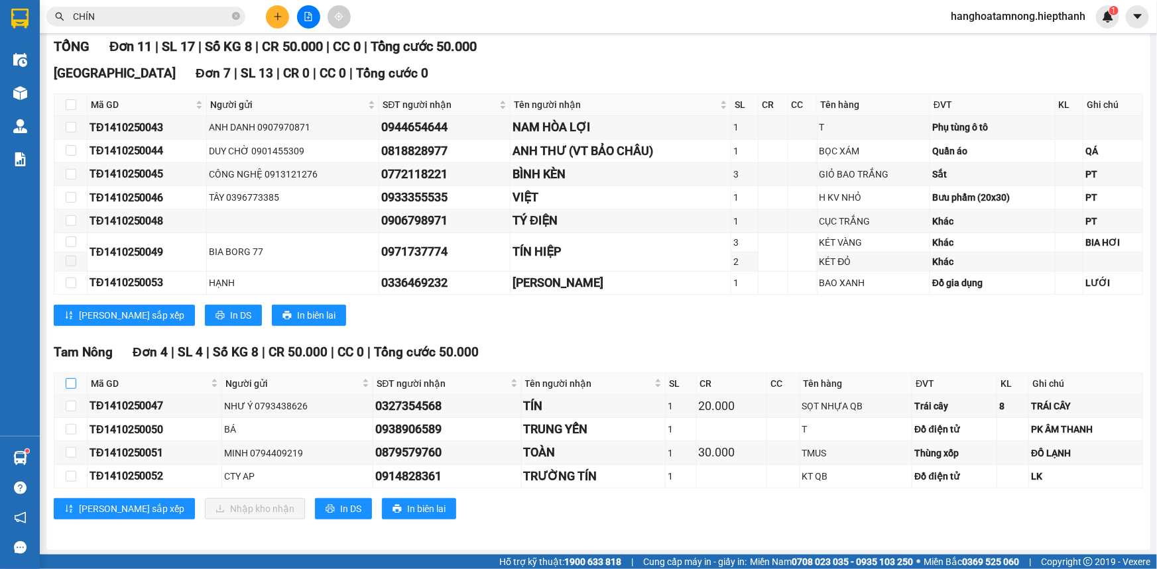
checkbox input "true"
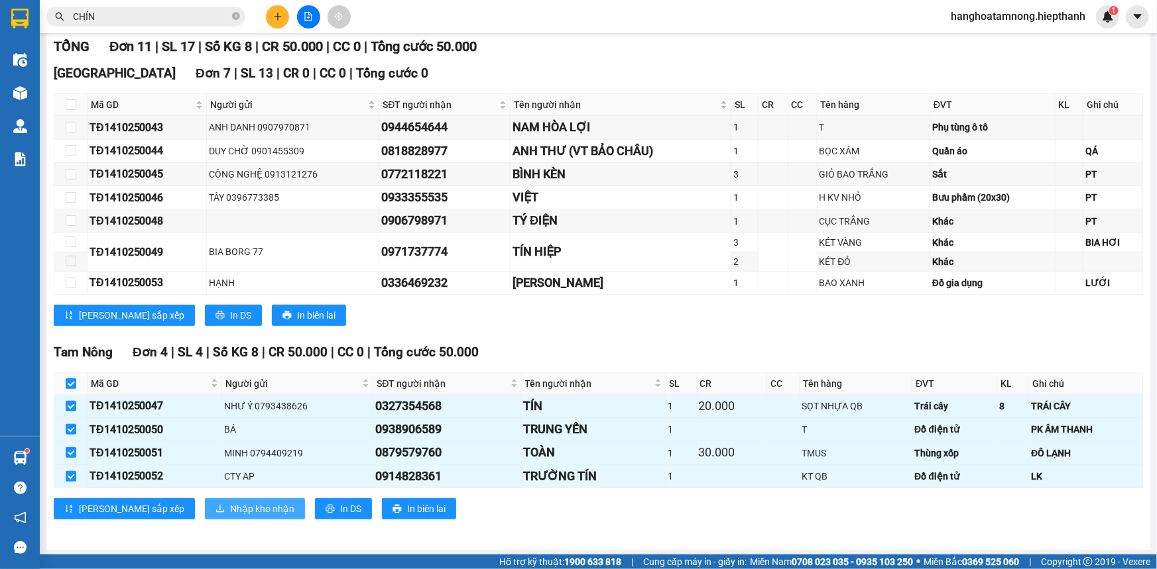
click at [230, 505] on span "Nhập kho nhận" at bounding box center [262, 509] width 64 height 15
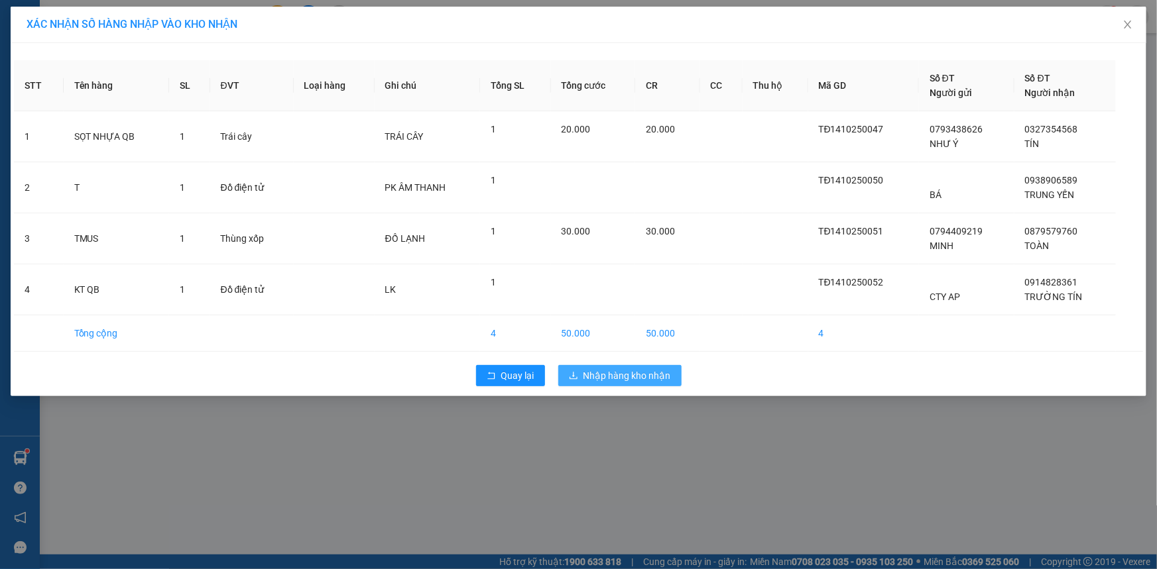
click at [621, 369] on span "Nhập hàng kho nhận" at bounding box center [626, 376] width 87 height 15
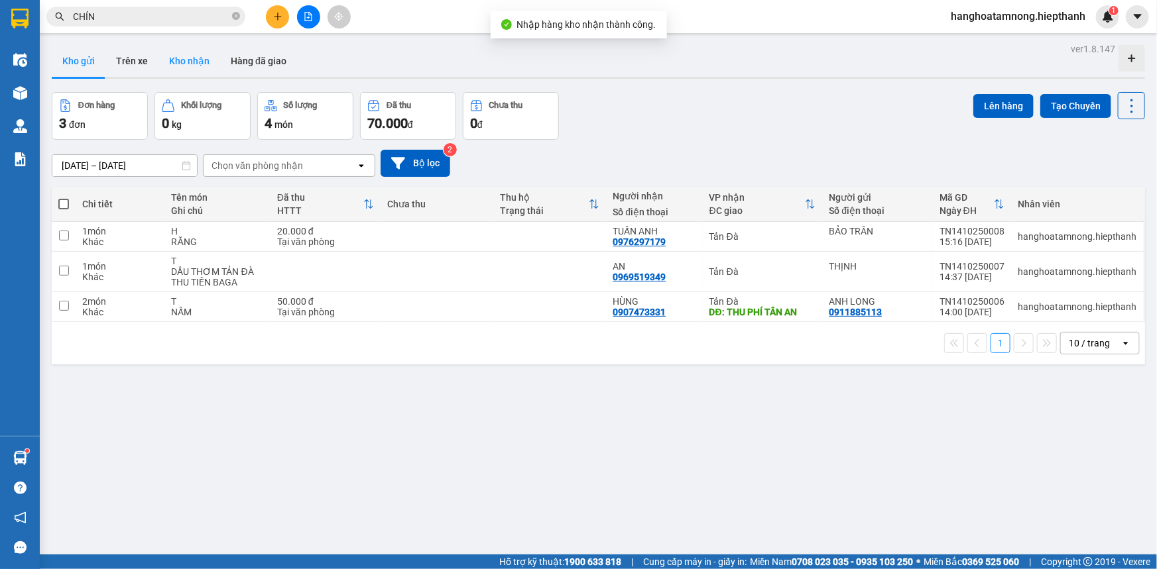
click at [211, 61] on button "Kho nhận" at bounding box center [189, 61] width 62 height 32
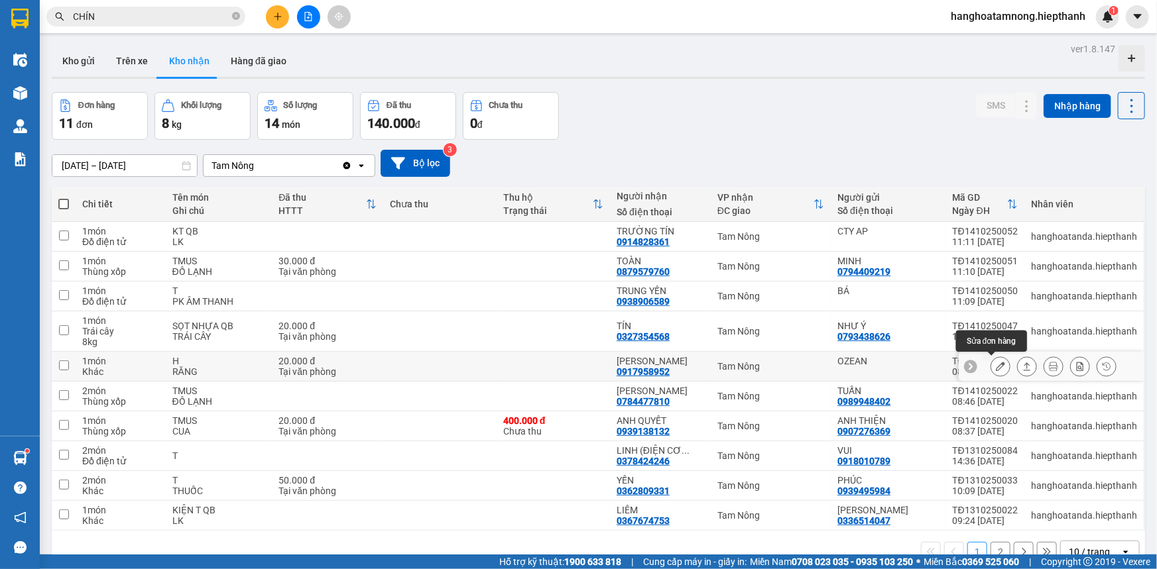
click at [996, 366] on icon at bounding box center [1000, 366] width 9 height 9
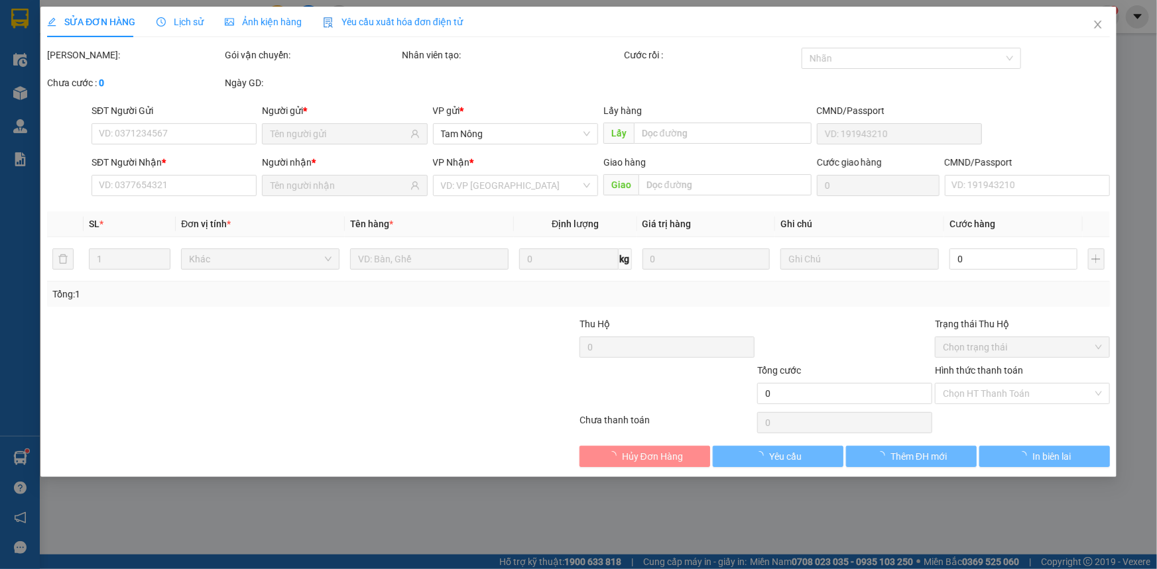
type input "OZEAN"
type input "0917958952"
type input "[PERSON_NAME]"
type input "20.000"
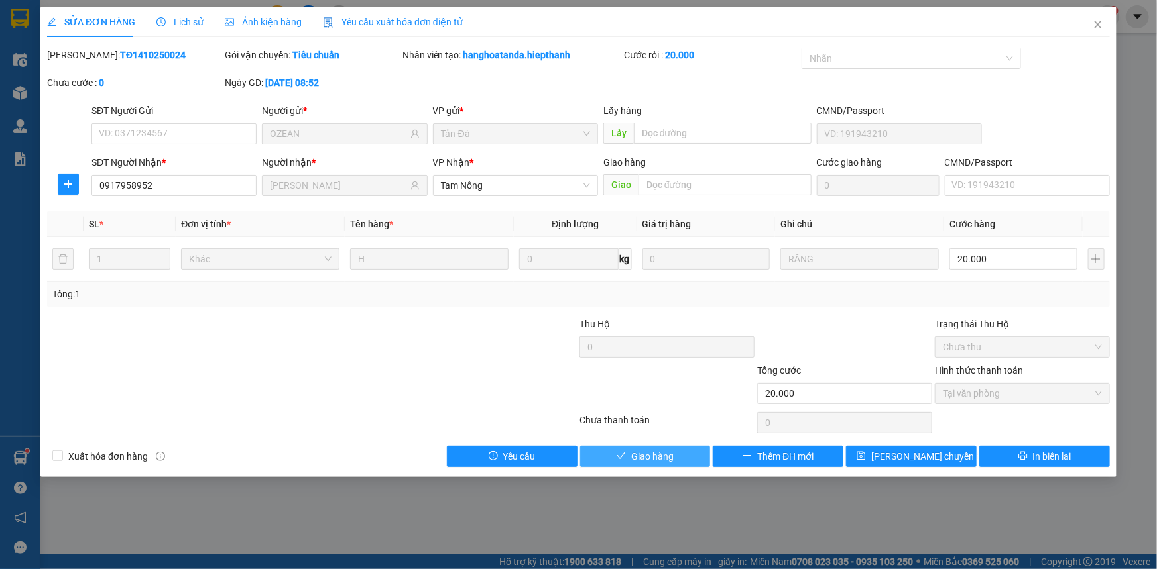
click at [651, 451] on span "Giao hàng" at bounding box center [652, 456] width 42 height 15
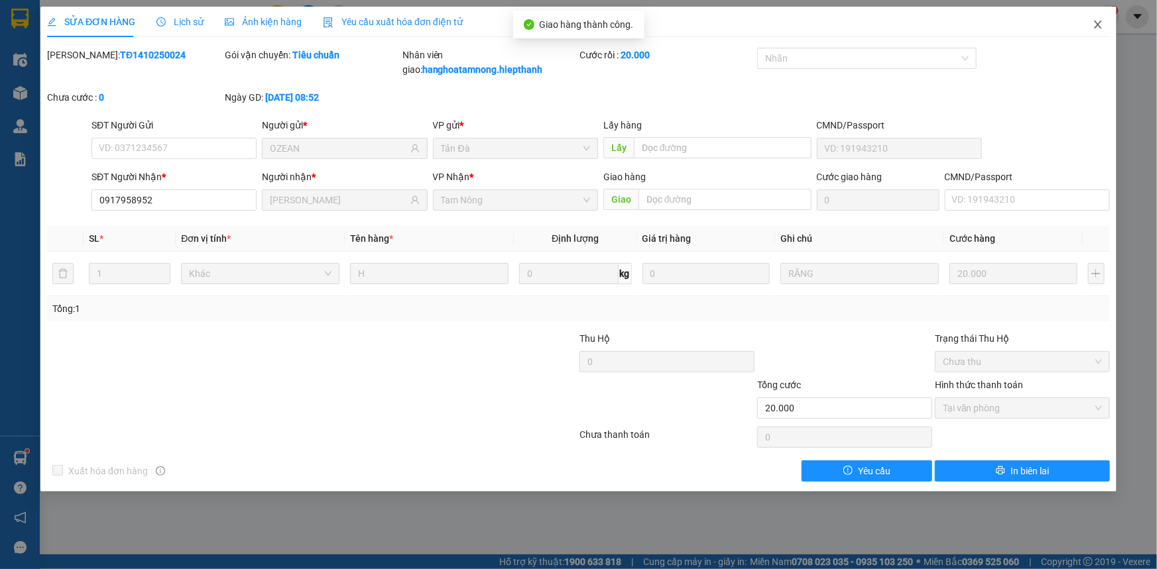
click at [1098, 24] on icon "close" at bounding box center [1097, 25] width 7 height 8
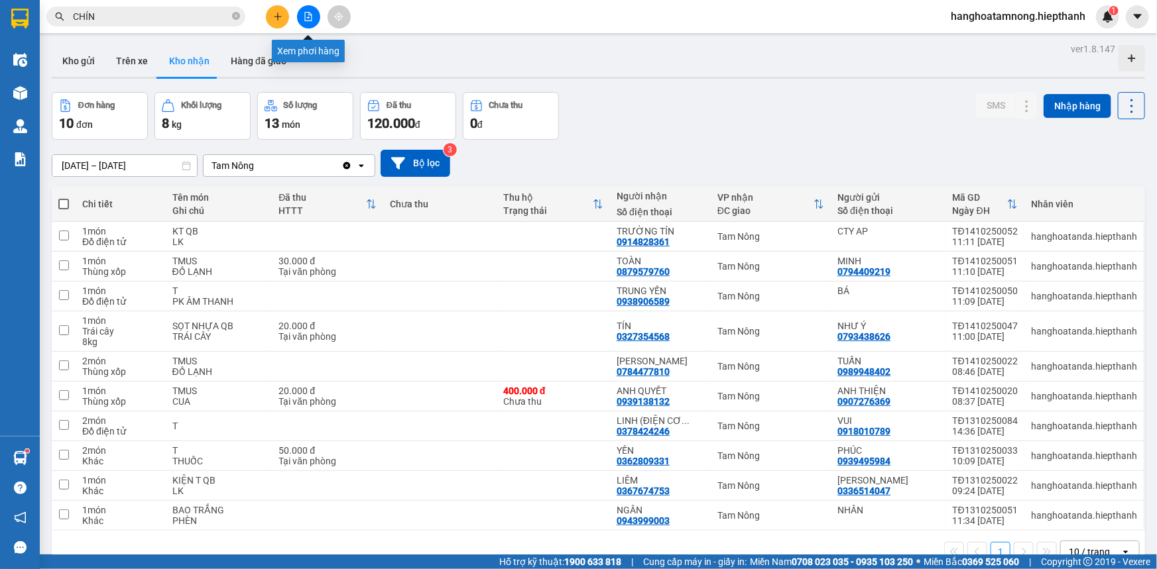
click at [312, 12] on icon "file-add" at bounding box center [308, 16] width 9 height 9
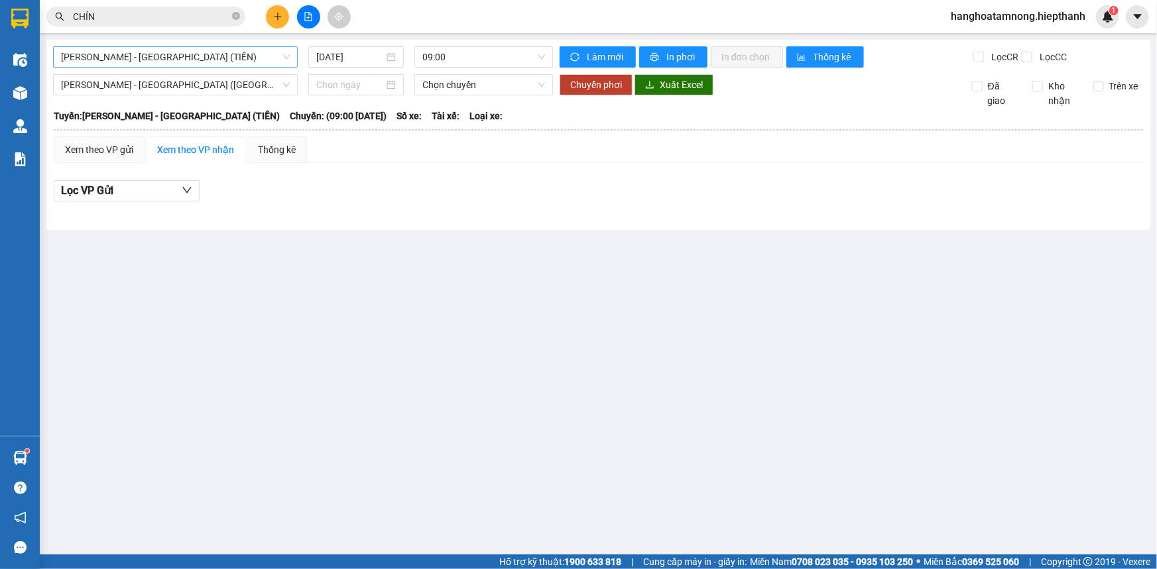
click at [165, 54] on span "[PERSON_NAME] - [GEOGRAPHIC_DATA] (TIỀN)" at bounding box center [175, 57] width 229 height 20
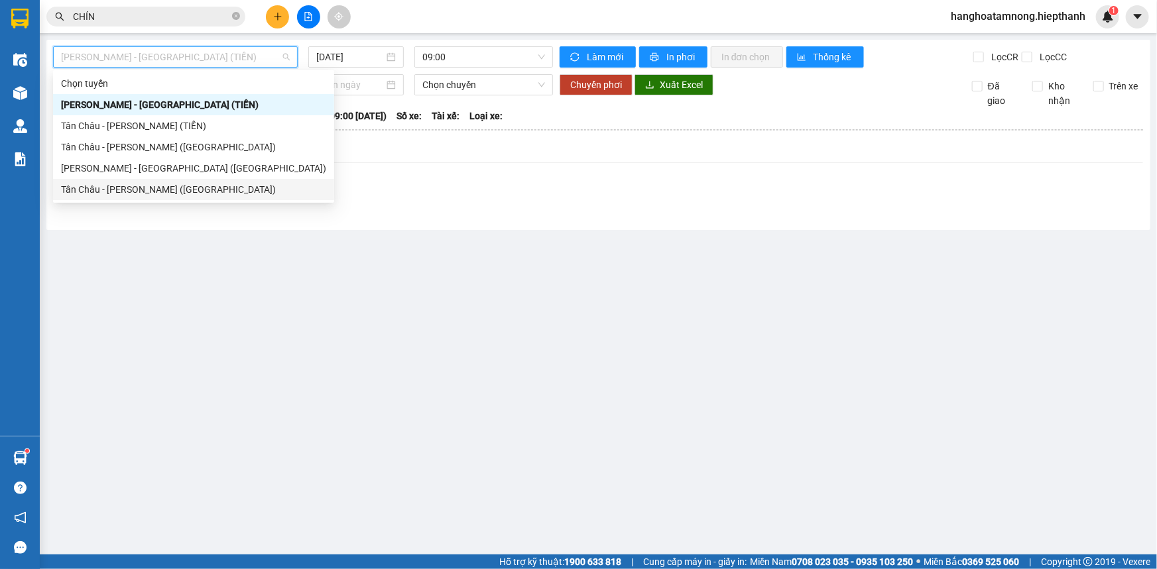
click at [122, 186] on div "Tân Châu - [PERSON_NAME] ([GEOGRAPHIC_DATA])" at bounding box center [193, 189] width 265 height 15
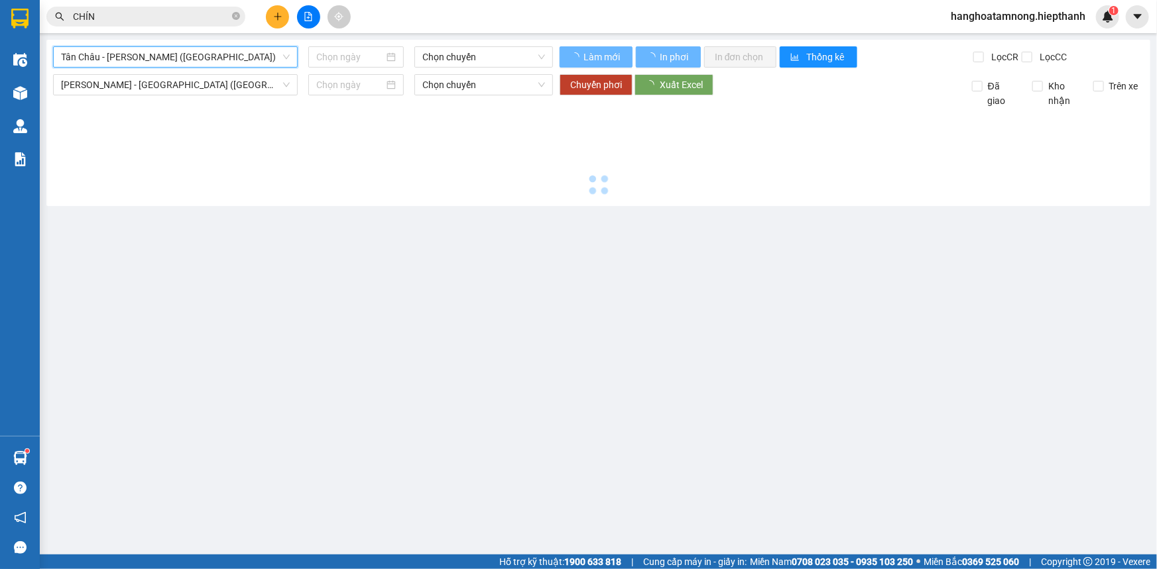
type input "[DATE]"
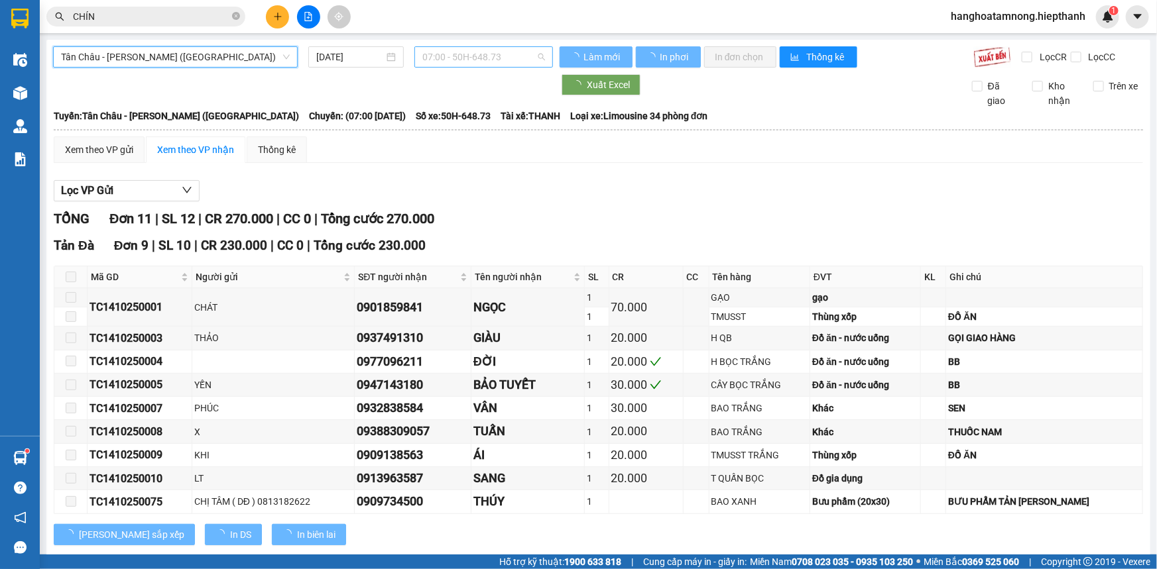
click at [483, 51] on span "07:00 - 50H-648.73" at bounding box center [483, 57] width 123 height 20
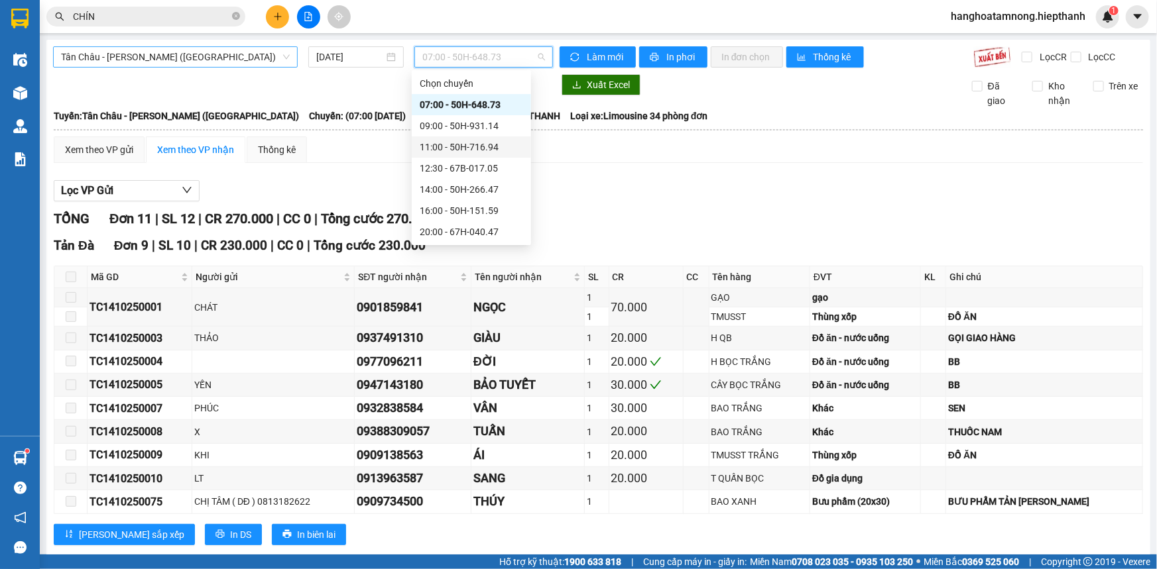
click at [235, 54] on span "Tân Châu - [PERSON_NAME] ([GEOGRAPHIC_DATA])" at bounding box center [175, 57] width 229 height 20
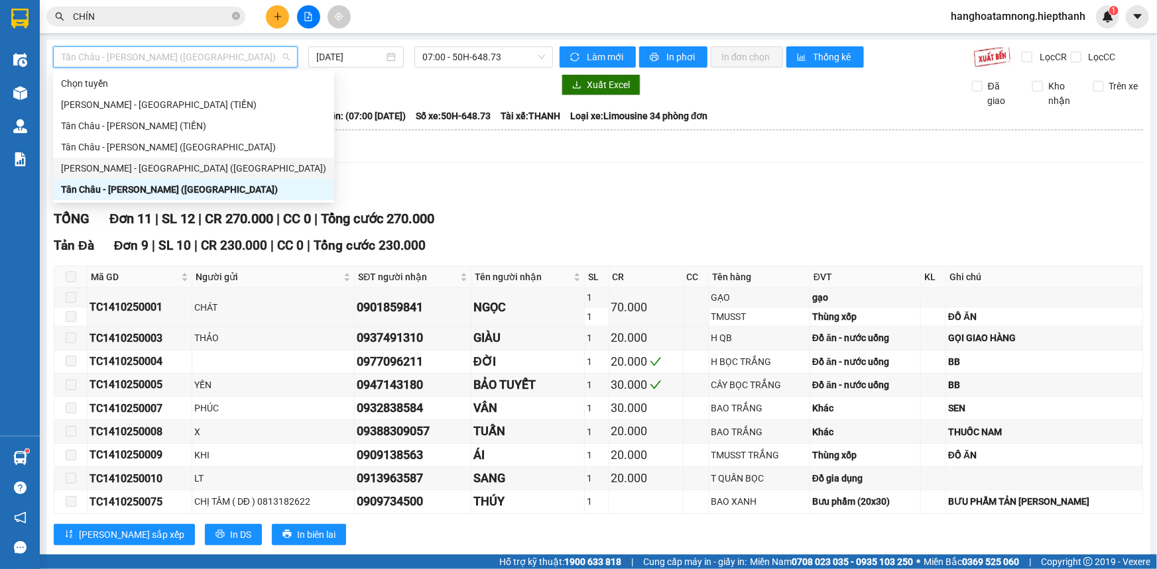
click at [113, 170] on div "[PERSON_NAME] - [GEOGRAPHIC_DATA] ([GEOGRAPHIC_DATA])" at bounding box center [193, 168] width 265 height 15
type input "[DATE]"
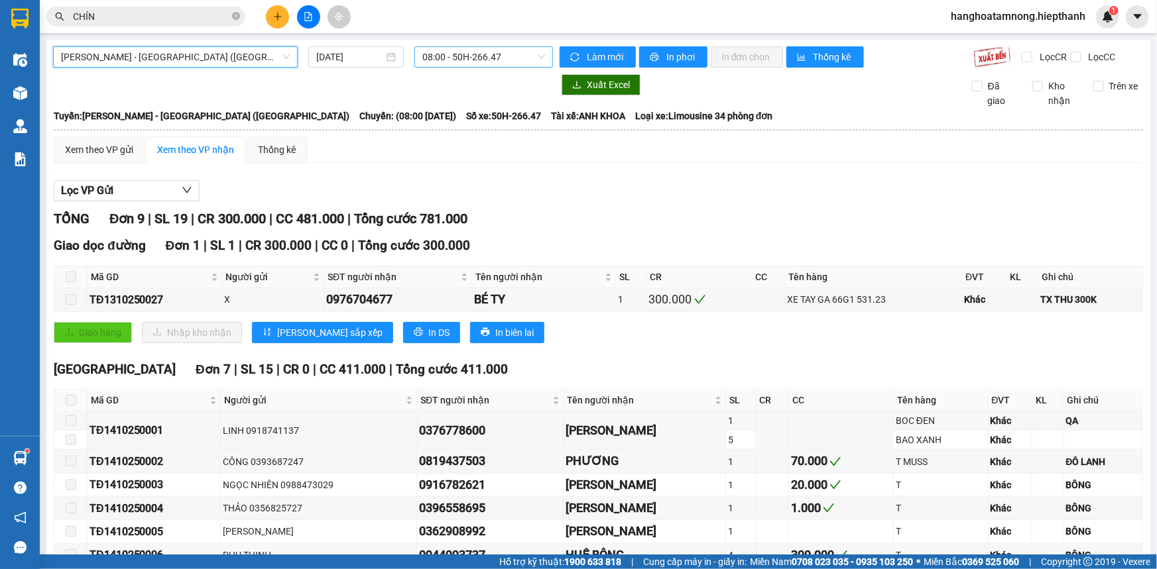
click at [441, 53] on span "08:00 - 50H-266.47" at bounding box center [483, 57] width 123 height 20
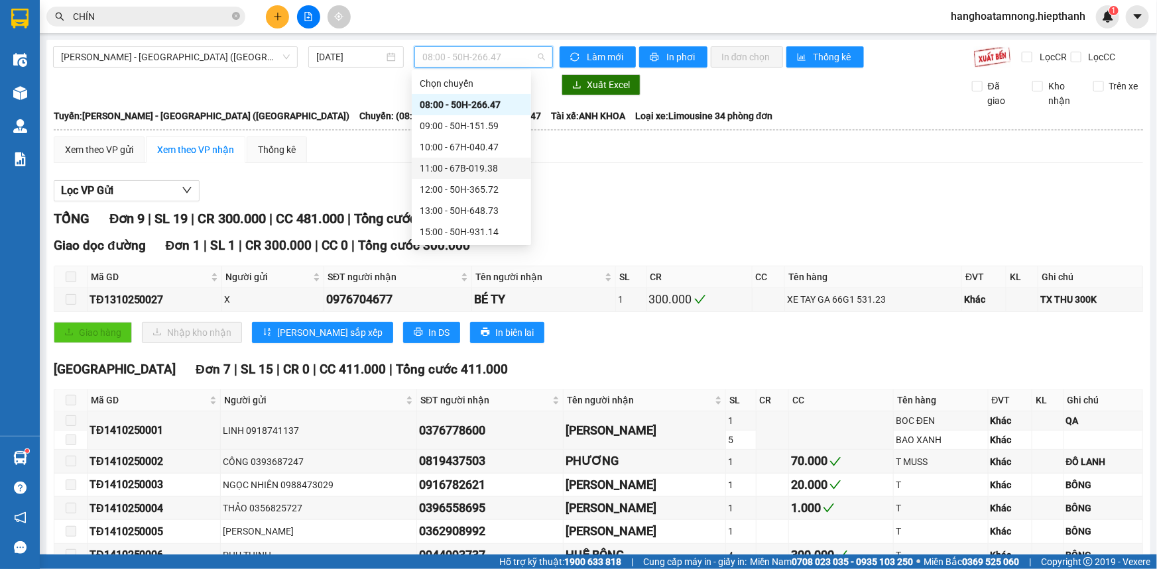
click at [455, 161] on div "11:00 - 67B-019.38" at bounding box center [471, 168] width 103 height 15
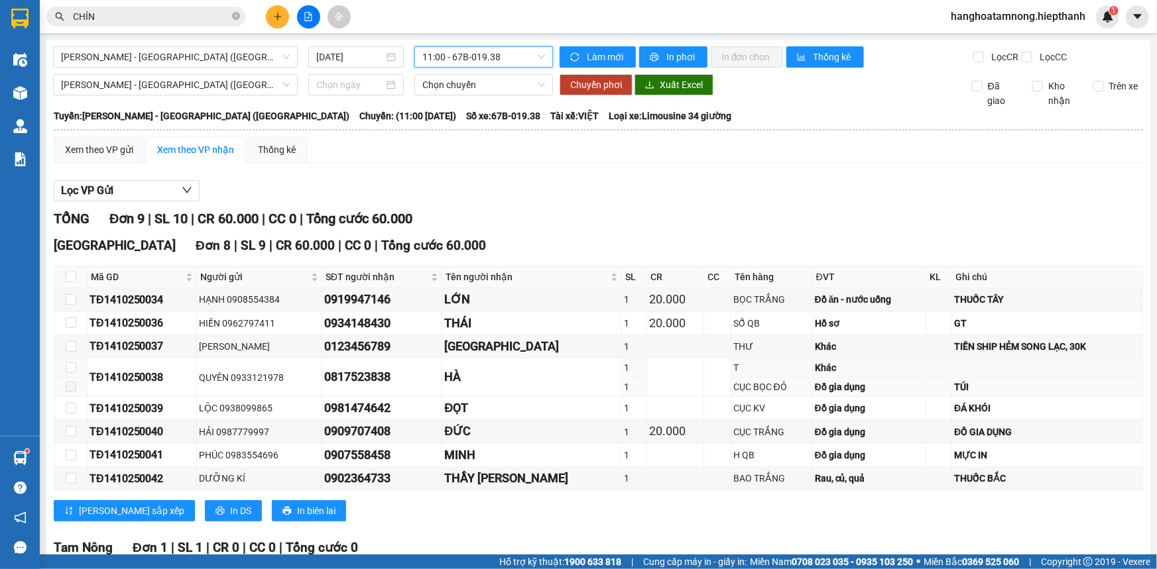
scroll to position [126, 0]
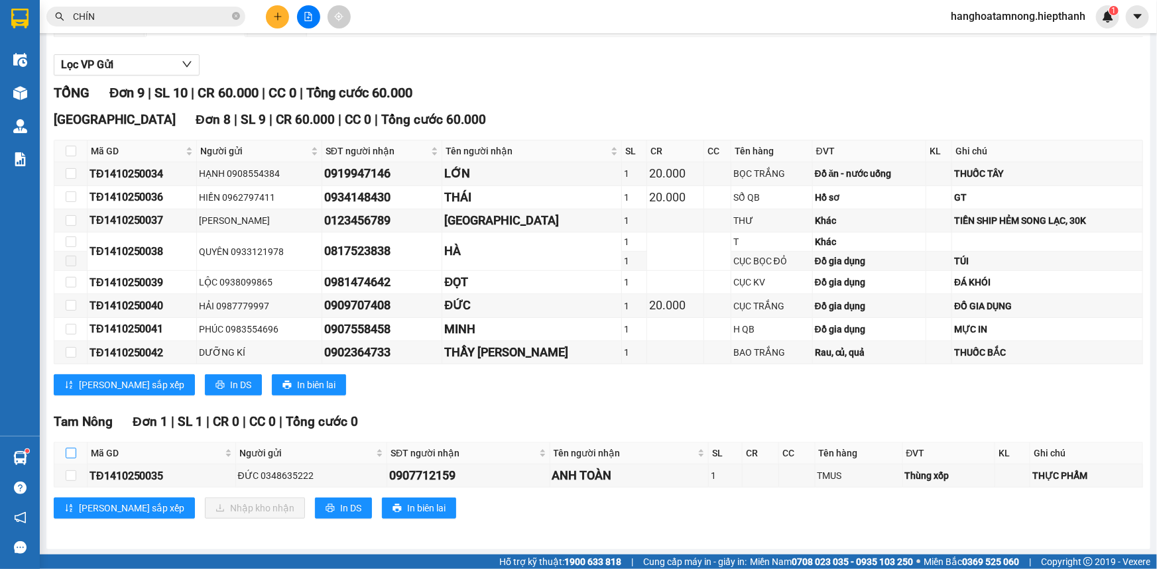
click at [67, 449] on input "checkbox" at bounding box center [71, 453] width 11 height 11
checkbox input "true"
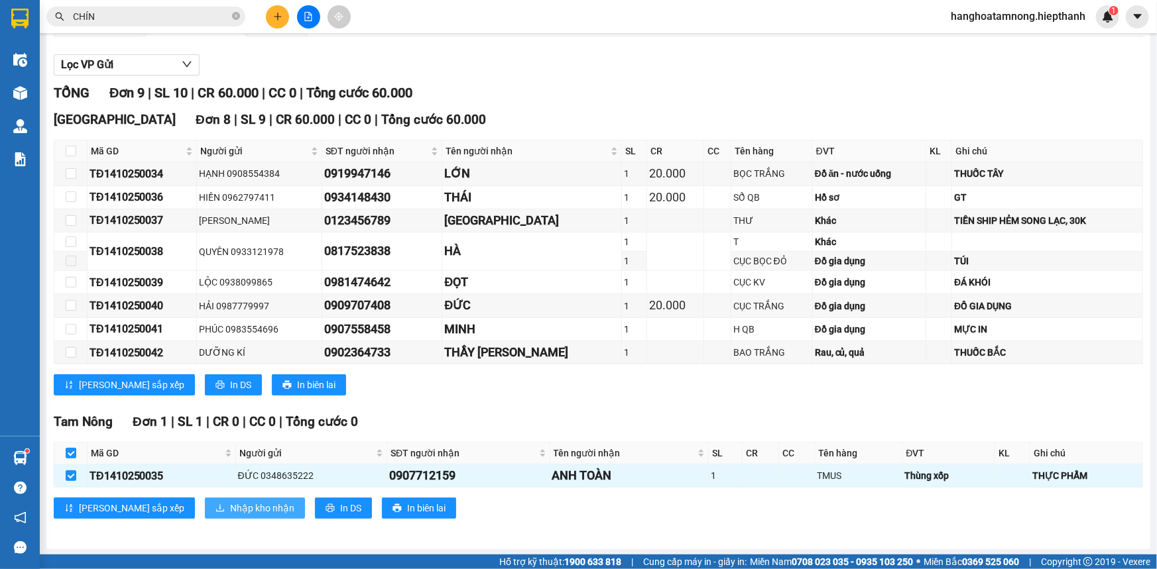
click at [230, 503] on span "Nhập kho nhận" at bounding box center [262, 508] width 64 height 15
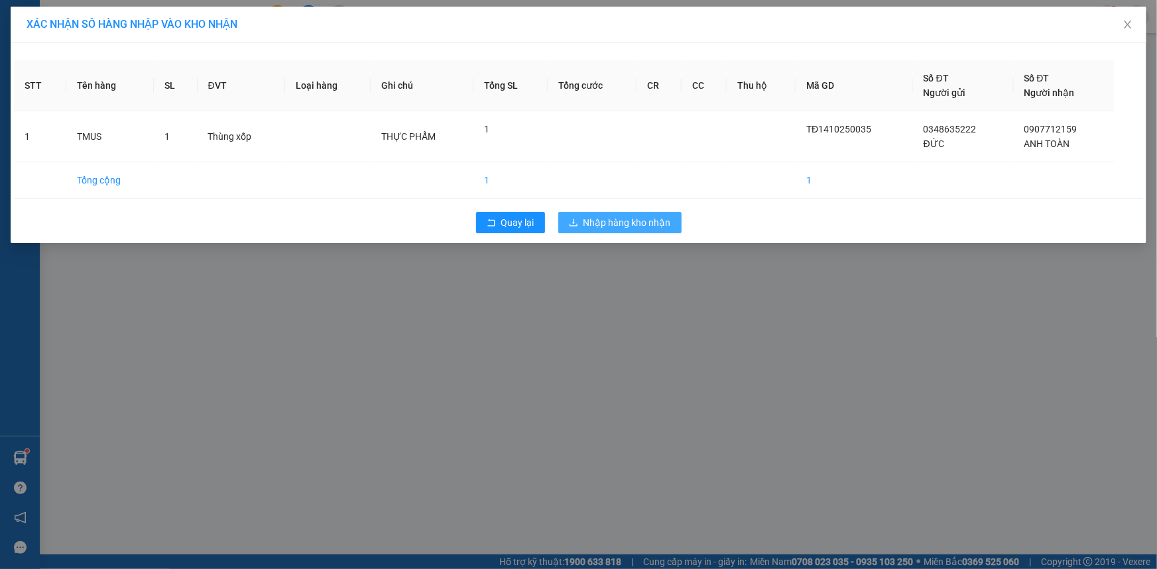
click at [638, 217] on span "Nhập hàng kho nhận" at bounding box center [626, 222] width 87 height 15
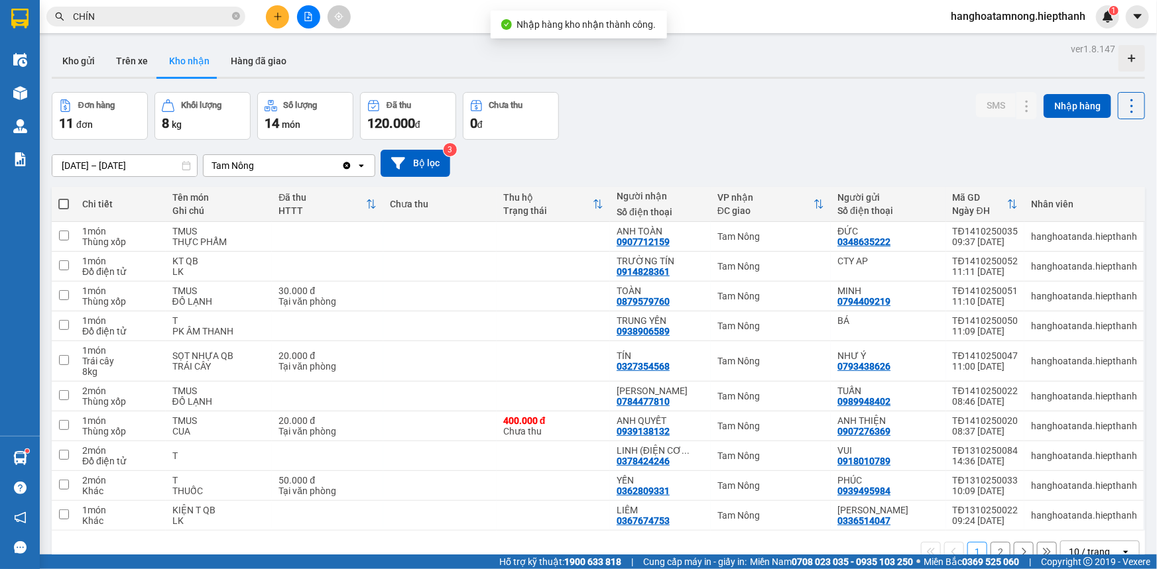
click at [311, 19] on icon "file-add" at bounding box center [308, 16] width 7 height 9
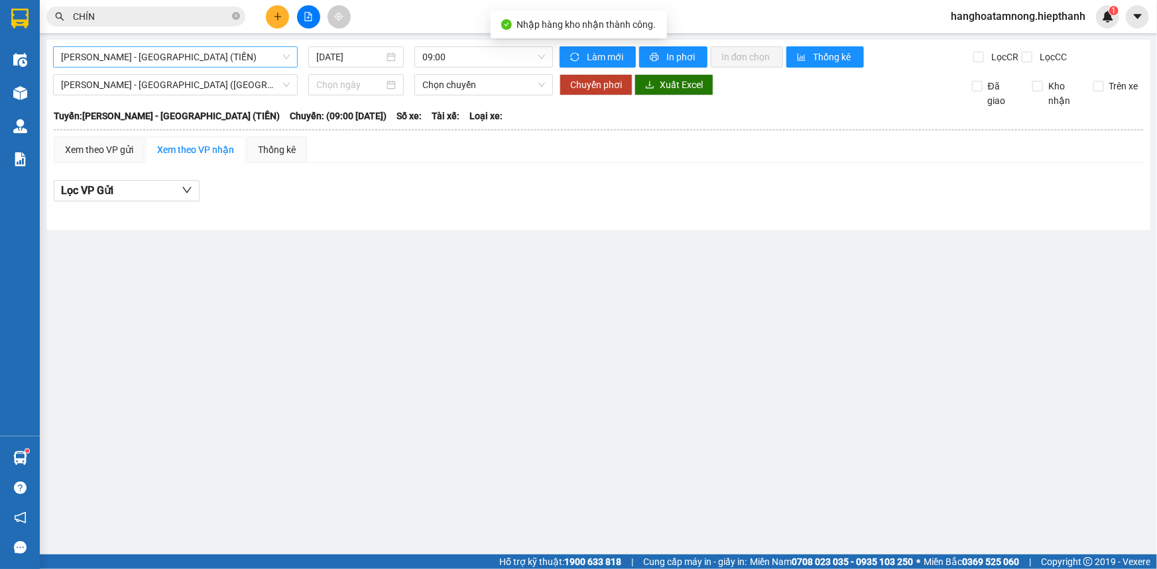
click at [225, 52] on span "[PERSON_NAME] - [GEOGRAPHIC_DATA] (TIỀN)" at bounding box center [175, 57] width 229 height 20
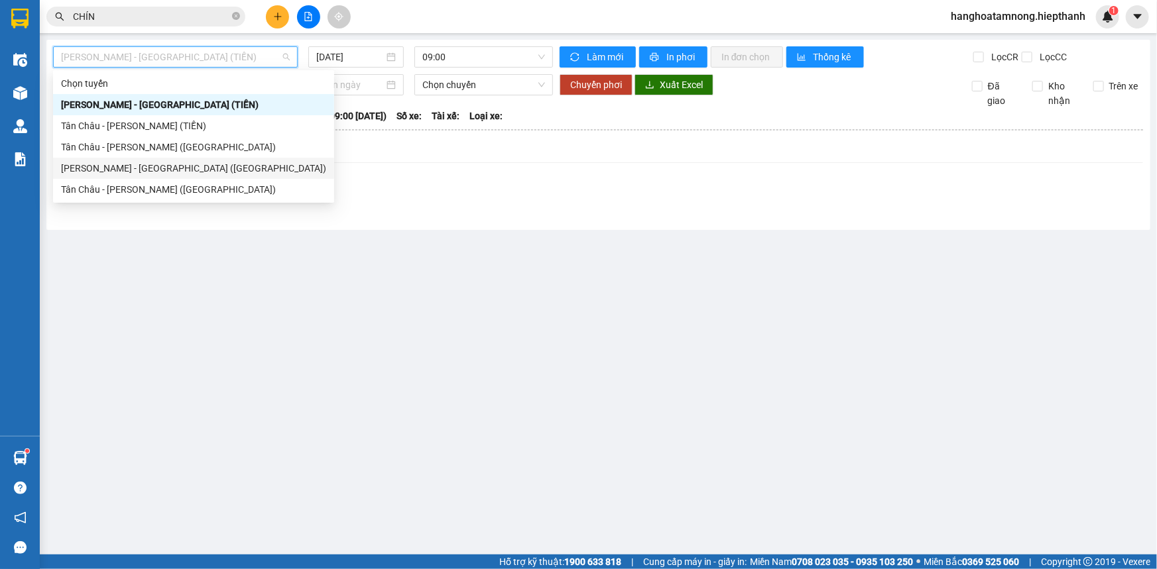
click at [145, 171] on div "[PERSON_NAME] - [GEOGRAPHIC_DATA] ([GEOGRAPHIC_DATA])" at bounding box center [193, 168] width 265 height 15
type input "[DATE]"
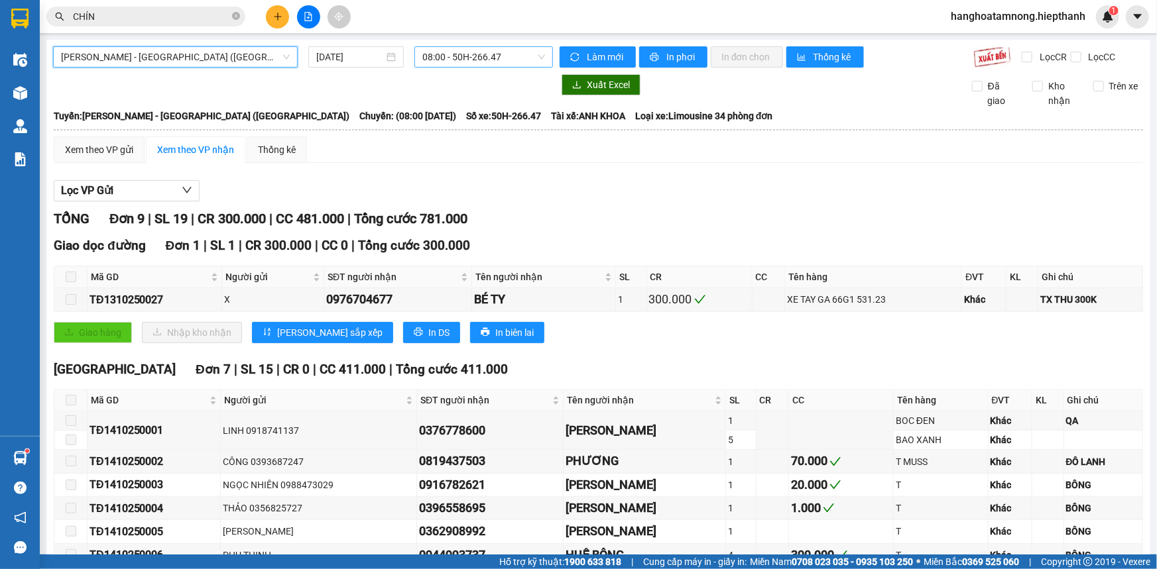
click at [463, 52] on span "08:00 - 50H-266.47" at bounding box center [483, 57] width 123 height 20
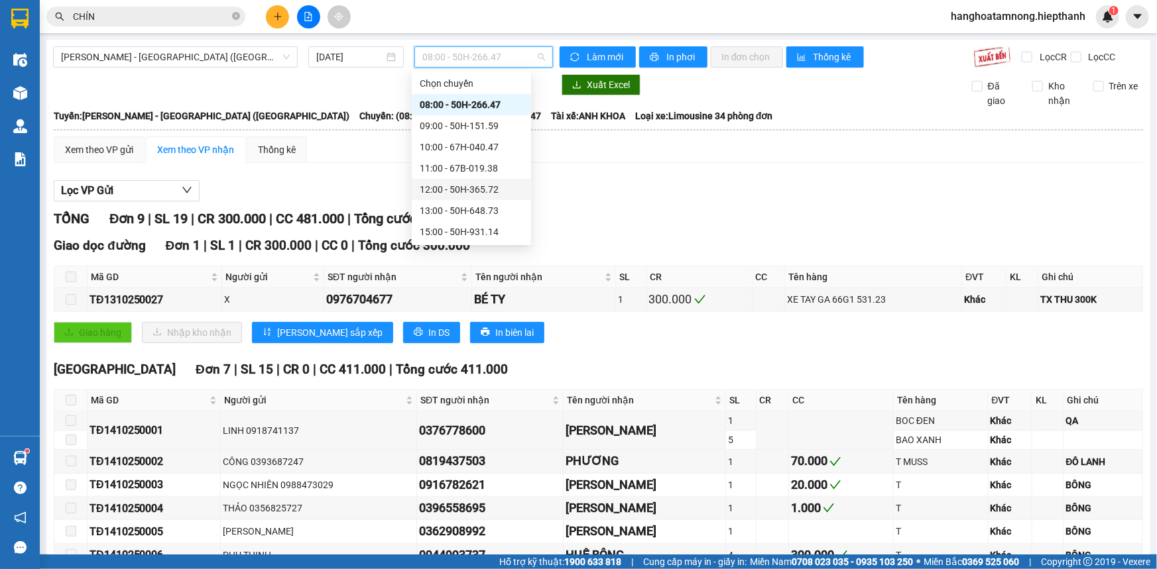
click at [455, 186] on div "12:00 - 50H-365.72" at bounding box center [471, 189] width 103 height 15
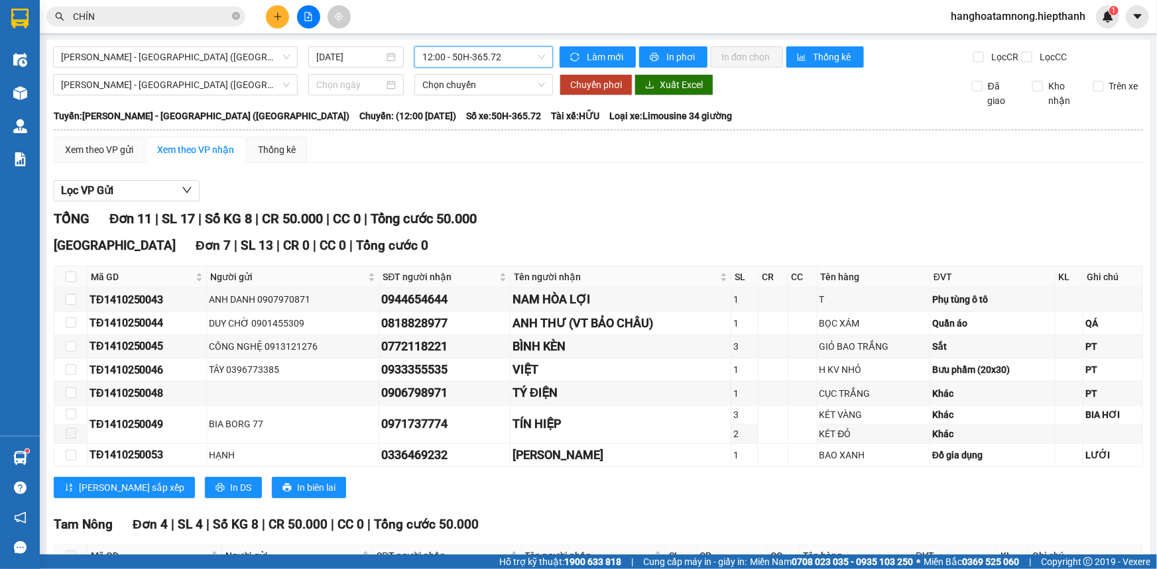
click at [455, 59] on span "12:00 - 50H-365.72" at bounding box center [483, 57] width 123 height 20
click at [669, 202] on div at bounding box center [598, 202] width 1089 height 1
click at [456, 44] on div "[GEOGRAPHIC_DATA] - [GEOGRAPHIC_DATA] ([GEOGRAPHIC_DATA]) [DATE] 12:00 - 50H-36…" at bounding box center [598, 381] width 1104 height 683
click at [456, 50] on span "12:00 - 50H-365.72" at bounding box center [483, 57] width 123 height 20
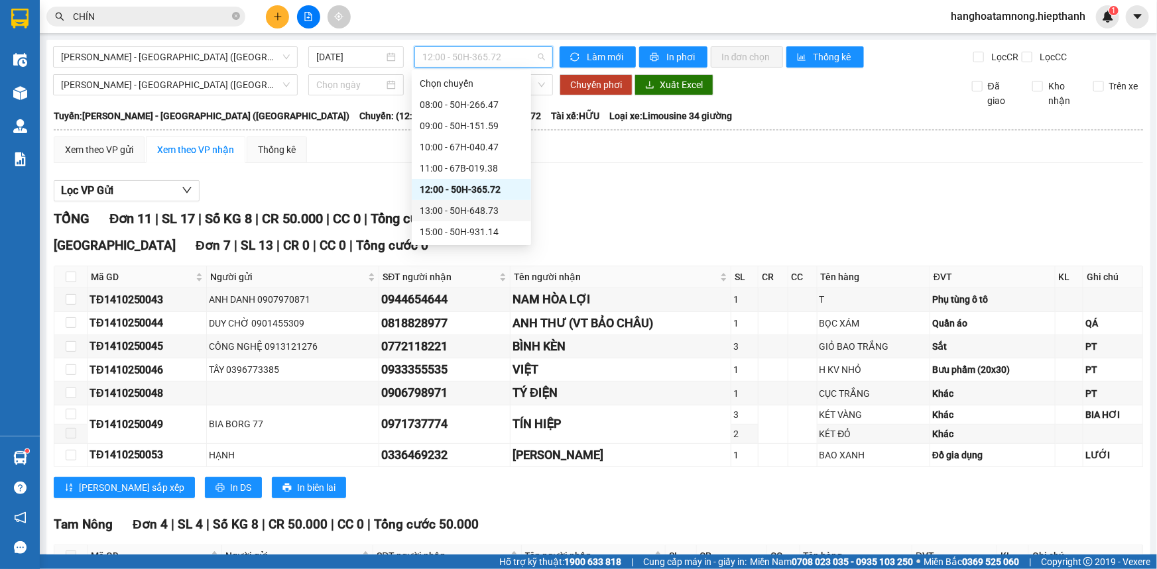
click at [443, 210] on div "13:00 - 50H-648.73" at bounding box center [471, 211] width 103 height 15
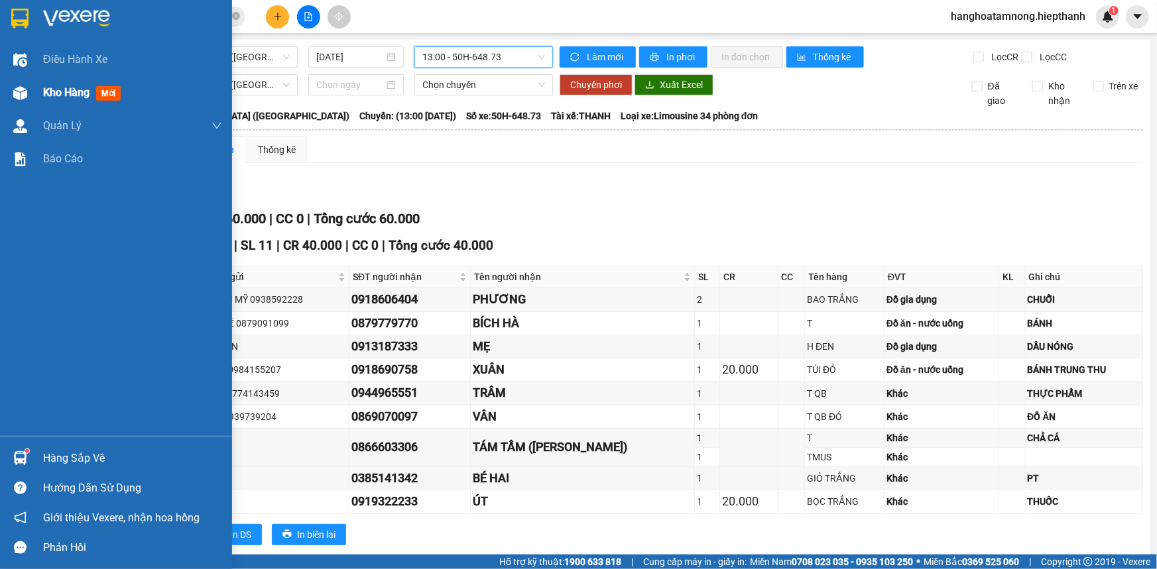
click at [16, 94] on img at bounding box center [20, 93] width 14 height 14
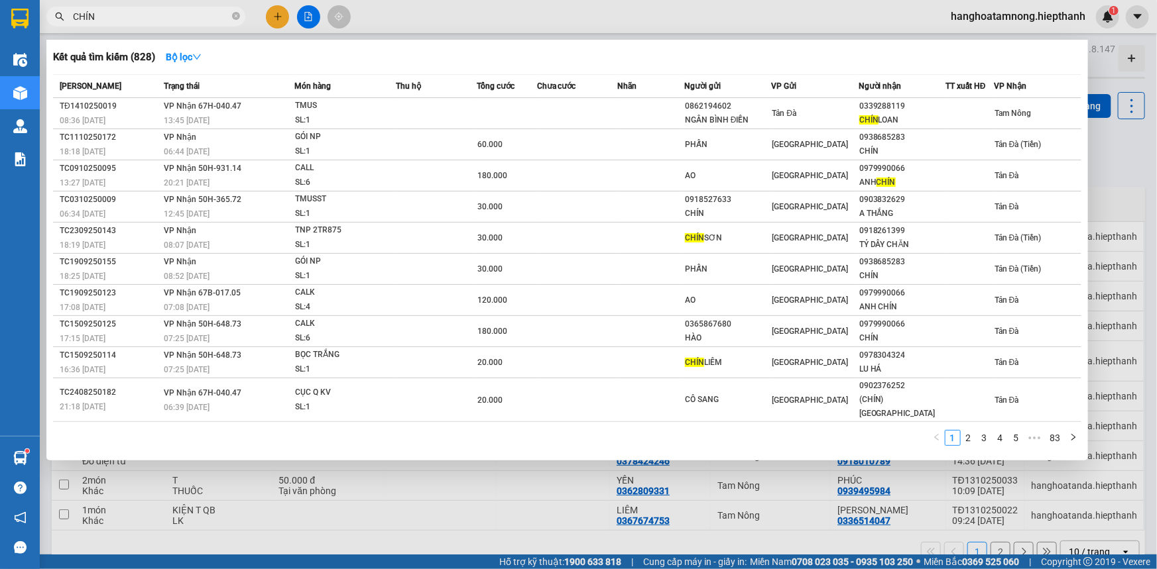
click at [148, 24] on span "CHÍN" at bounding box center [145, 17] width 199 height 20
click at [150, 15] on input "CHÍN" at bounding box center [151, 16] width 156 height 15
click at [152, 13] on input "CHÍN" at bounding box center [151, 16] width 156 height 15
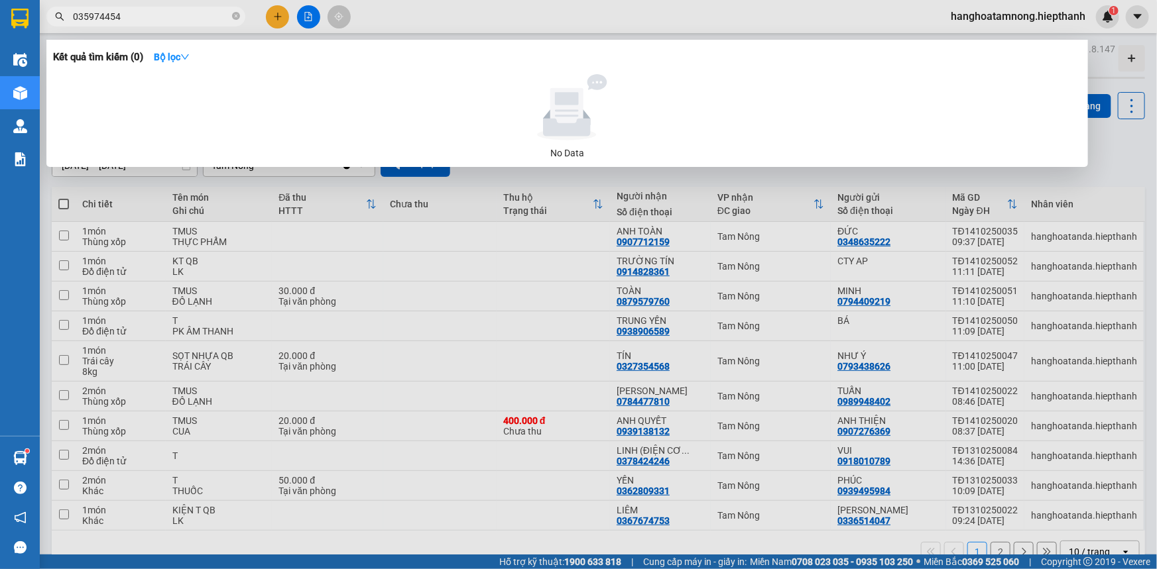
type input "0359744542"
click at [235, 13] on icon "close-circle" at bounding box center [236, 16] width 8 height 8
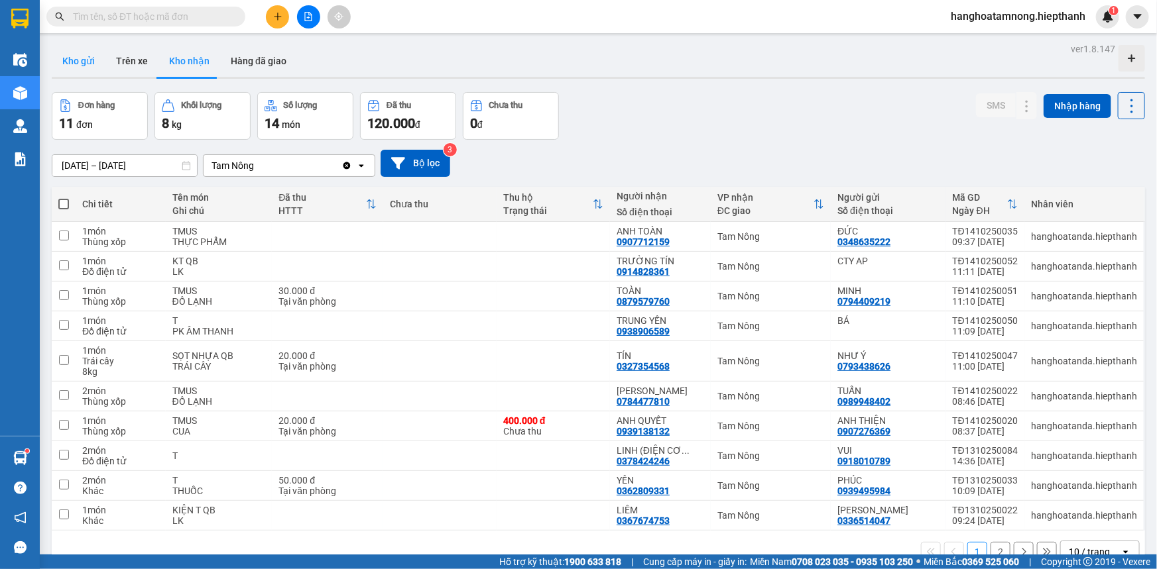
click at [62, 50] on button "Kho gửi" at bounding box center [79, 61] width 54 height 32
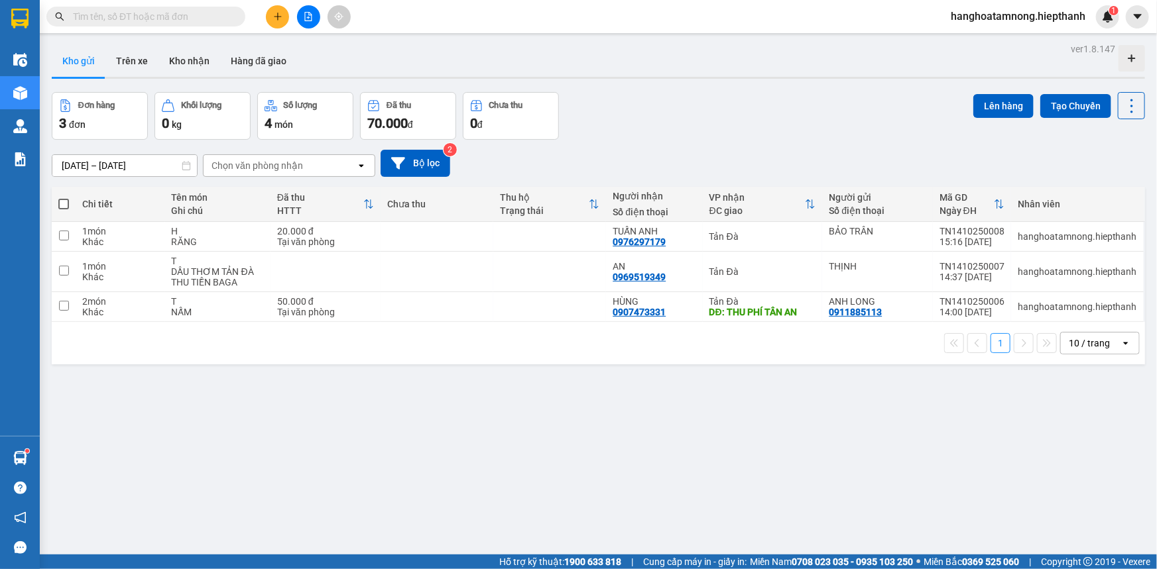
click at [308, 15] on icon "file-add" at bounding box center [308, 16] width 9 height 9
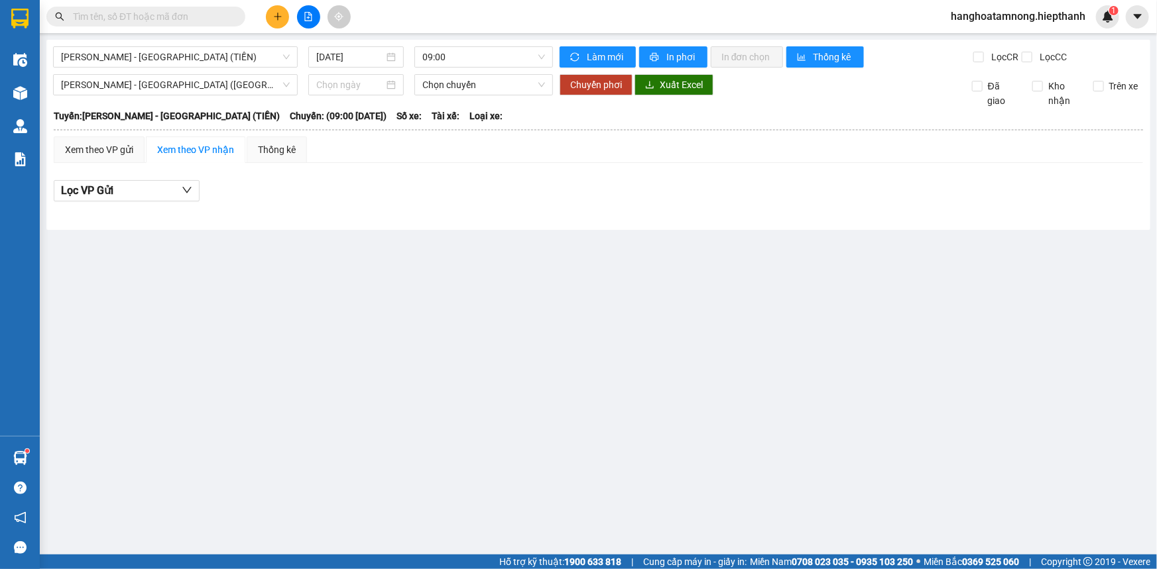
drag, startPoint x: 135, startPoint y: 58, endPoint x: 131, endPoint y: 68, distance: 10.1
click at [134, 59] on span "[PERSON_NAME] - [GEOGRAPHIC_DATA] (TIỀN)" at bounding box center [175, 57] width 229 height 20
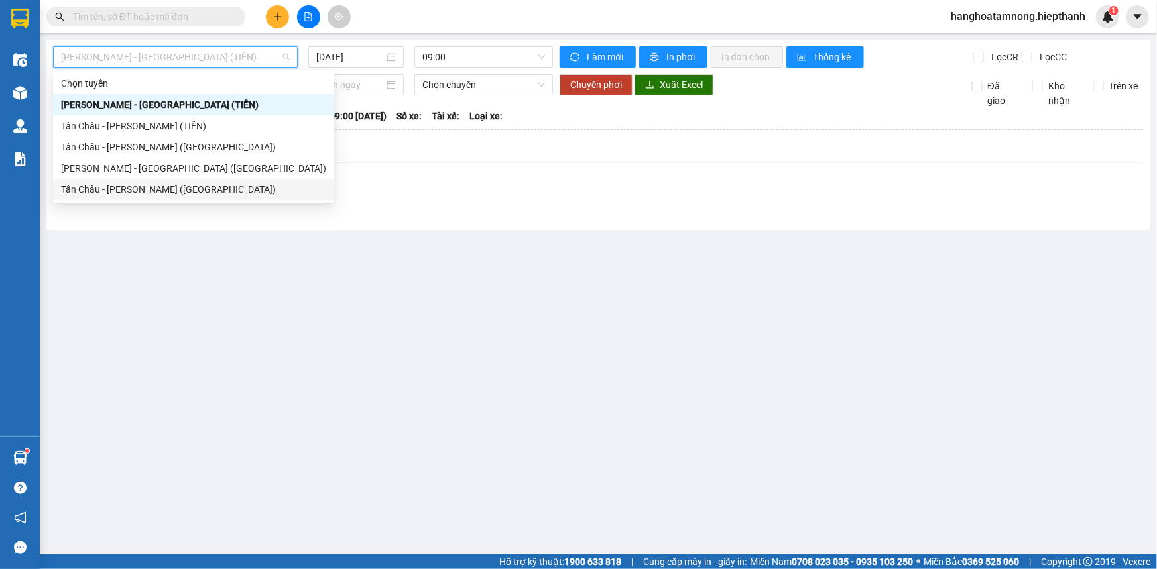
click at [93, 190] on div "Tân Châu - [PERSON_NAME] ([GEOGRAPHIC_DATA])" at bounding box center [193, 189] width 265 height 15
type input "[DATE]"
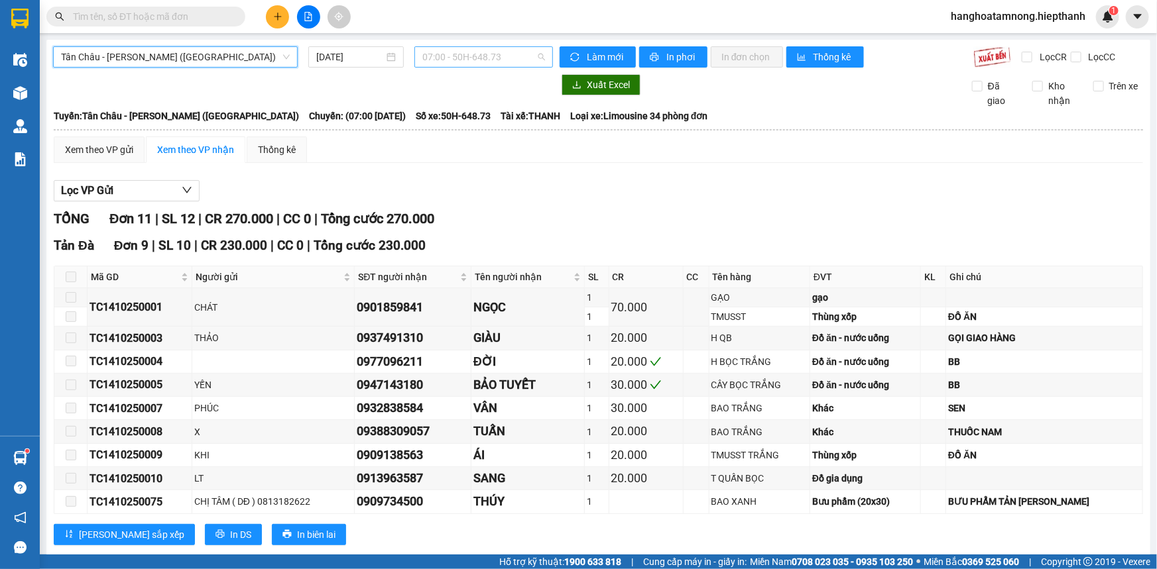
click at [464, 52] on span "07:00 - 50H-648.73" at bounding box center [483, 57] width 123 height 20
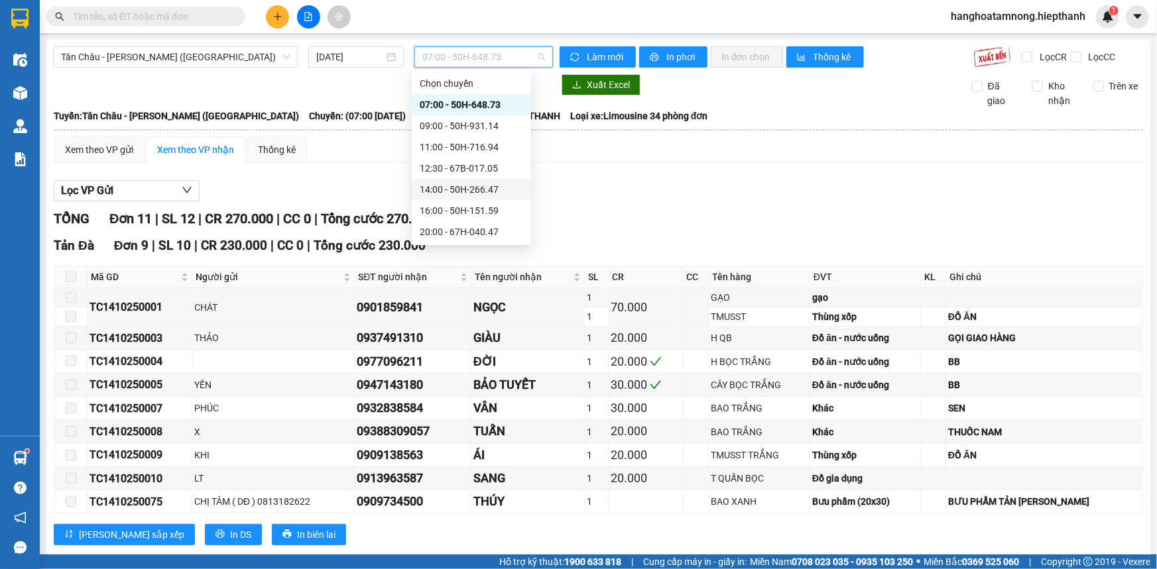
click at [475, 184] on div "14:00 - 50H-266.47" at bounding box center [471, 189] width 103 height 15
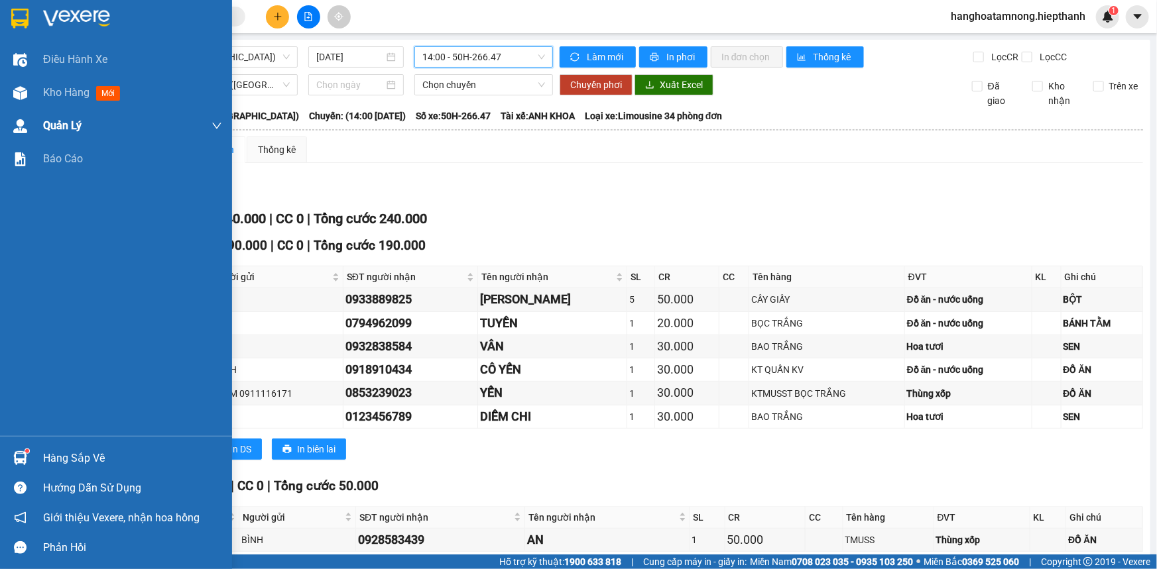
drag, startPoint x: 13, startPoint y: 87, endPoint x: 133, endPoint y: 113, distance: 122.7
click at [13, 87] on img at bounding box center [20, 93] width 14 height 14
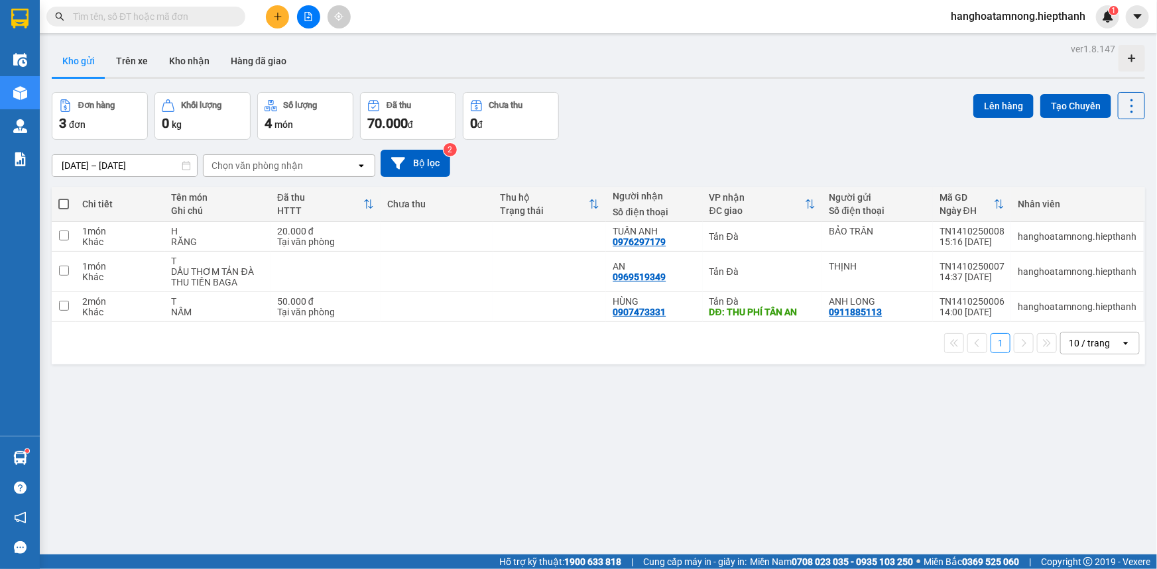
click at [60, 200] on span at bounding box center [63, 204] width 11 height 11
click at [64, 198] on input "checkbox" at bounding box center [64, 198] width 0 height 0
checkbox input "true"
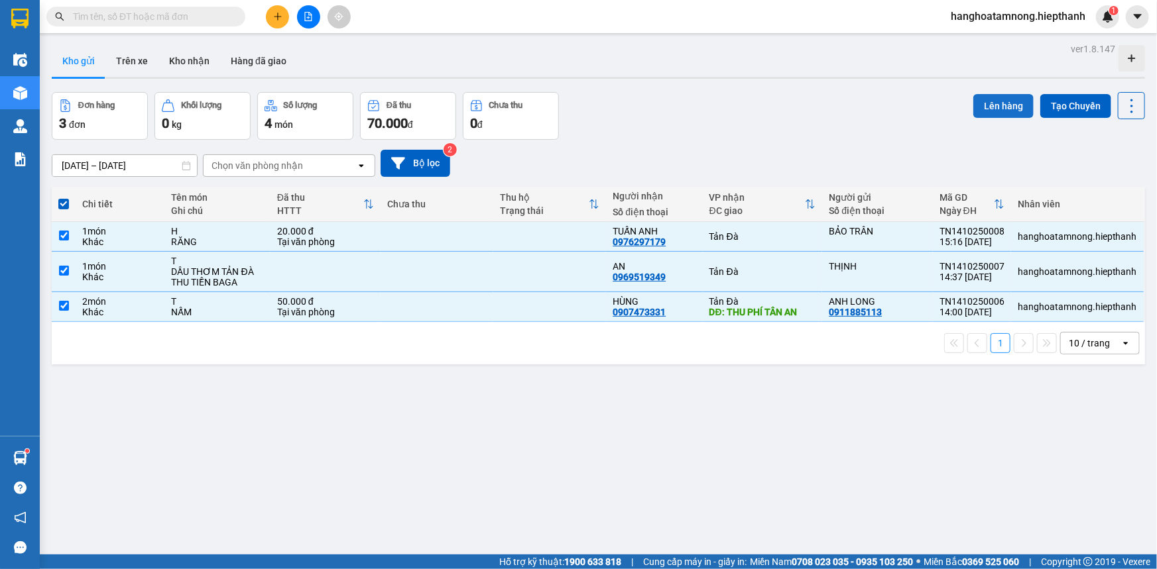
click at [999, 100] on button "Lên hàng" at bounding box center [1003, 106] width 60 height 24
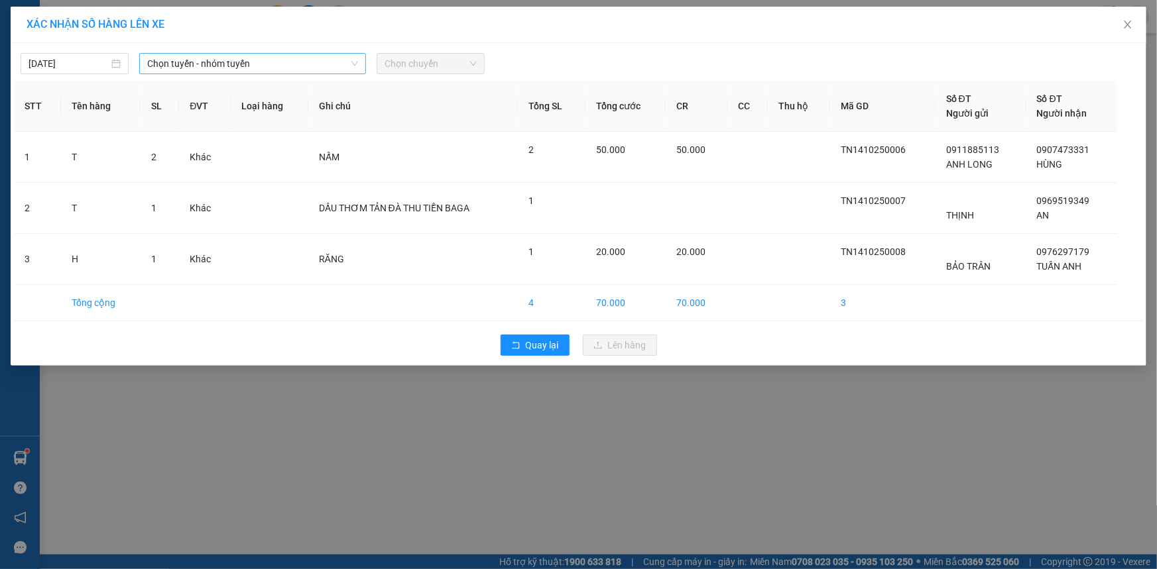
drag, startPoint x: 260, startPoint y: 62, endPoint x: 255, endPoint y: 70, distance: 9.2
click at [261, 62] on span "Chọn tuyến - nhóm tuyến" at bounding box center [252, 64] width 211 height 20
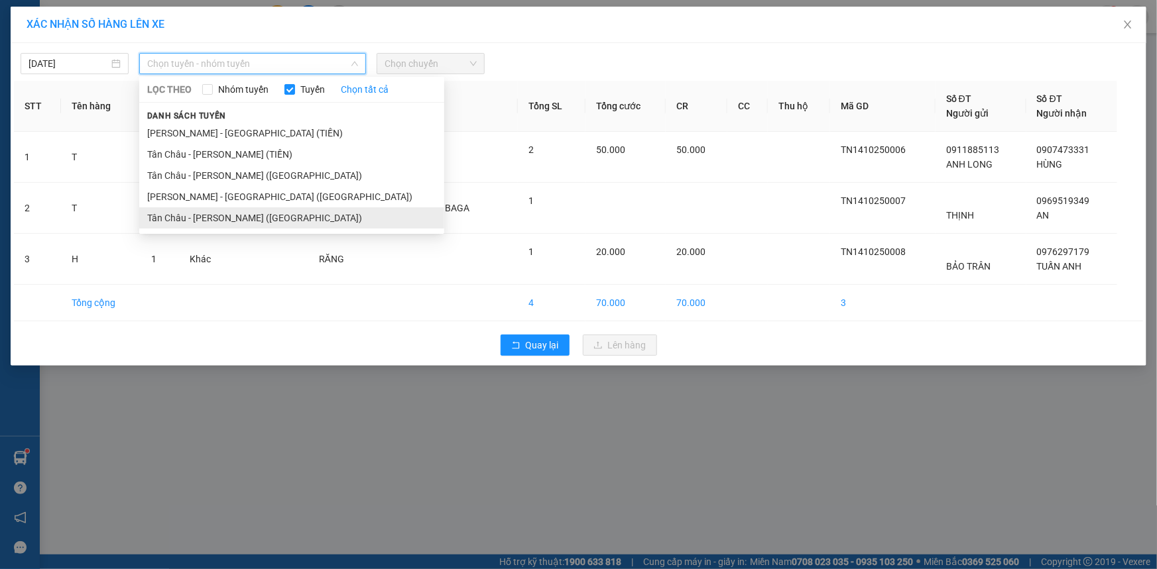
click at [200, 221] on li "Tân Châu - [PERSON_NAME] ([GEOGRAPHIC_DATA])" at bounding box center [291, 217] width 305 height 21
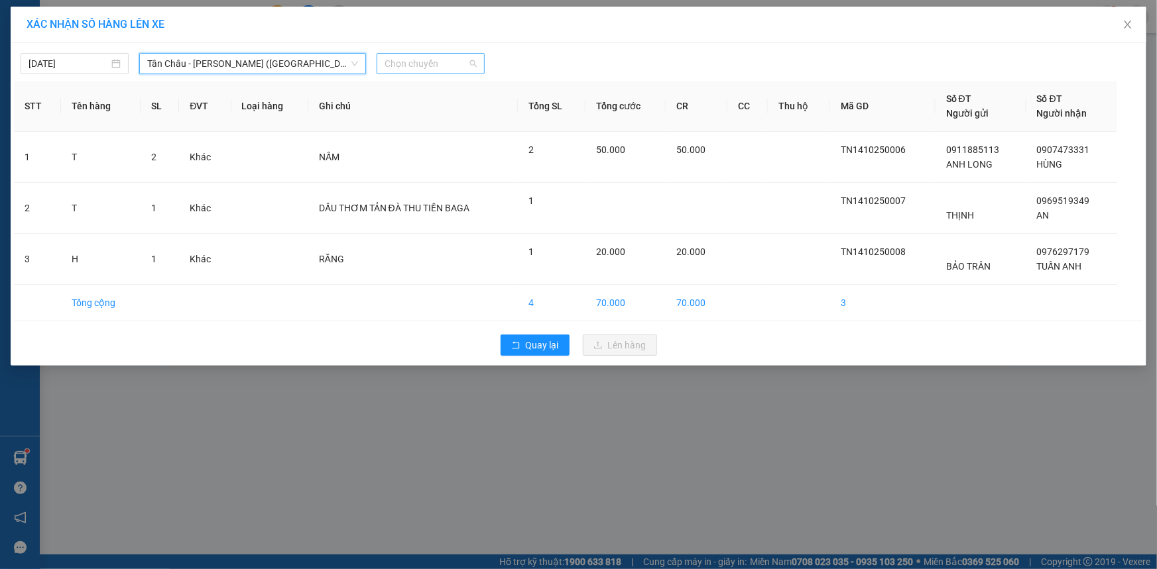
click at [420, 67] on span "Chọn chuyến" at bounding box center [430, 64] width 92 height 20
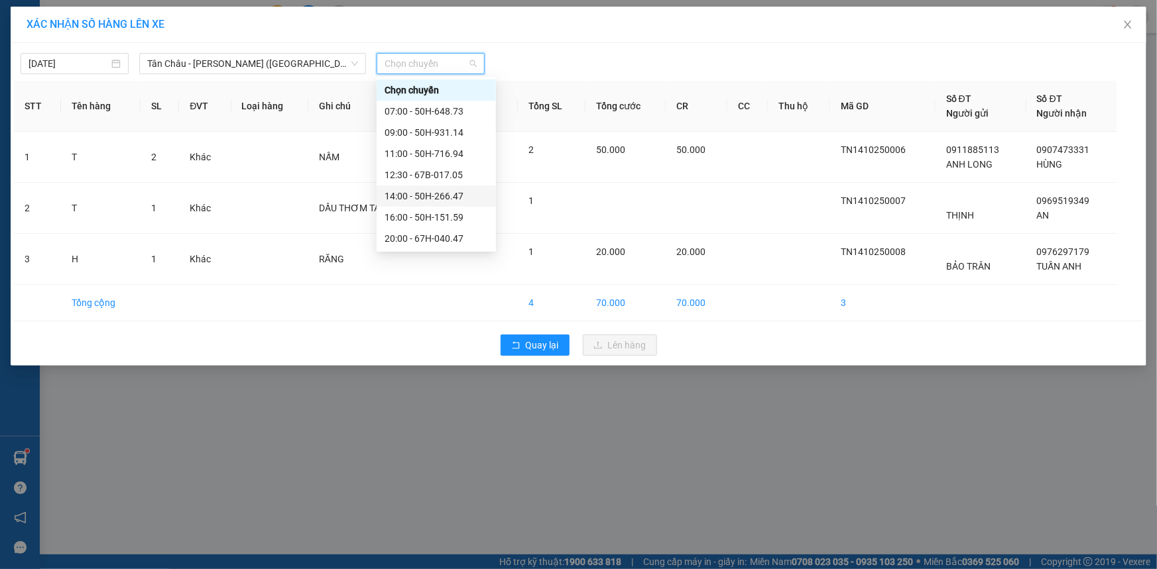
click at [399, 194] on div "14:00 - 50H-266.47" at bounding box center [435, 196] width 103 height 15
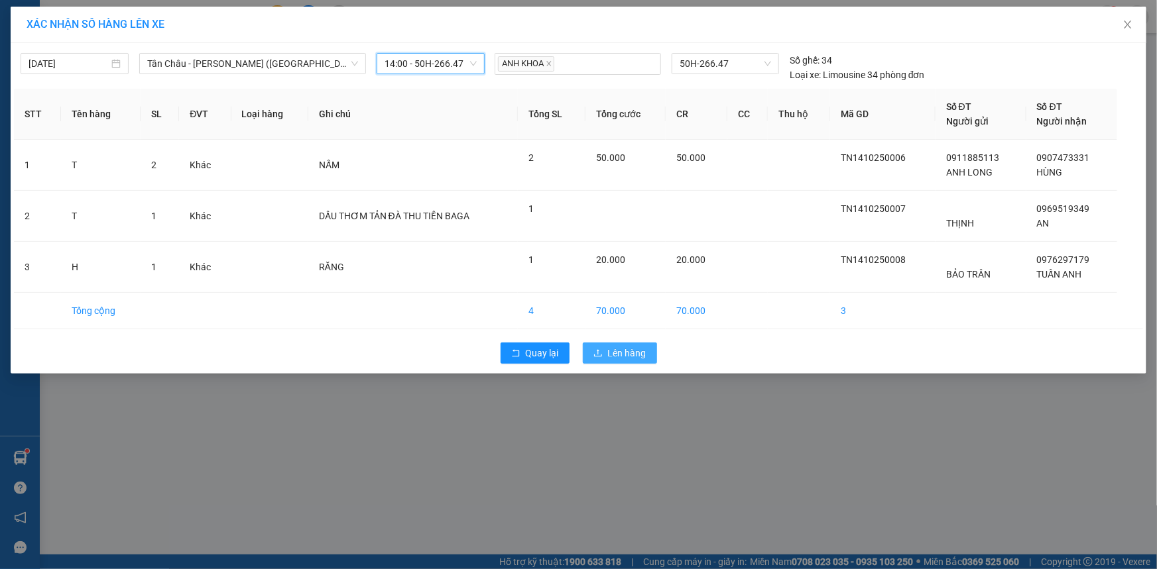
click at [628, 351] on span "Lên hàng" at bounding box center [627, 353] width 38 height 15
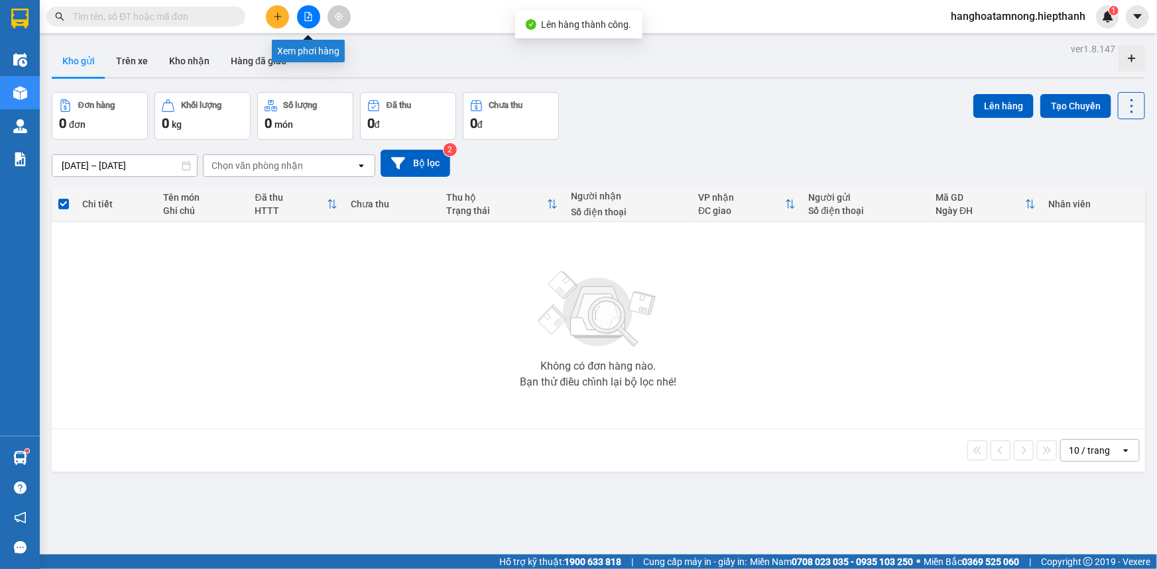
click at [310, 9] on button at bounding box center [308, 16] width 23 height 23
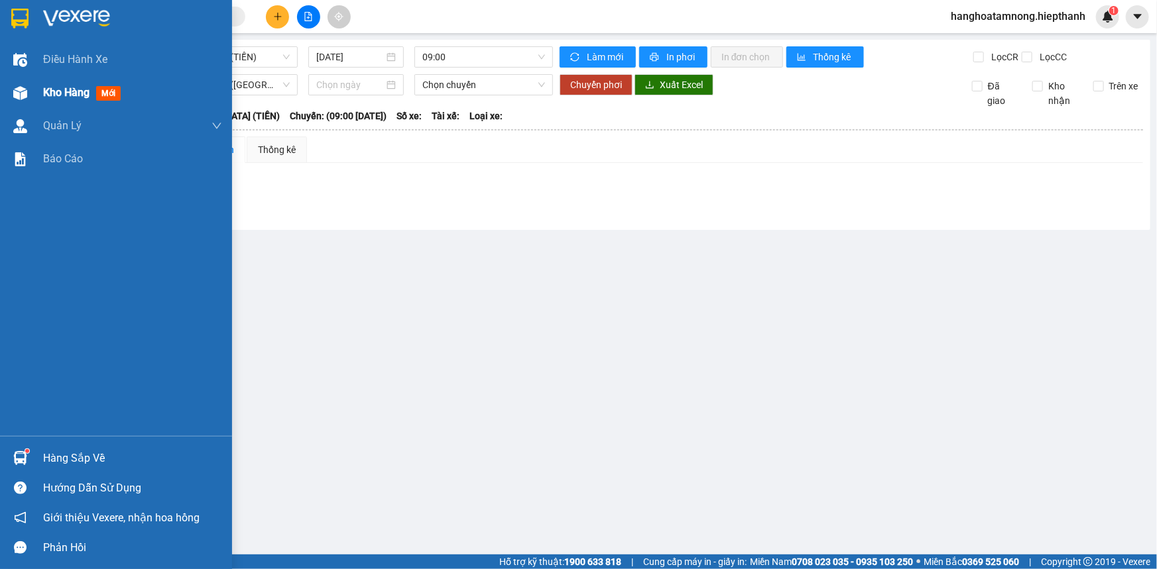
click at [30, 88] on div at bounding box center [20, 93] width 23 height 23
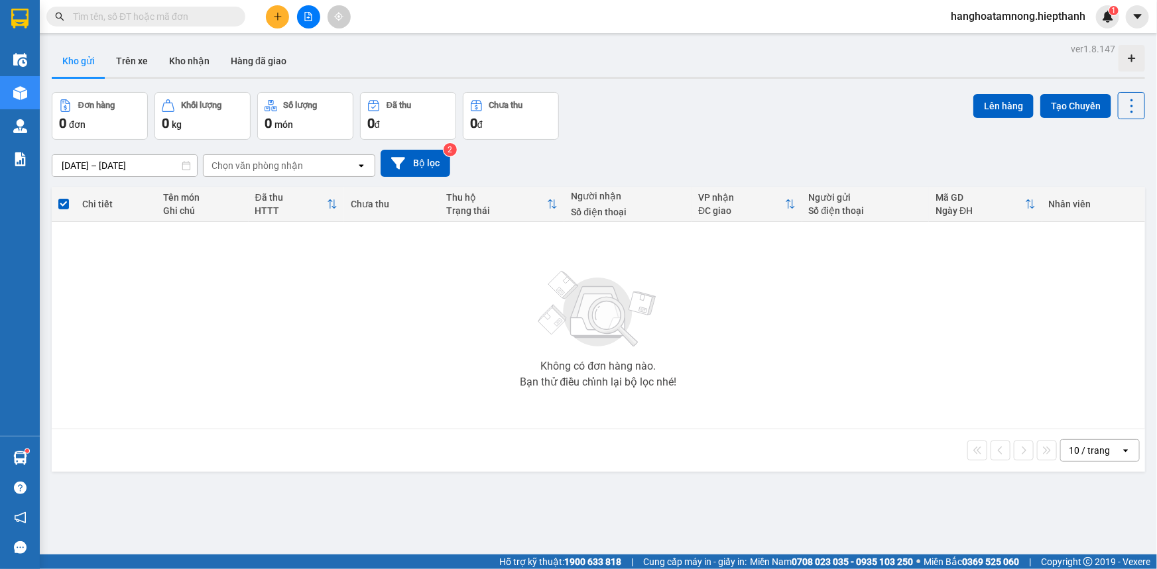
click at [307, 13] on icon "file-add" at bounding box center [308, 16] width 7 height 9
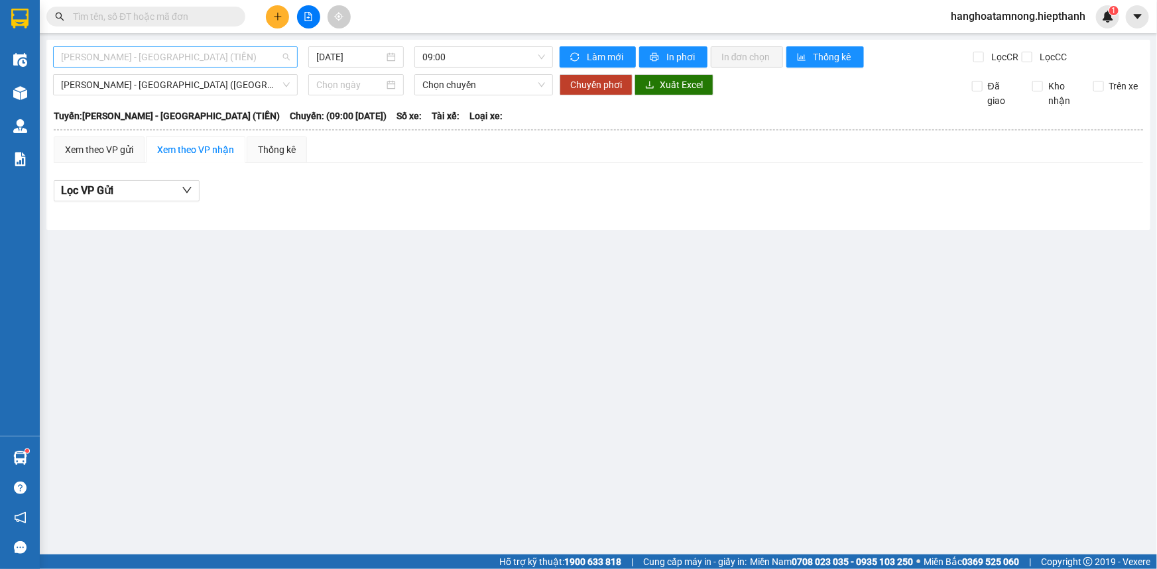
click at [184, 59] on span "[PERSON_NAME] - [GEOGRAPHIC_DATA] (TIỀN)" at bounding box center [175, 57] width 229 height 20
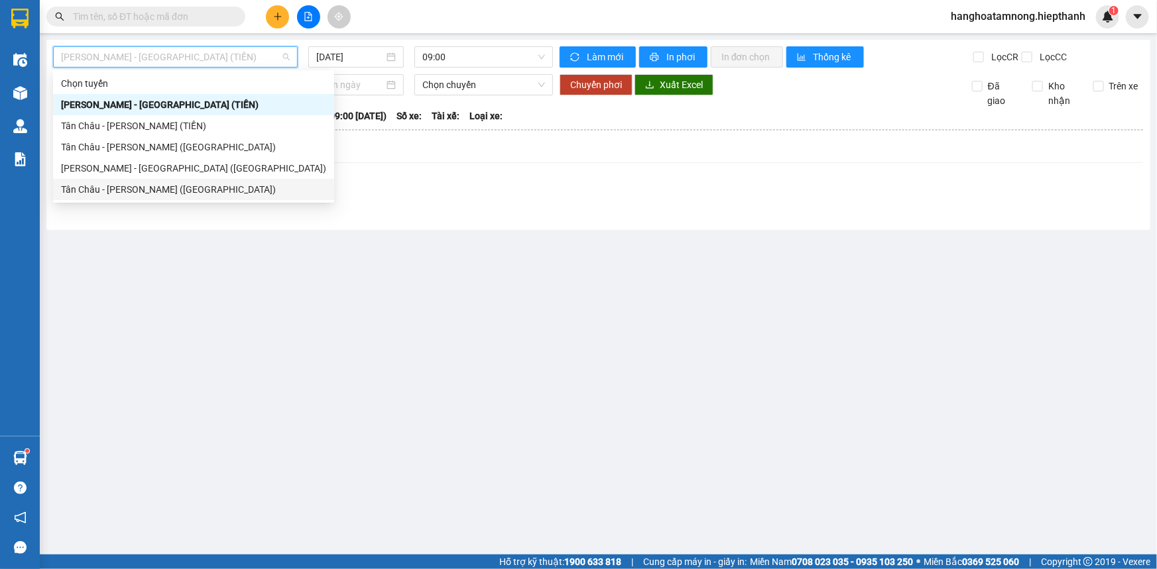
click at [126, 190] on div "Tân Châu - [PERSON_NAME] ([GEOGRAPHIC_DATA])" at bounding box center [193, 189] width 265 height 15
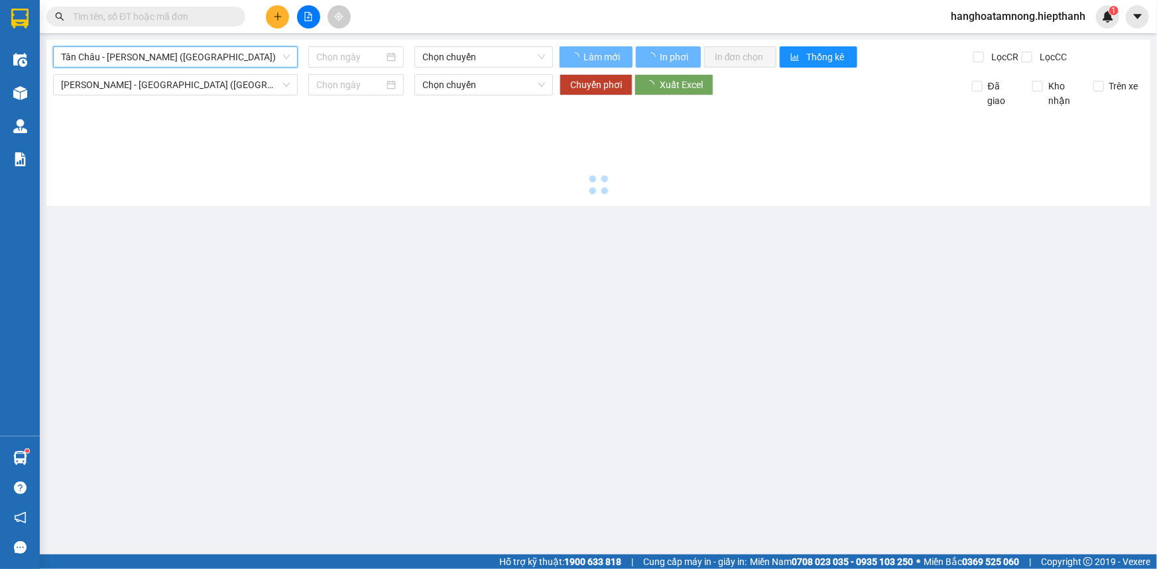
type input "[DATE]"
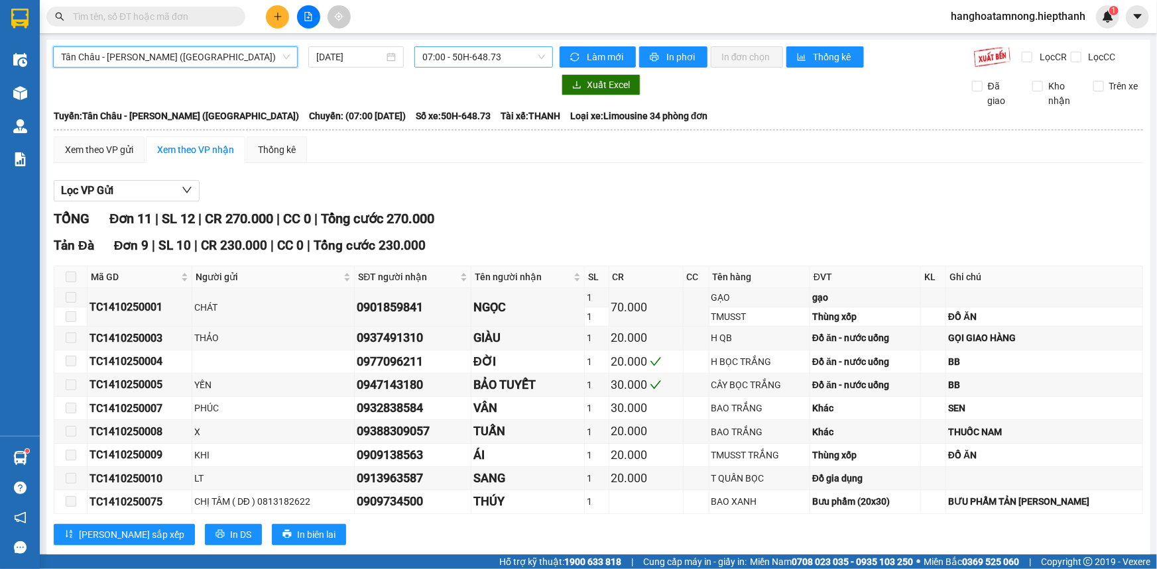
click at [463, 55] on span "07:00 - 50H-648.73" at bounding box center [483, 57] width 123 height 20
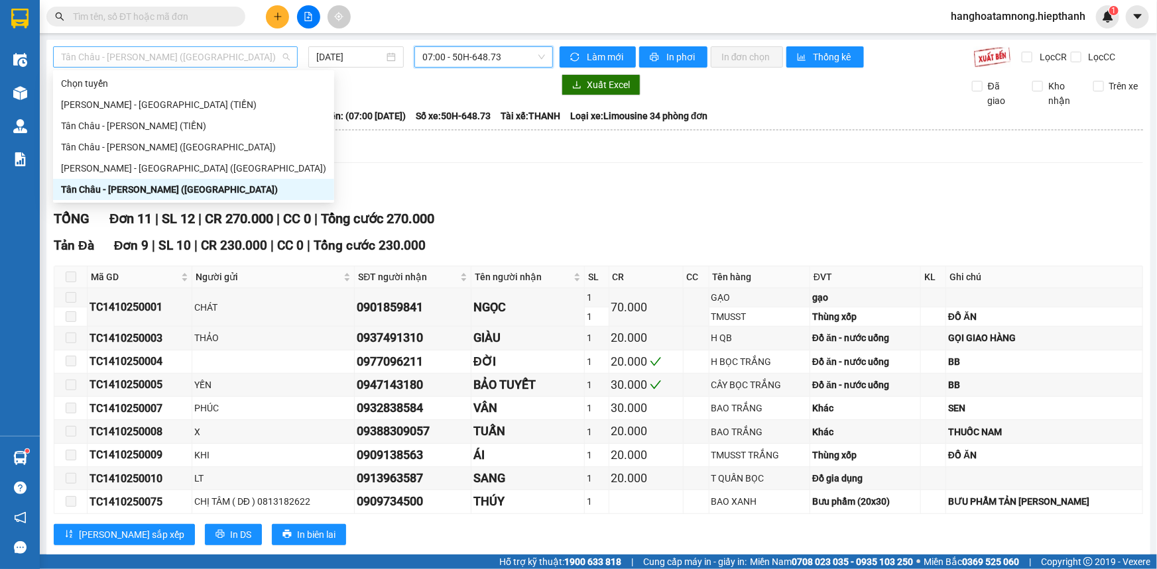
click at [139, 48] on span "Tân Châu - [PERSON_NAME] ([GEOGRAPHIC_DATA])" at bounding box center [175, 57] width 229 height 20
click at [130, 162] on div "[PERSON_NAME] - [GEOGRAPHIC_DATA] ([GEOGRAPHIC_DATA])" at bounding box center [193, 168] width 265 height 15
type input "[DATE]"
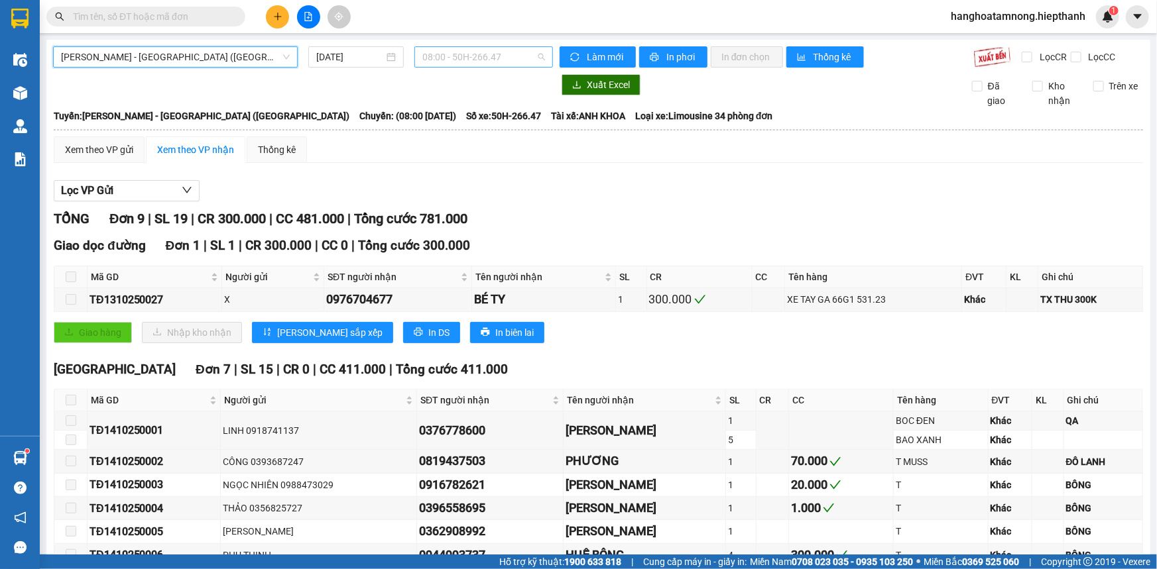
click at [432, 53] on span "08:00 - 50H-266.47" at bounding box center [483, 57] width 123 height 20
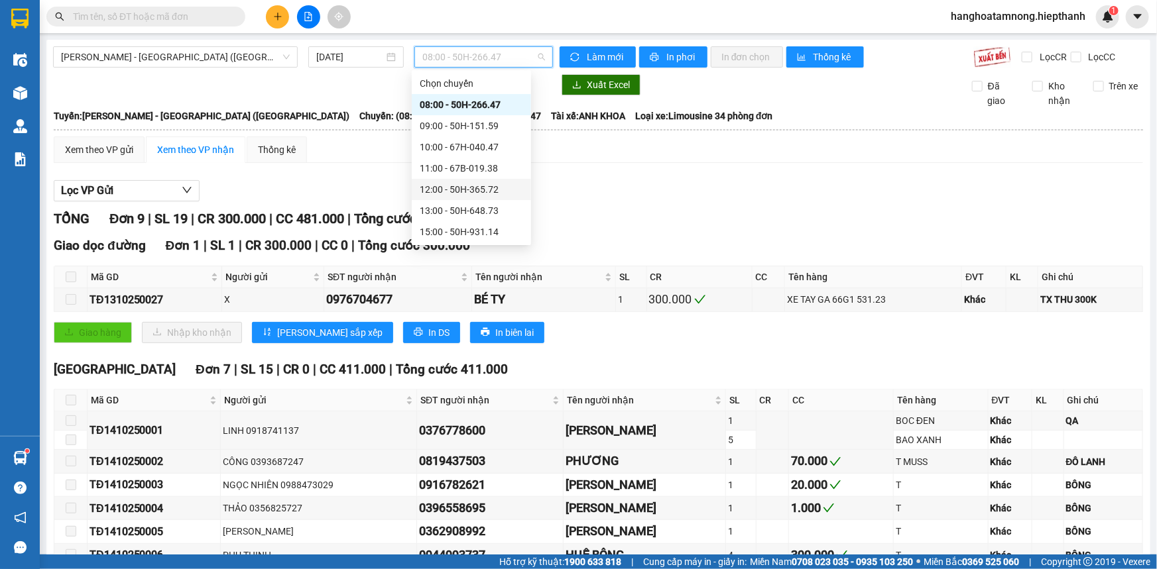
click at [451, 186] on div "12:00 - 50H-365.72" at bounding box center [471, 189] width 103 height 15
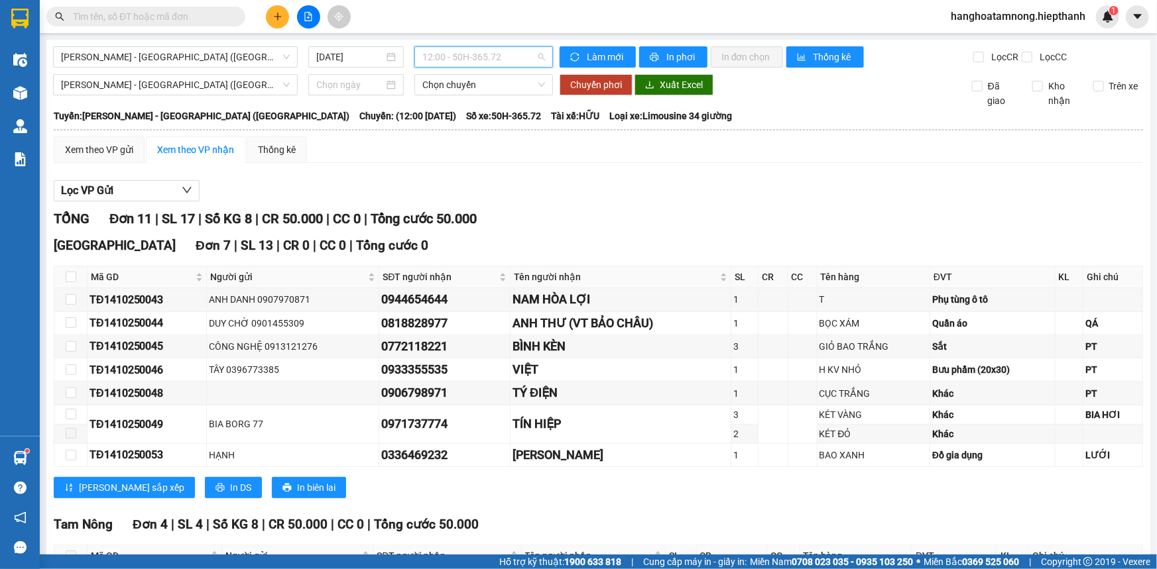
click at [516, 48] on span "12:00 - 50H-365.72" at bounding box center [483, 57] width 123 height 20
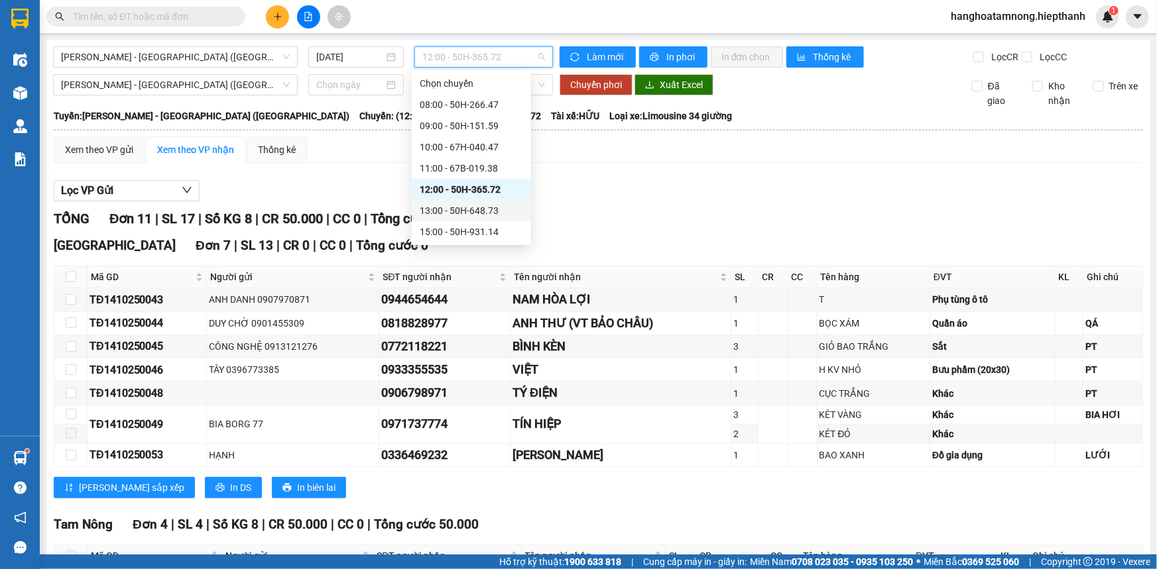
click at [465, 205] on div "13:00 - 50H-648.73" at bounding box center [471, 211] width 103 height 15
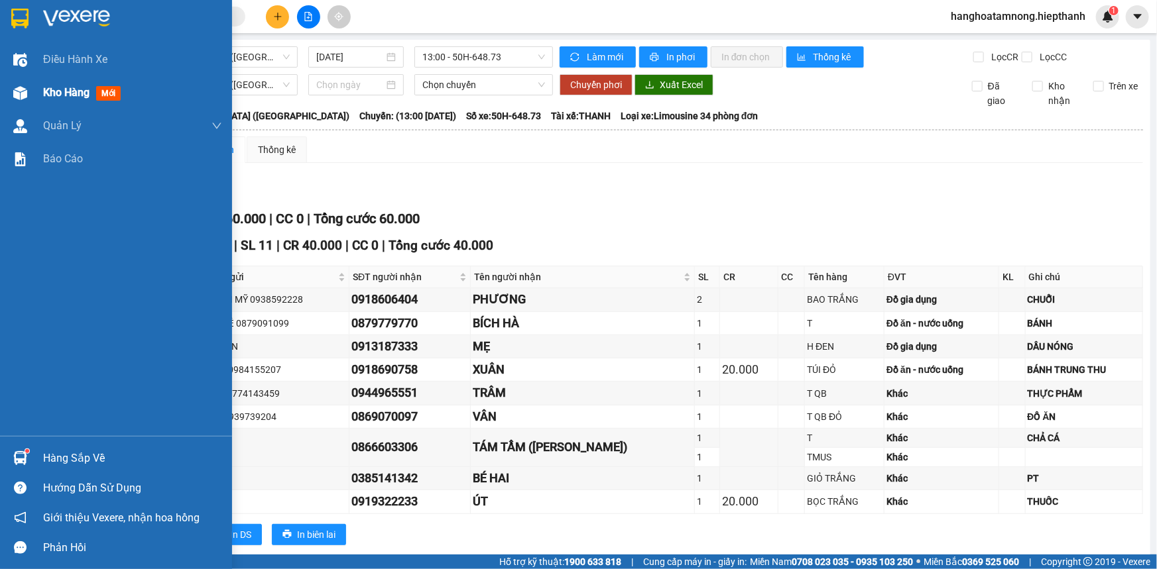
click at [50, 88] on span "Kho hàng" at bounding box center [66, 92] width 46 height 13
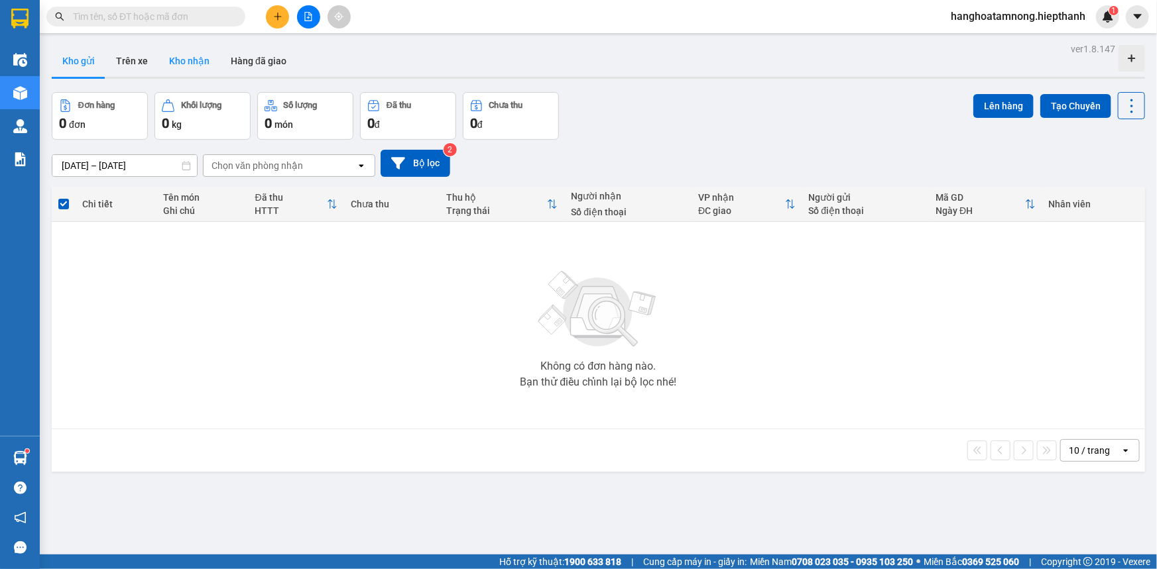
click at [187, 58] on button "Kho nhận" at bounding box center [189, 61] width 62 height 32
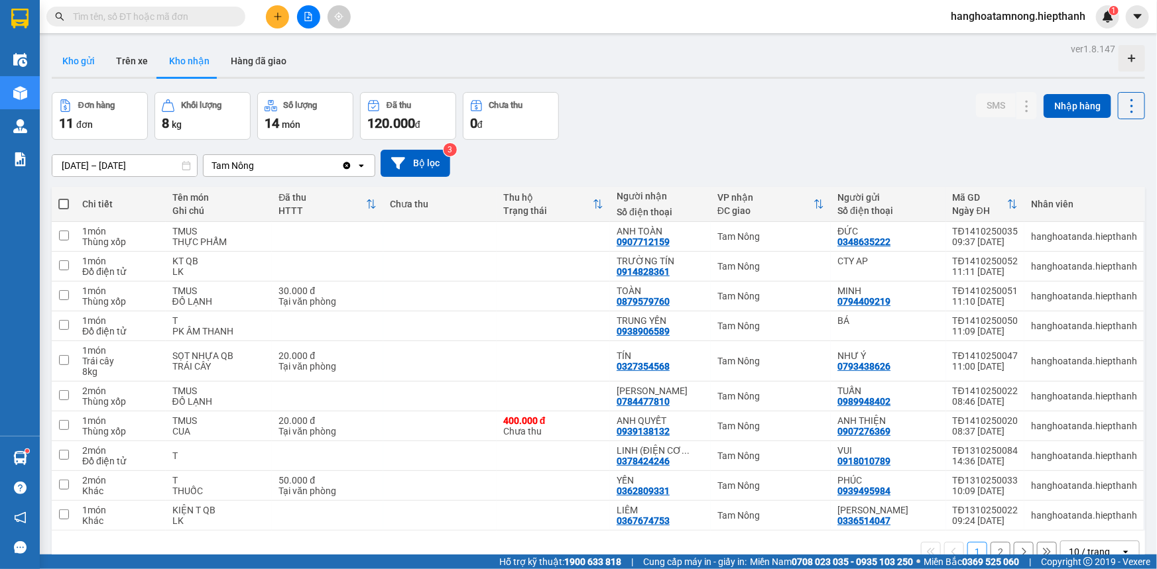
click at [77, 60] on button "Kho gửi" at bounding box center [79, 61] width 54 height 32
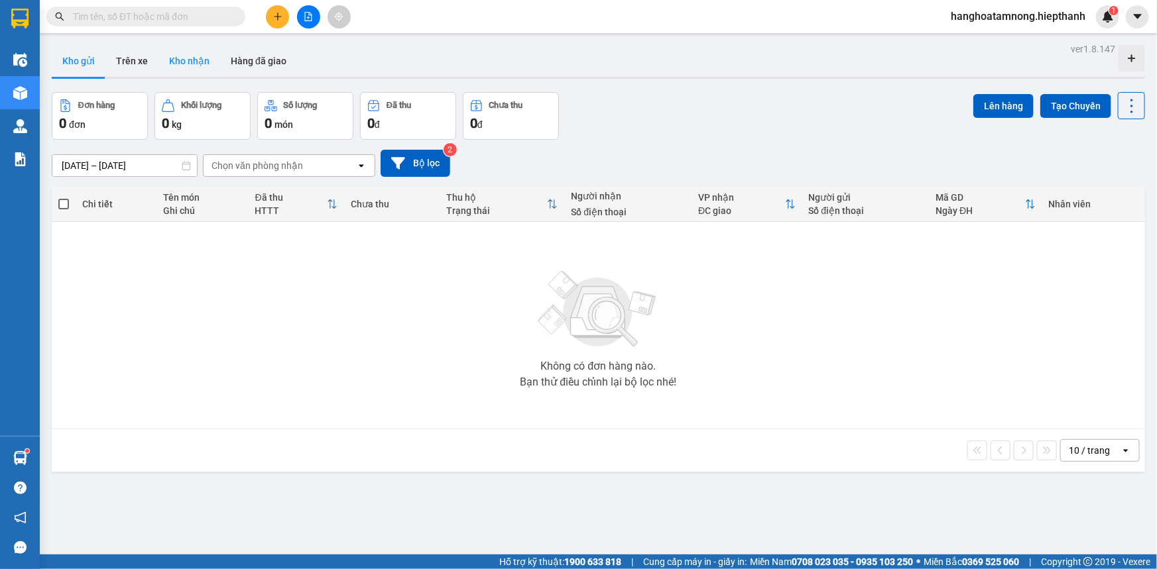
click at [205, 62] on button "Kho nhận" at bounding box center [189, 61] width 62 height 32
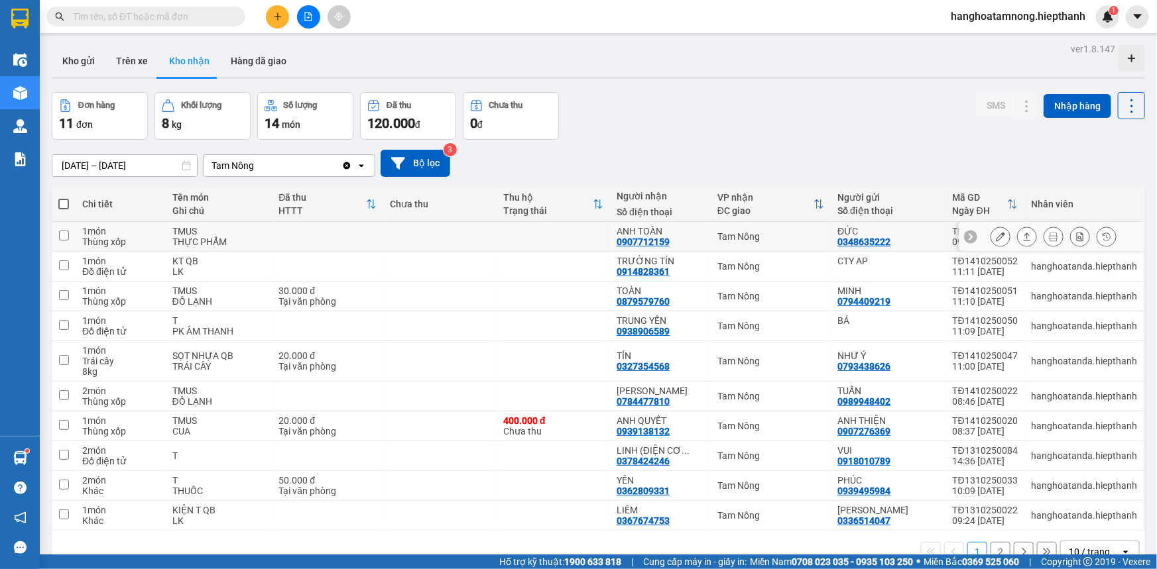
click at [991, 233] on button at bounding box center [1000, 236] width 19 height 23
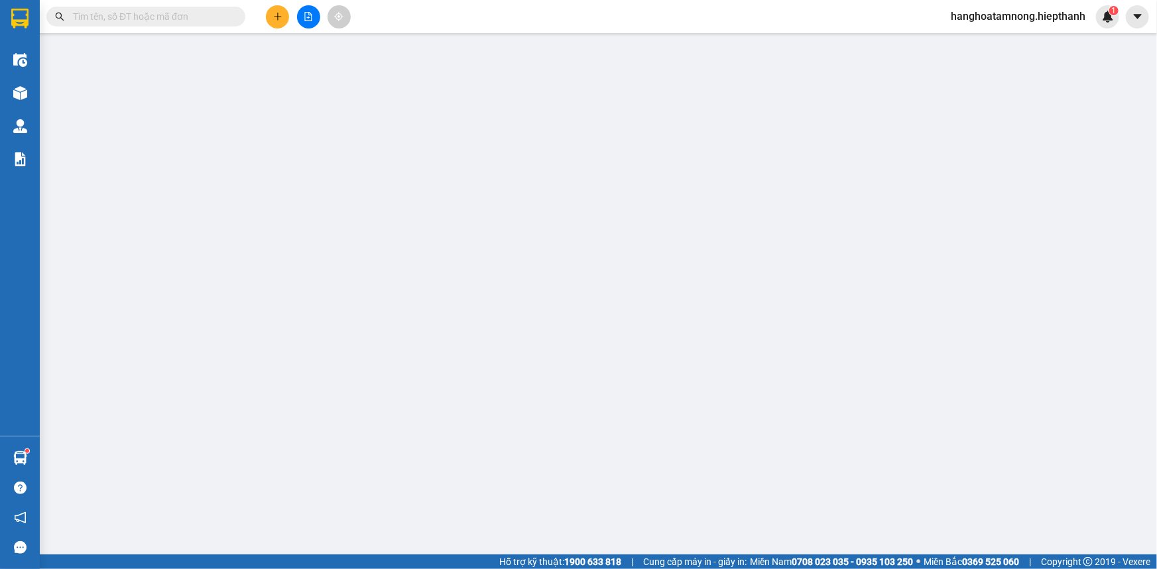
type input "0348635222"
type input "ĐỨC"
type input "0907712159"
type input "ANH TOÀN"
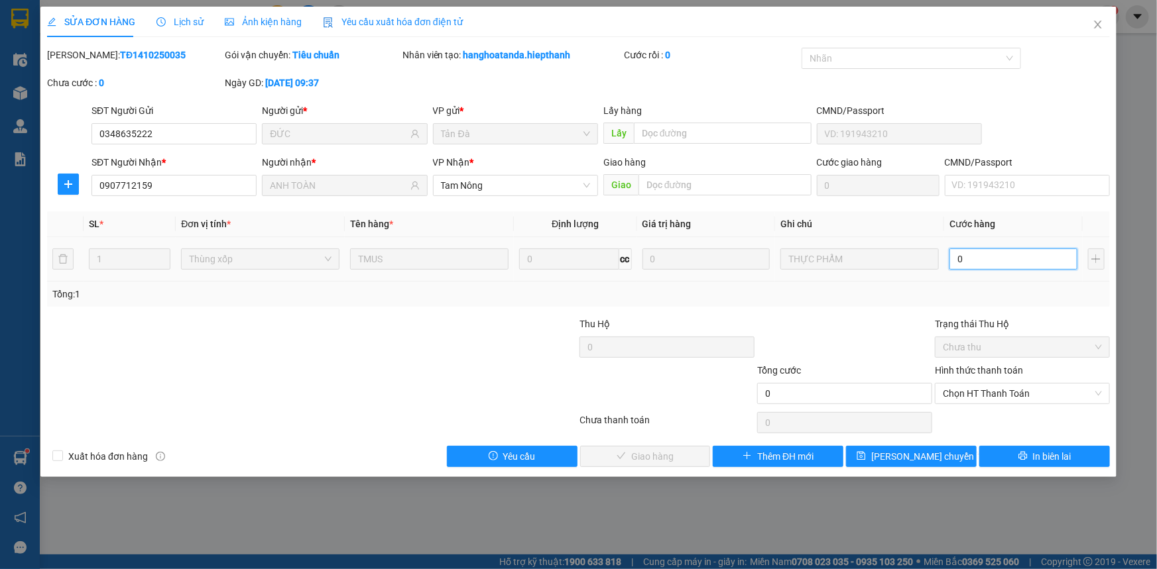
click at [976, 250] on input "0" at bounding box center [1013, 259] width 128 height 21
type input "6"
type input "60"
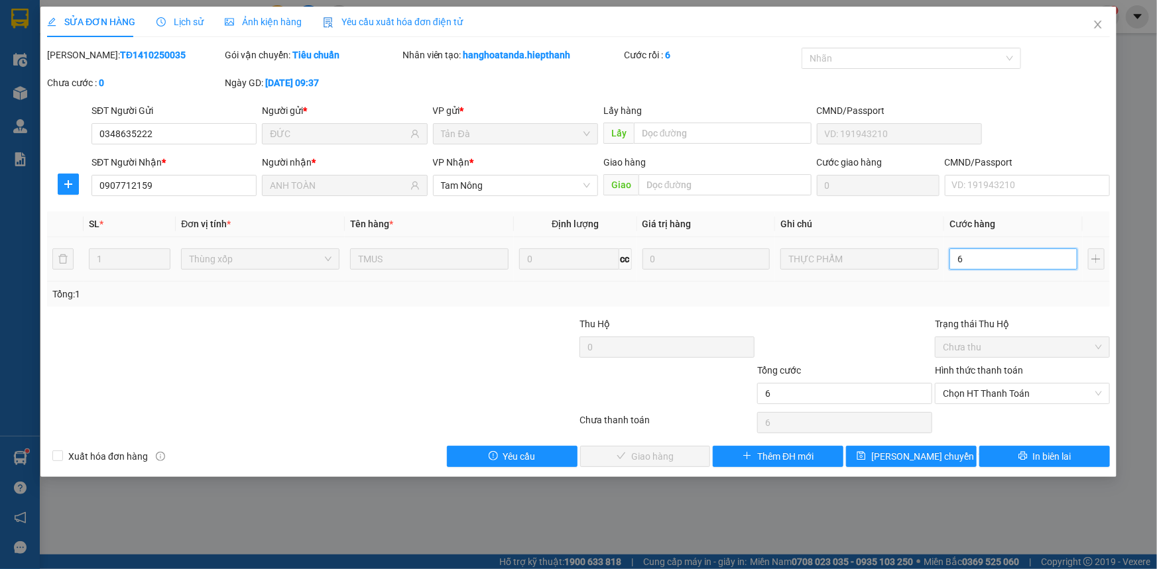
type input "60"
type input "60.000"
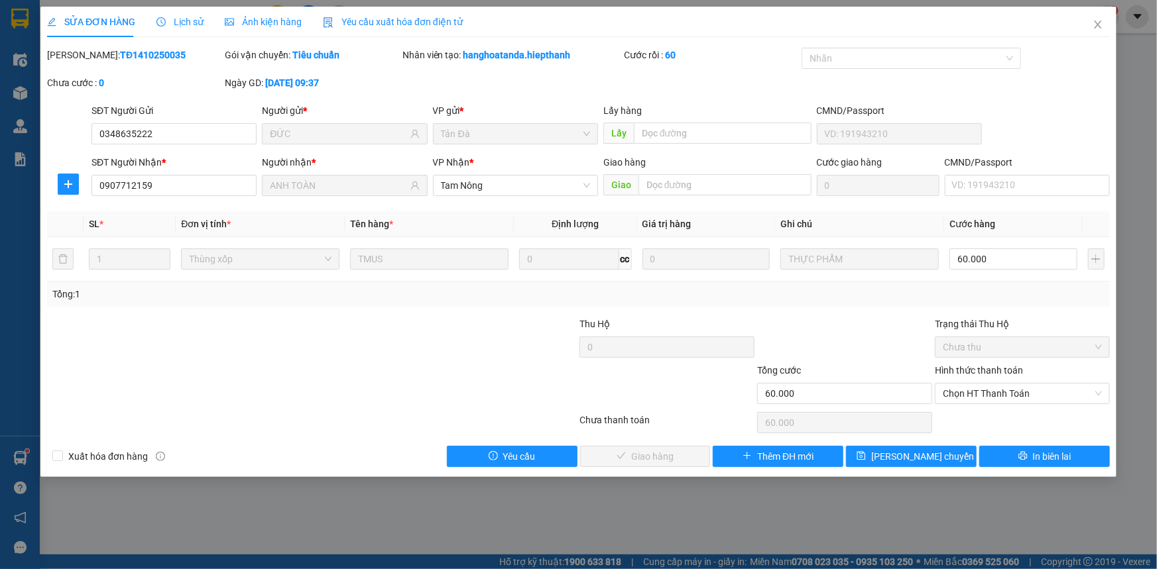
click at [877, 292] on div "Tổng: 1" at bounding box center [578, 294] width 1052 height 15
click at [1023, 394] on span "Chọn HT Thanh Toán" at bounding box center [1022, 394] width 159 height 20
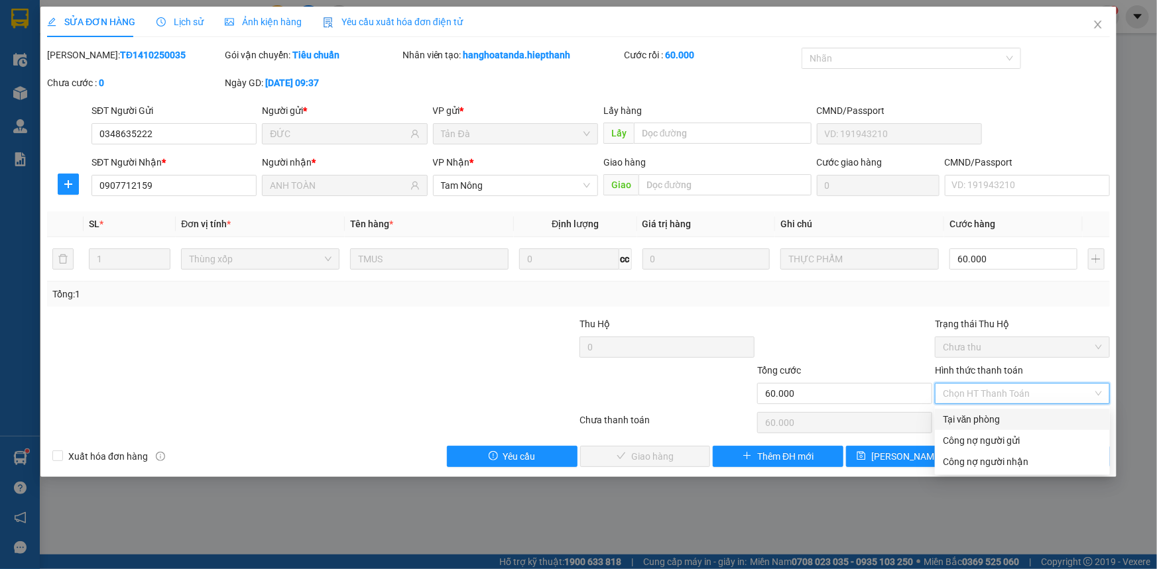
click at [982, 416] on div "Tại văn phòng" at bounding box center [1022, 419] width 159 height 15
type input "0"
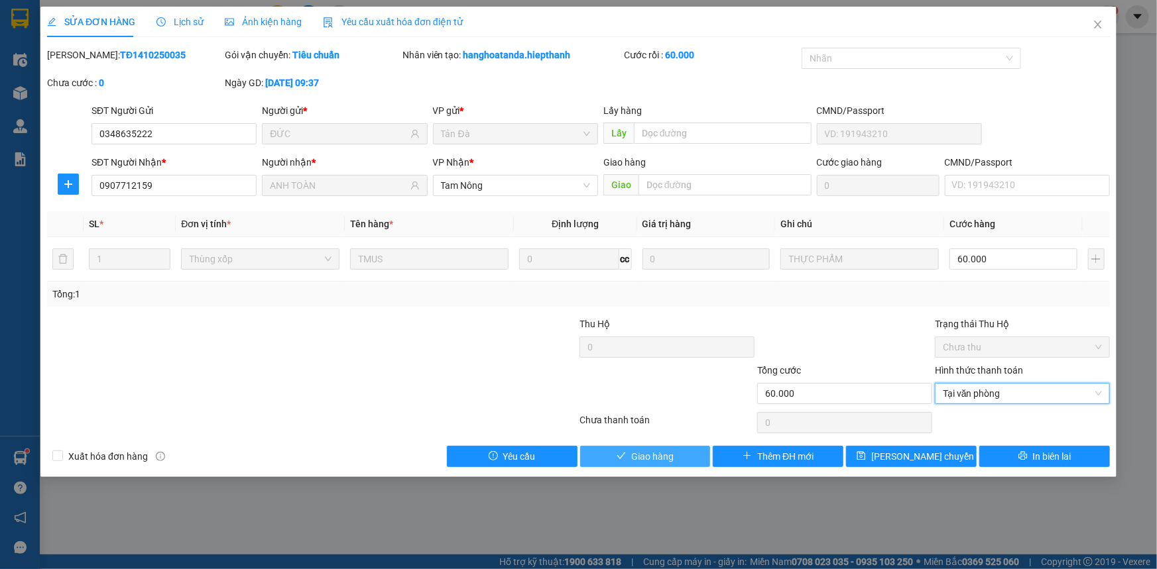
click at [679, 456] on button "Giao hàng" at bounding box center [645, 456] width 131 height 21
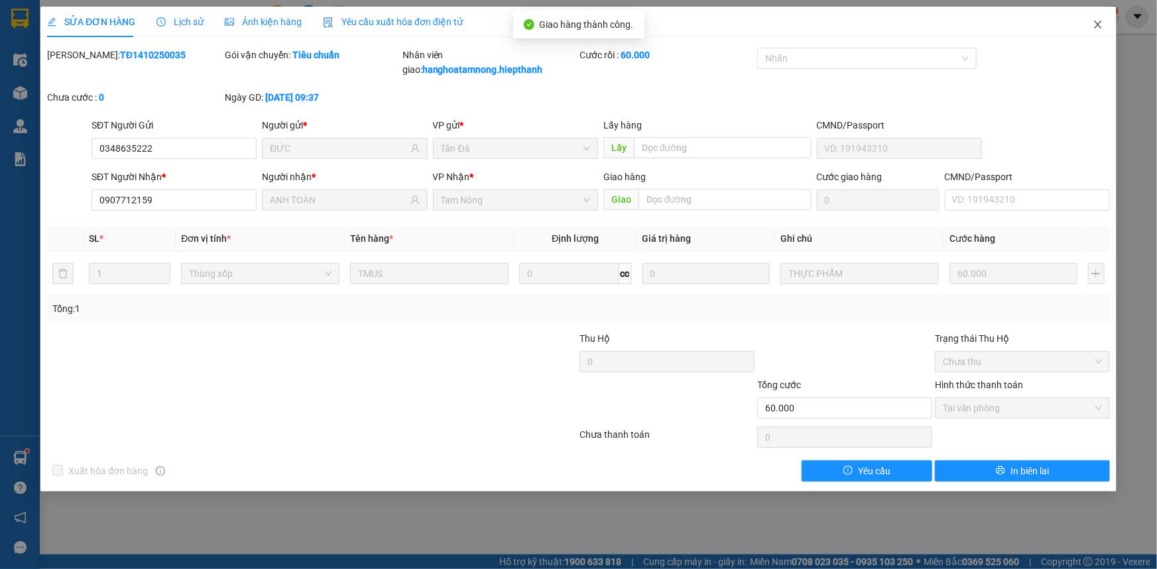
click at [1094, 20] on icon "close" at bounding box center [1097, 24] width 11 height 11
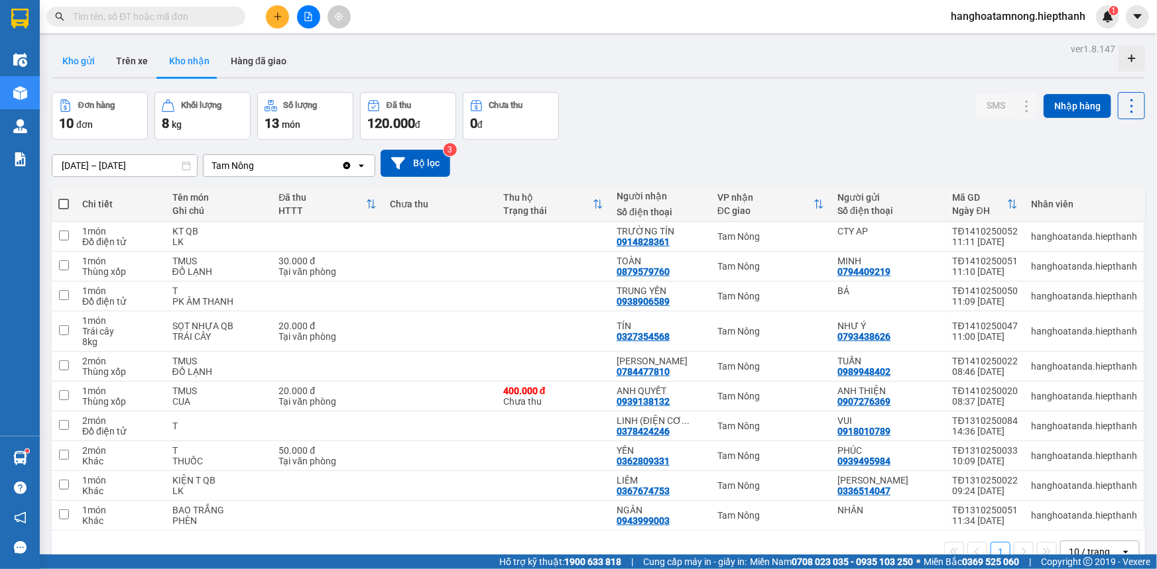
click at [68, 53] on button "Kho gửi" at bounding box center [79, 61] width 54 height 32
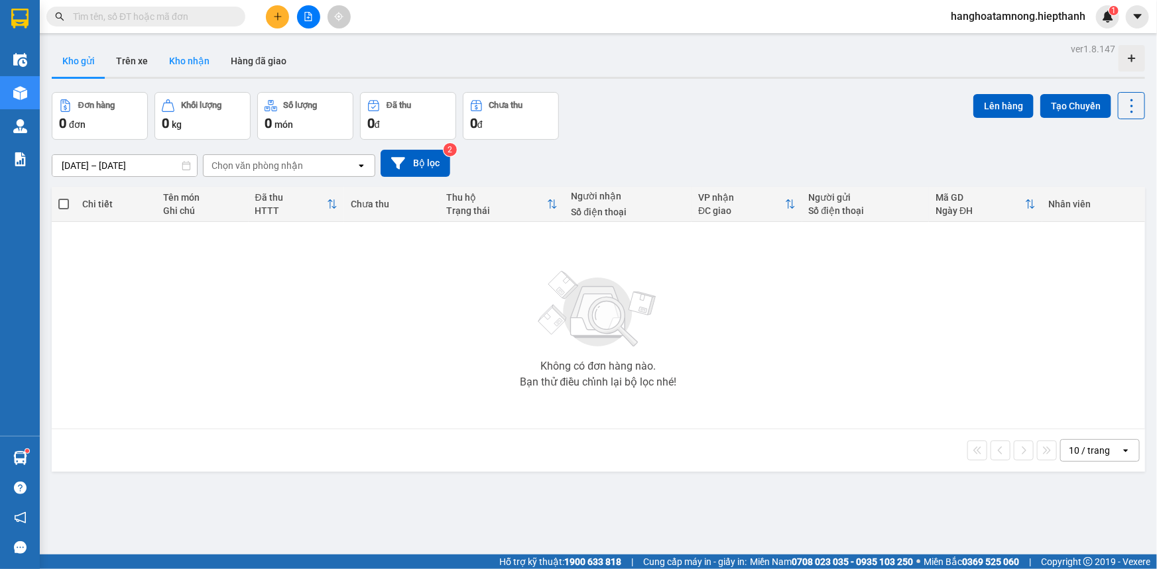
click at [195, 58] on button "Kho nhận" at bounding box center [189, 61] width 62 height 32
